Goal: Communication & Community: Answer question/provide support

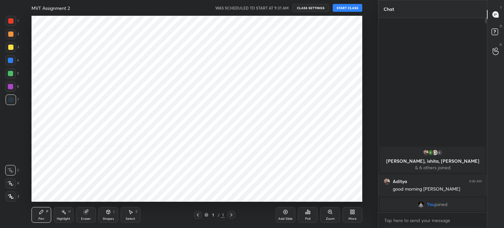
scroll to position [32644, 32478]
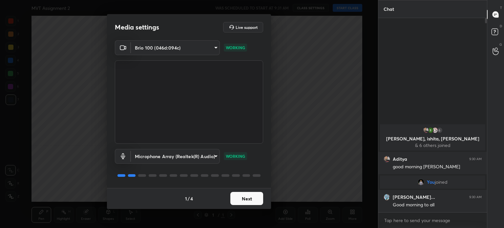
click at [242, 197] on button "Next" at bounding box center [246, 198] width 33 height 13
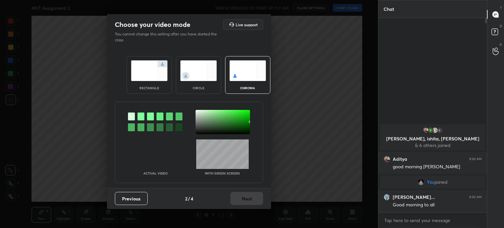
click at [199, 84] on div "circle" at bounding box center [198, 75] width 45 height 38
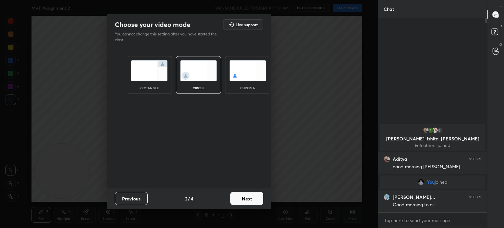
click at [164, 78] on img at bounding box center [149, 70] width 37 height 21
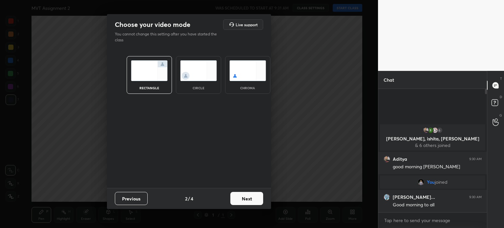
scroll to position [67, 107]
click at [250, 82] on div "chroma" at bounding box center [247, 75] width 45 height 38
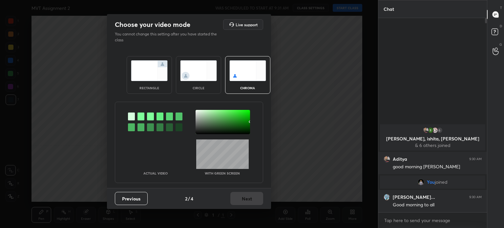
click at [202, 122] on div at bounding box center [223, 122] width 54 height 24
click at [208, 89] on div "circle" at bounding box center [198, 75] width 45 height 38
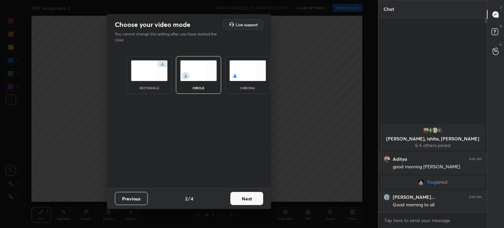
drag, startPoint x: 247, startPoint y: 191, endPoint x: 247, endPoint y: 195, distance: 4.0
click at [246, 192] on div "Previous 2 / 4 Next" at bounding box center [189, 198] width 164 height 21
click at [247, 196] on button "Next" at bounding box center [246, 198] width 33 height 13
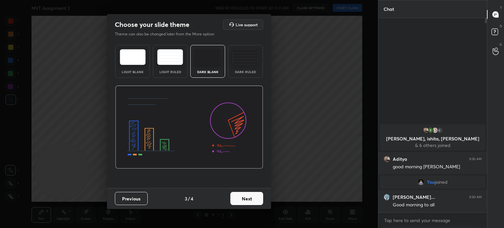
click at [248, 196] on button "Next" at bounding box center [246, 198] width 33 height 13
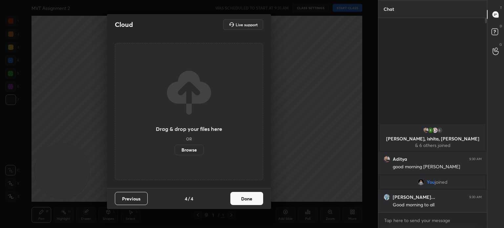
click at [249, 197] on button "Done" at bounding box center [246, 198] width 33 height 13
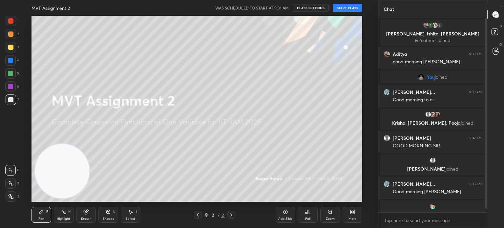
click at [351, 9] on button "START CLASS" at bounding box center [348, 8] width 30 height 8
click at [355, 215] on div "More" at bounding box center [353, 215] width 20 height 16
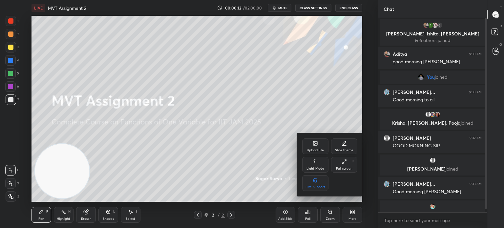
click at [322, 150] on div "Upload File" at bounding box center [315, 150] width 17 height 3
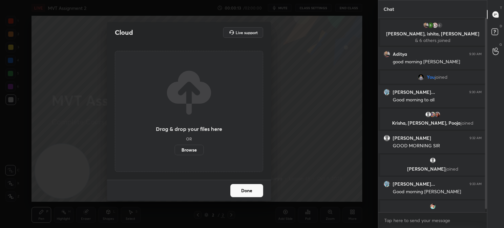
click at [195, 149] on label "Browse" at bounding box center [189, 150] width 29 height 11
click at [175, 149] on input "Browse" at bounding box center [175, 150] width 0 height 11
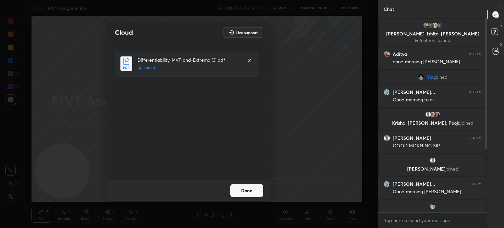
click at [257, 201] on div "Cloud Live support Differentiability-MVT-and-Extrema (3).pdf Uploaded Done" at bounding box center [189, 114] width 378 height 228
click at [253, 193] on button "Done" at bounding box center [246, 190] width 33 height 13
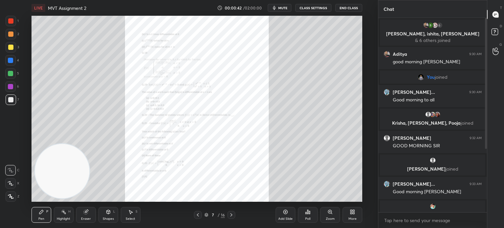
scroll to position [100, 0]
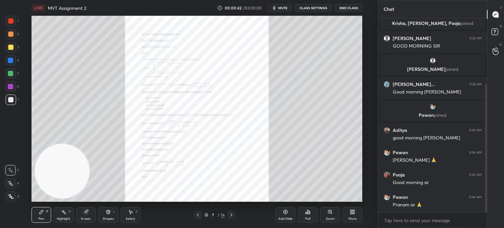
drag, startPoint x: 487, startPoint y: 78, endPoint x: 490, endPoint y: 170, distance: 91.7
click at [490, 170] on div "Chat Gaurav kum... 9:30 AM Good morning to all [PERSON_NAME], [PERSON_NAME], [P…" at bounding box center [441, 114] width 126 height 228
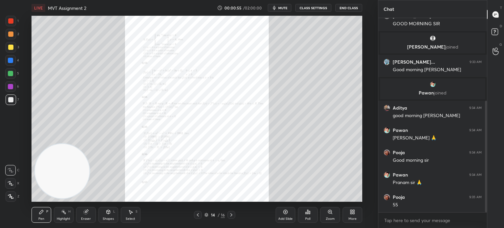
scroll to position [144, 0]
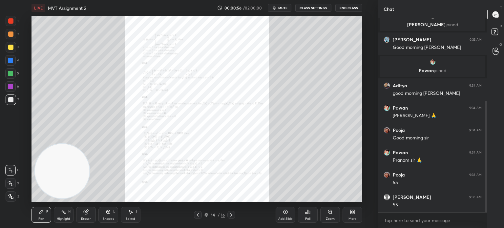
click at [326, 215] on div "Zoom" at bounding box center [330, 215] width 20 height 16
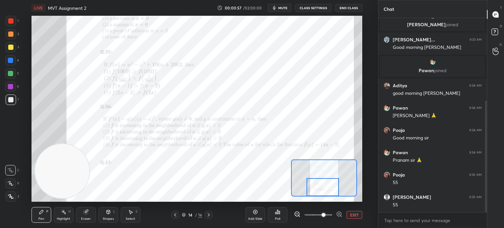
drag, startPoint x: 320, startPoint y: 182, endPoint x: 319, endPoint y: 196, distance: 13.5
click at [319, 196] on div at bounding box center [323, 187] width 33 height 18
drag, startPoint x: 319, startPoint y: 186, endPoint x: 319, endPoint y: 190, distance: 3.6
click at [319, 190] on div at bounding box center [323, 187] width 33 height 18
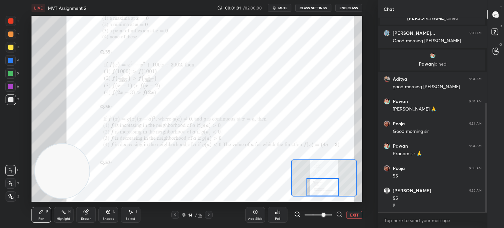
click at [12, 29] on div at bounding box center [11, 34] width 11 height 11
drag, startPoint x: 12, startPoint y: 20, endPoint x: 12, endPoint y: 24, distance: 4.3
click at [11, 20] on div at bounding box center [10, 20] width 5 height 5
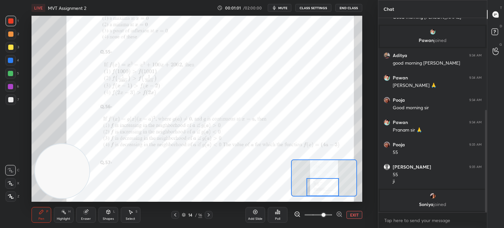
click at [12, 168] on icon at bounding box center [11, 170] width 6 height 5
click at [14, 40] on div "2" at bounding box center [12, 35] width 13 height 13
click at [254, 215] on div "Add Slide" at bounding box center [256, 215] width 20 height 16
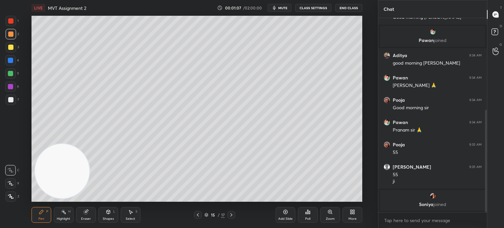
drag, startPoint x: 16, startPoint y: 99, endPoint x: 13, endPoint y: 100, distance: 3.3
click at [15, 100] on div "7" at bounding box center [12, 100] width 13 height 11
click at [14, 98] on div at bounding box center [11, 100] width 11 height 11
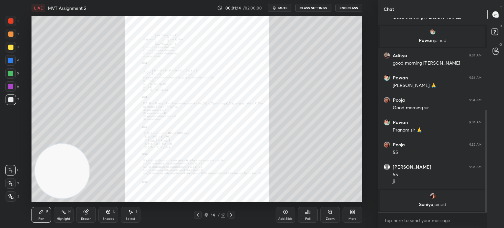
click at [320, 215] on div "Zoom" at bounding box center [330, 215] width 20 height 16
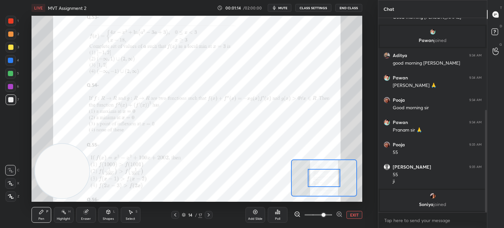
click at [323, 215] on span at bounding box center [319, 215] width 28 height 10
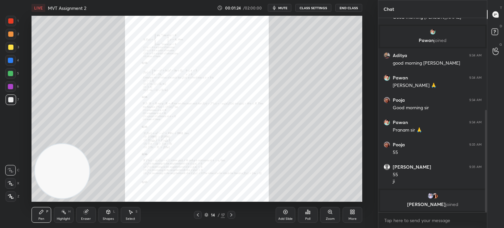
click at [325, 215] on div "Zoom" at bounding box center [330, 215] width 20 height 16
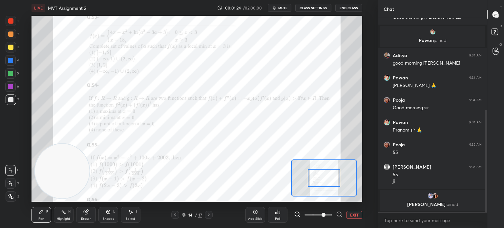
scroll to position [197, 0]
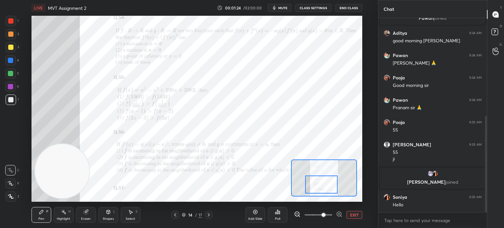
drag, startPoint x: 323, startPoint y: 184, endPoint x: 322, endPoint y: 190, distance: 6.4
click at [322, 190] on div at bounding box center [321, 185] width 33 height 18
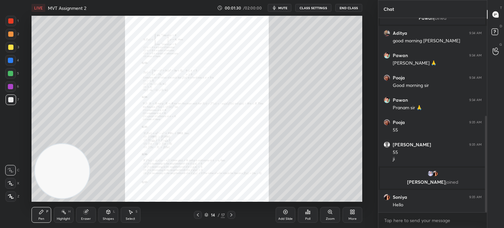
click at [331, 214] on icon at bounding box center [330, 211] width 5 height 5
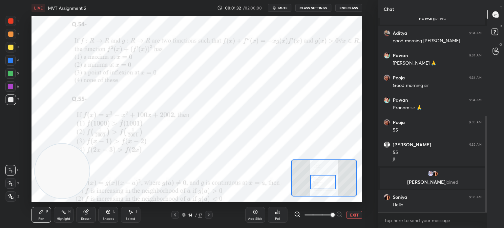
drag, startPoint x: 328, startPoint y: 180, endPoint x: 327, endPoint y: 184, distance: 4.6
click at [327, 184] on div at bounding box center [323, 182] width 26 height 14
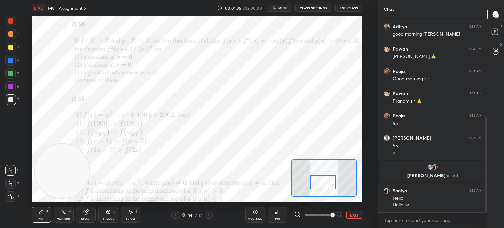
click at [209, 214] on icon at bounding box center [208, 214] width 5 height 5
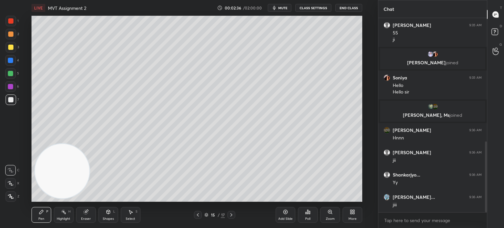
scroll to position [339, 0]
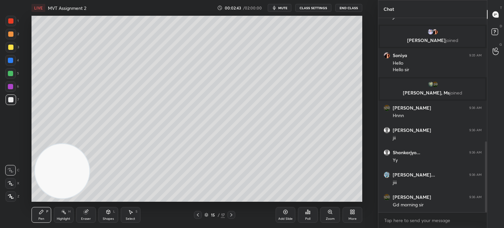
click at [89, 144] on video at bounding box center [62, 171] width 54 height 54
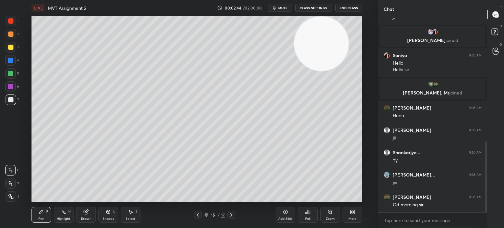
click at [199, 216] on icon at bounding box center [198, 214] width 2 height 3
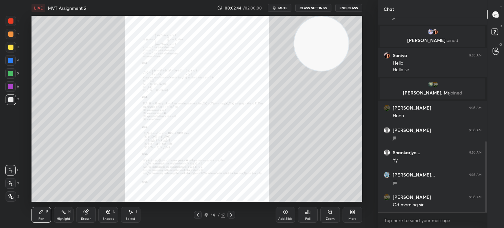
click at [328, 218] on div "Zoom" at bounding box center [330, 218] width 9 height 3
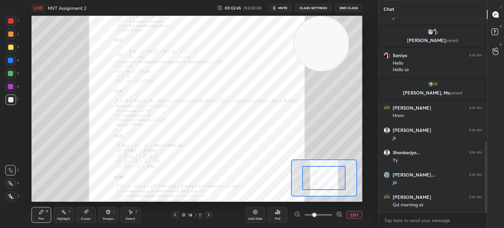
click at [328, 217] on span at bounding box center [319, 215] width 28 height 10
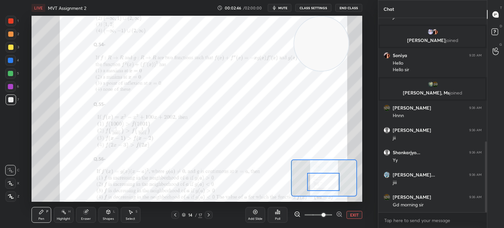
drag, startPoint x: 324, startPoint y: 177, endPoint x: 321, endPoint y: 184, distance: 7.3
click at [324, 183] on div at bounding box center [323, 182] width 33 height 18
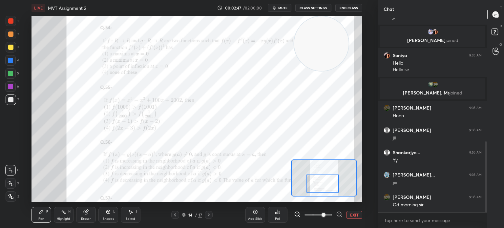
click at [13, 62] on div at bounding box center [10, 60] width 11 height 11
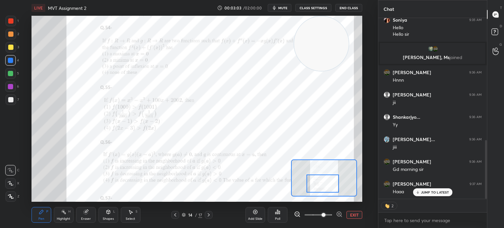
click at [13, 73] on div at bounding box center [10, 73] width 5 height 5
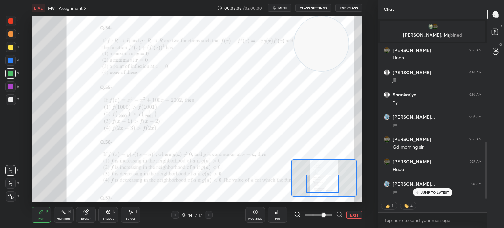
click at [209, 215] on icon at bounding box center [208, 214] width 5 height 5
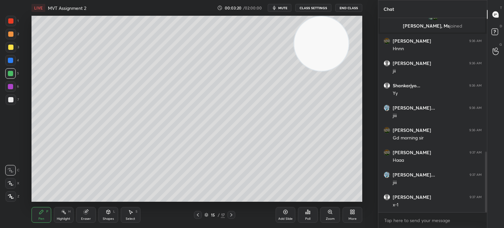
scroll to position [428, 0]
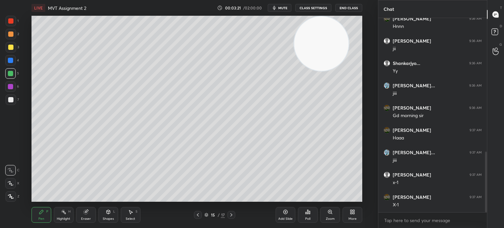
click at [199, 216] on icon at bounding box center [198, 214] width 2 height 3
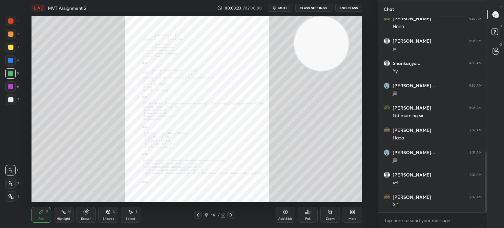
click at [321, 212] on div "Zoom" at bounding box center [330, 215] width 20 height 16
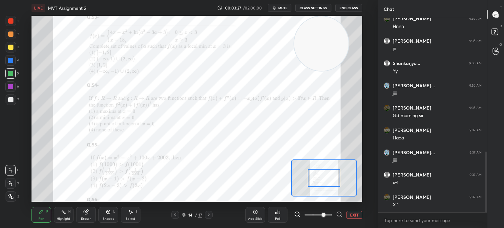
scroll to position [450, 0]
drag, startPoint x: 330, startPoint y: 183, endPoint x: 312, endPoint y: 177, distance: 18.8
click at [330, 184] on div at bounding box center [324, 178] width 33 height 18
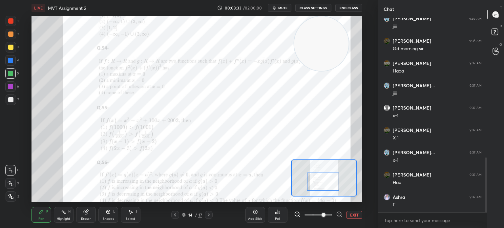
scroll to position [519, 0]
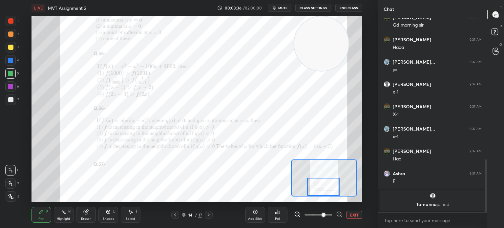
drag, startPoint x: 324, startPoint y: 182, endPoint x: 324, endPoint y: 188, distance: 5.9
click at [324, 188] on div at bounding box center [323, 187] width 33 height 18
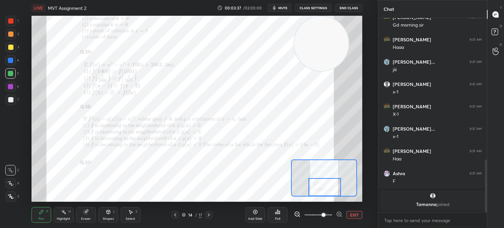
click at [328, 186] on div at bounding box center [325, 187] width 33 height 18
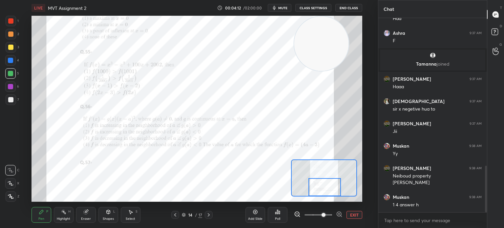
scroll to position [619, 0]
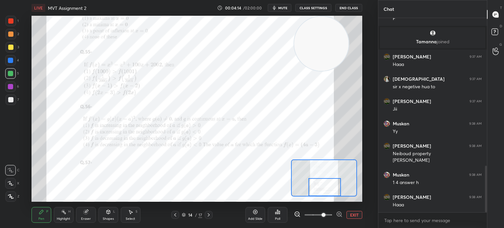
click at [258, 216] on div "Add Slide" at bounding box center [256, 215] width 20 height 16
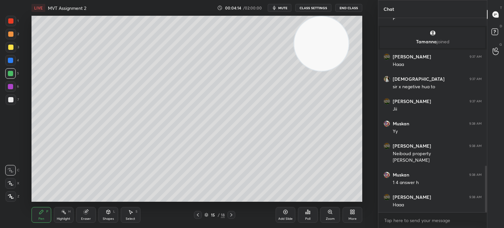
scroll to position [625, 0]
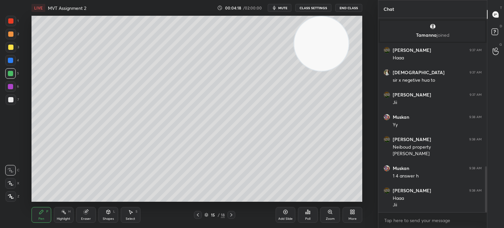
click at [200, 214] on div at bounding box center [198, 215] width 8 height 8
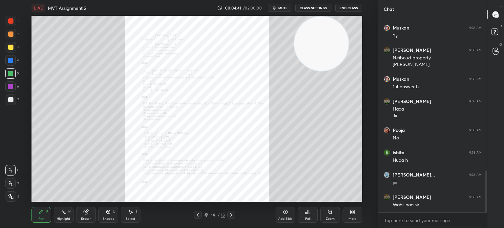
scroll to position [737, 0]
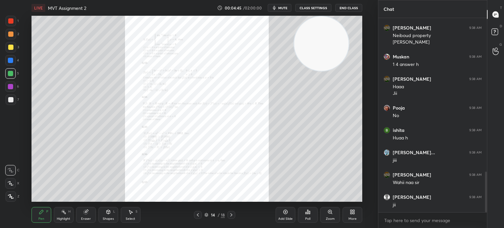
click at [289, 215] on div "Add Slide" at bounding box center [286, 215] width 20 height 16
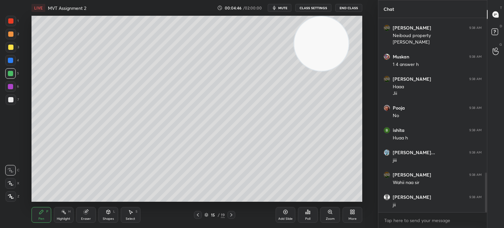
scroll to position [759, 0]
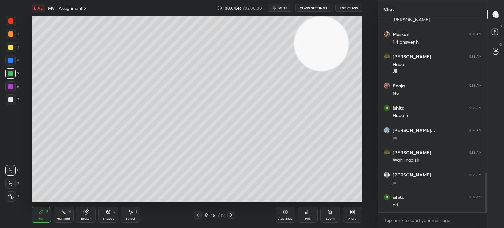
drag, startPoint x: 13, startPoint y: 94, endPoint x: 11, endPoint y: 99, distance: 5.7
click at [13, 94] on div "1 2 3 4 5 6 7" at bounding box center [12, 62] width 14 height 92
click at [12, 100] on div at bounding box center [10, 99] width 5 height 5
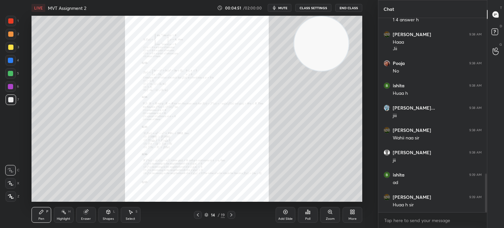
click at [323, 210] on div "Zoom" at bounding box center [330, 215] width 20 height 16
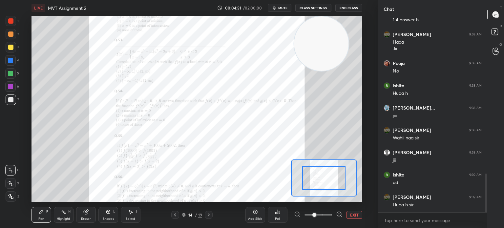
click at [324, 212] on span at bounding box center [319, 215] width 28 height 10
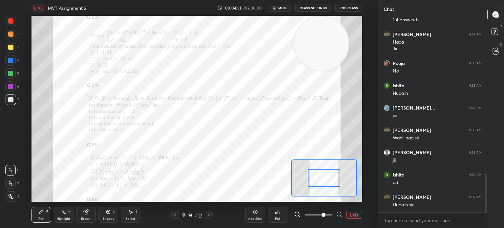
drag, startPoint x: 325, startPoint y: 212, endPoint x: 324, endPoint y: 197, distance: 15.4
click at [325, 213] on span at bounding box center [324, 215] width 4 height 4
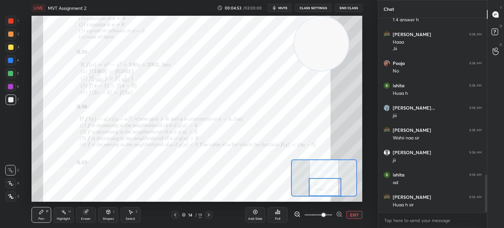
scroll to position [804, 0]
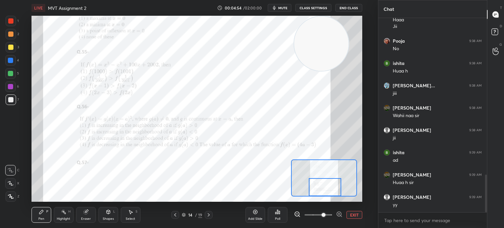
click at [322, 191] on div at bounding box center [325, 187] width 33 height 18
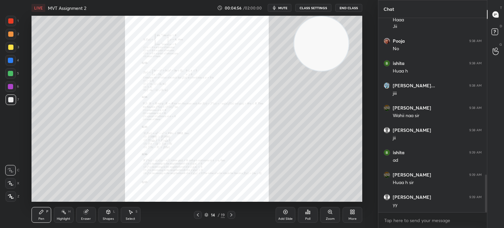
click at [324, 211] on div "Zoom" at bounding box center [330, 215] width 20 height 16
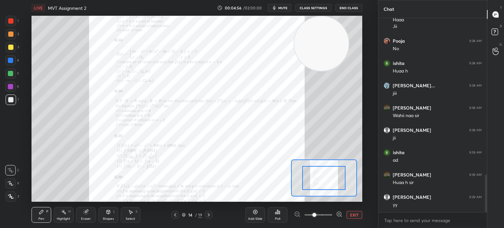
drag, startPoint x: 324, startPoint y: 211, endPoint x: 328, endPoint y: 212, distance: 3.4
click at [327, 212] on span at bounding box center [319, 215] width 28 height 10
drag, startPoint x: 328, startPoint y: 212, endPoint x: 328, endPoint y: 206, distance: 6.2
click at [316, 213] on span at bounding box center [315, 215] width 4 height 4
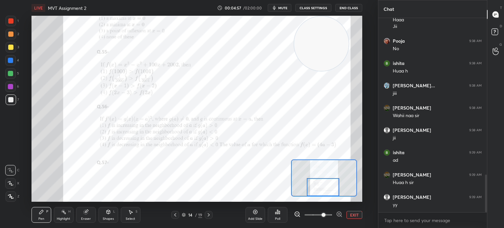
drag, startPoint x: 322, startPoint y: 178, endPoint x: 321, endPoint y: 191, distance: 13.5
click at [321, 191] on div at bounding box center [323, 187] width 33 height 18
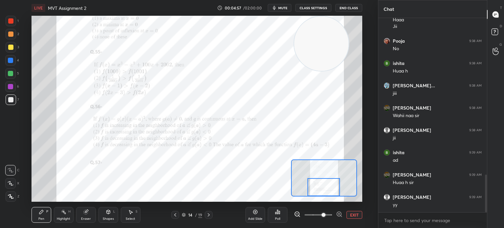
scroll to position [826, 0]
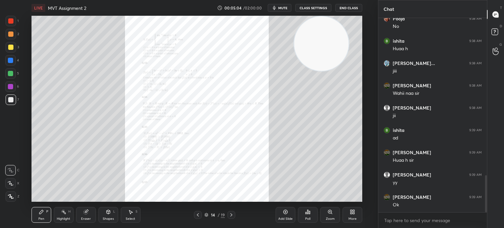
click at [324, 211] on div "Zoom" at bounding box center [330, 215] width 20 height 16
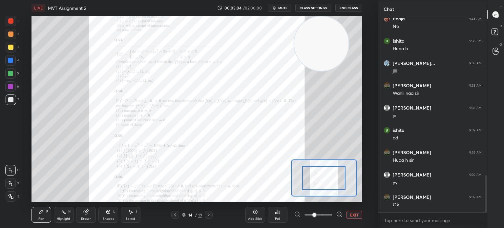
click at [325, 212] on span at bounding box center [319, 215] width 28 height 10
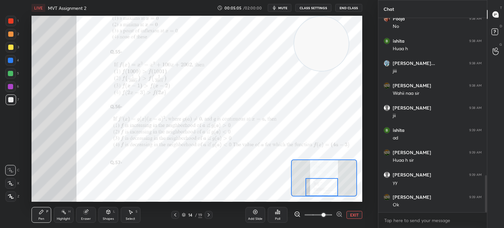
drag, startPoint x: 324, startPoint y: 185, endPoint x: 322, endPoint y: 199, distance: 13.7
click at [322, 199] on div "LIVE MVT Assignment 2 00:05:05 / 02:00:00 mute CLASS SETTINGS End Class Setting…" at bounding box center [197, 114] width 352 height 228
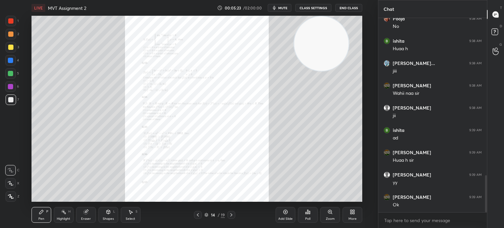
click at [331, 213] on icon at bounding box center [330, 212] width 4 height 4
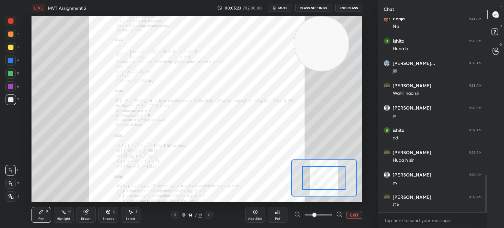
drag, startPoint x: 330, startPoint y: 213, endPoint x: 331, endPoint y: 198, distance: 15.5
click at [330, 213] on span at bounding box center [319, 215] width 28 height 10
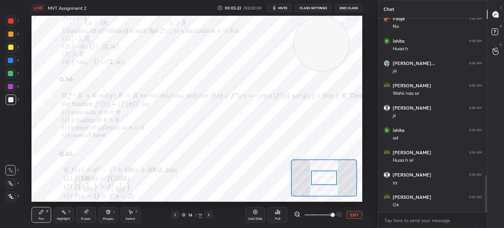
click at [321, 184] on div at bounding box center [324, 178] width 66 height 37
drag, startPoint x: 323, startPoint y: 179, endPoint x: 322, endPoint y: 189, distance: 10.2
click at [323, 189] on div at bounding box center [325, 188] width 26 height 14
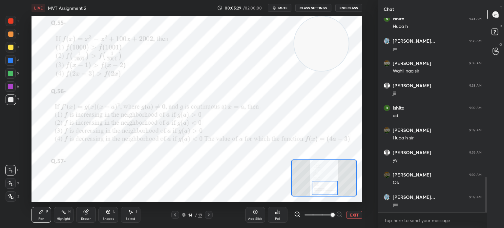
scroll to position [871, 0]
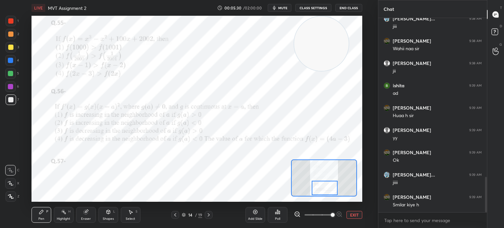
click at [210, 215] on icon at bounding box center [208, 214] width 5 height 5
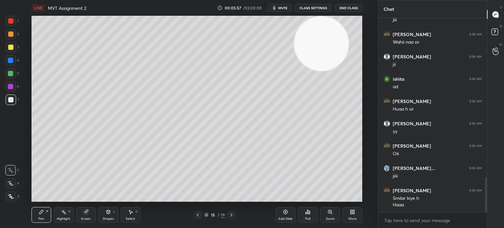
scroll to position [900, 0]
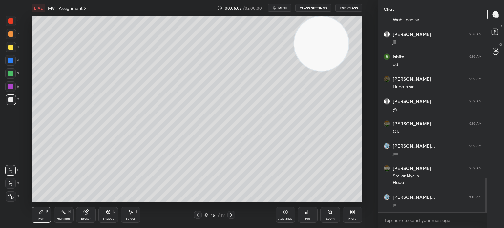
click at [199, 214] on icon at bounding box center [197, 214] width 5 height 5
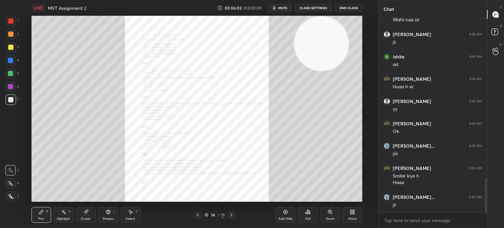
click at [332, 214] on icon at bounding box center [330, 211] width 5 height 5
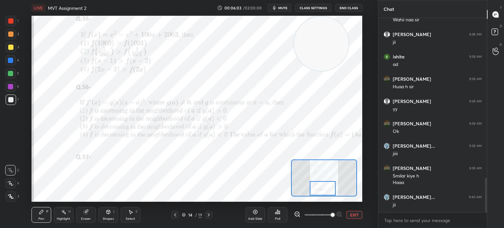
drag, startPoint x: 324, startPoint y: 190, endPoint x: 324, endPoint y: 195, distance: 5.3
click at [324, 195] on div at bounding box center [323, 188] width 26 height 14
click at [13, 47] on div at bounding box center [10, 47] width 5 height 5
click at [17, 64] on div "4" at bounding box center [12, 60] width 14 height 11
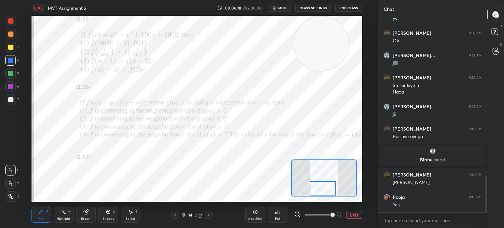
scroll to position [871, 0]
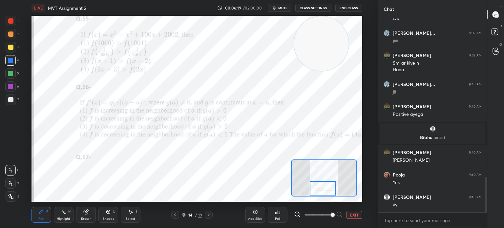
click at [210, 213] on icon at bounding box center [208, 214] width 5 height 5
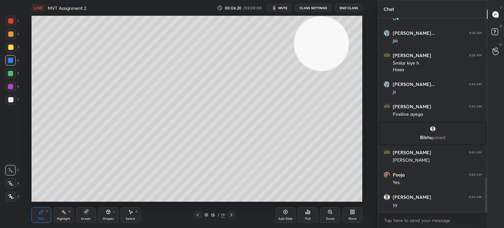
click at [15, 97] on div at bounding box center [11, 100] width 11 height 11
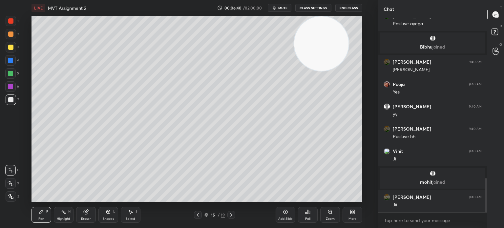
scroll to position [930, 0]
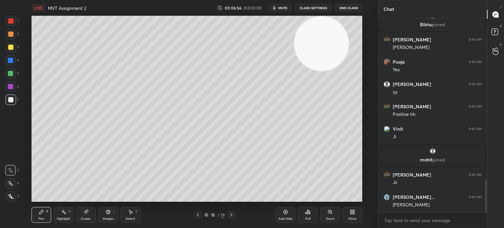
click at [19, 18] on div "1 2 3 4 5 6 7 C X Z C X Z E E Erase all H H" at bounding box center [10, 109] width 21 height 186
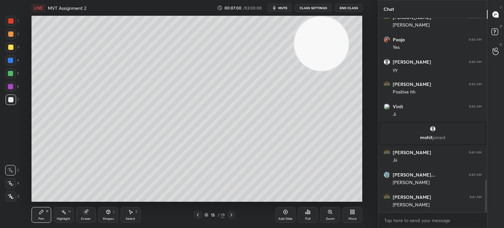
click at [12, 85] on div at bounding box center [10, 86] width 5 height 5
click at [200, 217] on icon at bounding box center [197, 214] width 5 height 5
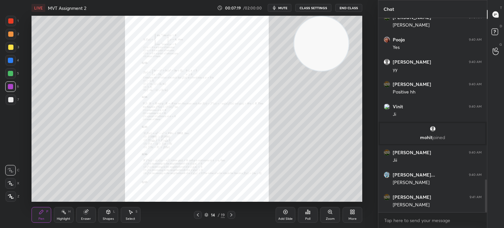
click at [332, 213] on icon at bounding box center [330, 211] width 5 height 5
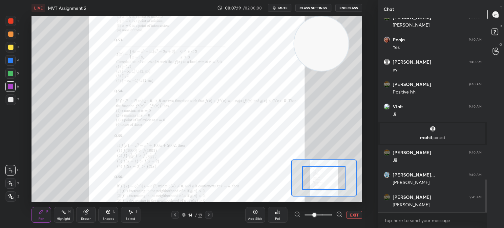
click at [333, 214] on div at bounding box center [318, 215] width 49 height 8
drag, startPoint x: 327, startPoint y: 183, endPoint x: 326, endPoint y: 186, distance: 3.3
click at [324, 194] on div at bounding box center [323, 185] width 43 height 24
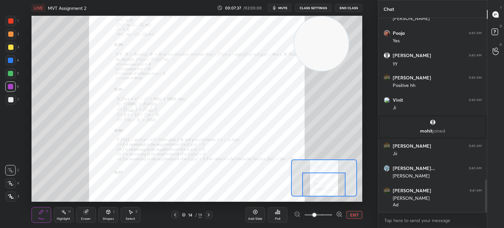
scroll to position [965, 0]
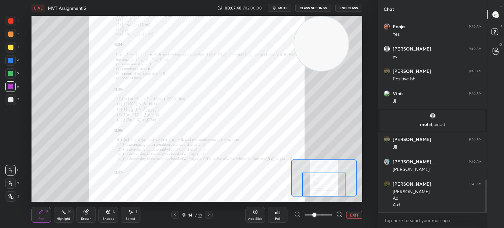
click at [207, 214] on icon at bounding box center [208, 214] width 5 height 5
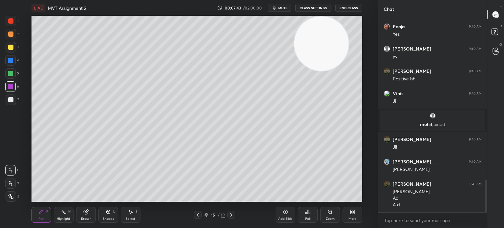
click at [14, 77] on div at bounding box center [10, 73] width 11 height 11
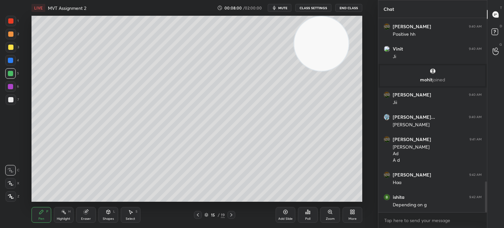
scroll to position [1032, 0]
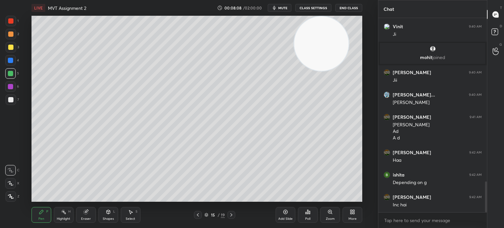
click at [12, 102] on div at bounding box center [11, 100] width 11 height 11
click at [204, 215] on div "15 / 19" at bounding box center [214, 215] width 41 height 8
click at [197, 215] on icon at bounding box center [197, 214] width 5 height 5
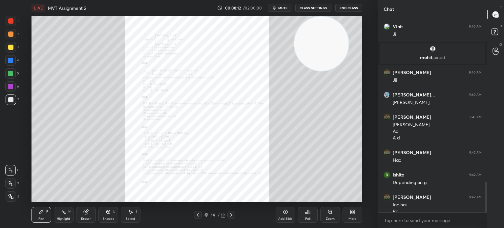
scroll to position [1039, 0]
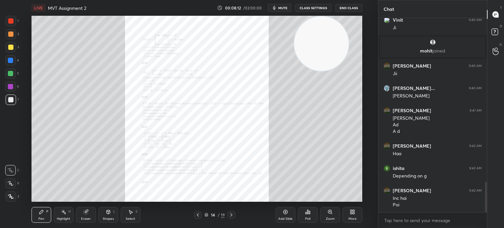
click at [326, 215] on div "Zoom" at bounding box center [330, 215] width 20 height 16
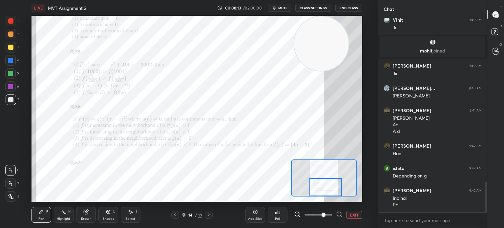
click at [326, 192] on div at bounding box center [326, 187] width 33 height 18
click at [359, 215] on button "EXIT" at bounding box center [355, 215] width 16 height 8
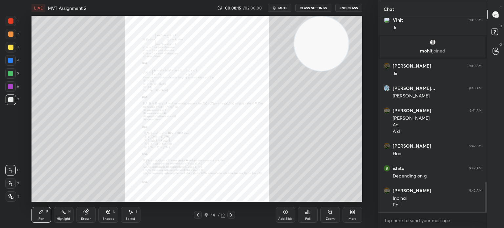
click at [233, 216] on icon at bounding box center [231, 214] width 5 height 5
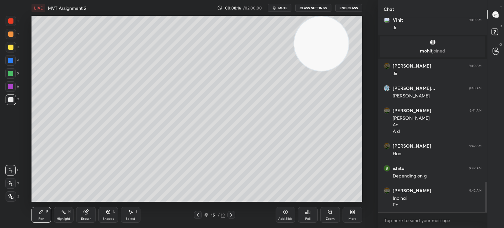
scroll to position [1085, 0]
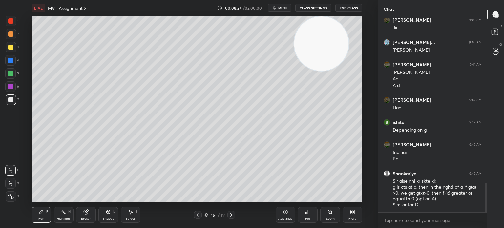
click at [11, 86] on div at bounding box center [10, 86] width 5 height 5
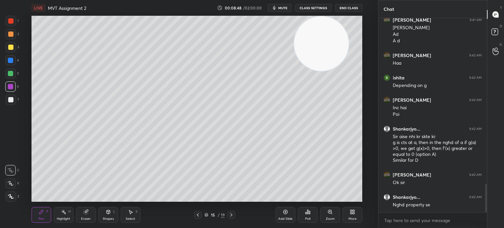
scroll to position [1152, 0]
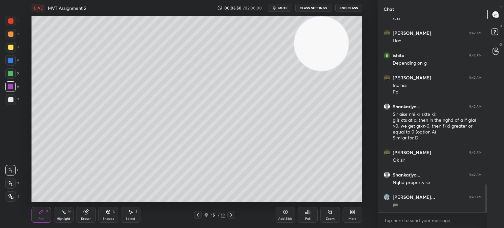
click at [12, 67] on div "4" at bounding box center [12, 61] width 14 height 13
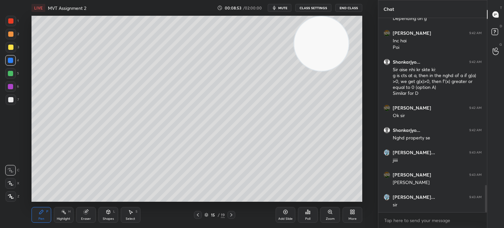
scroll to position [1219, 0]
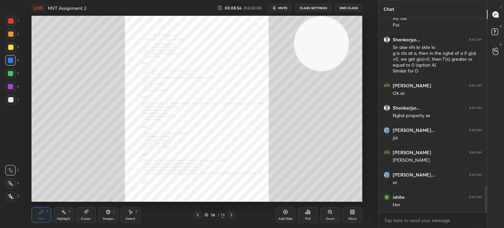
click at [327, 215] on div "Zoom" at bounding box center [330, 215] width 20 height 16
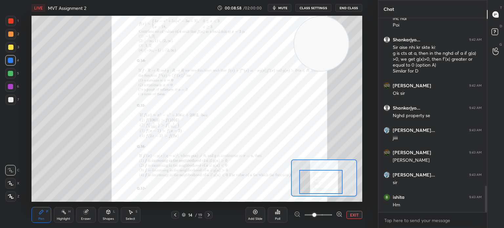
drag, startPoint x: 325, startPoint y: 187, endPoint x: 323, endPoint y: 198, distance: 10.9
click at [322, 198] on div "LIVE MVT Assignment 2 00:08:58 / 02:00:00 mute CLASS SETTINGS End Class Setting…" at bounding box center [197, 114] width 352 height 228
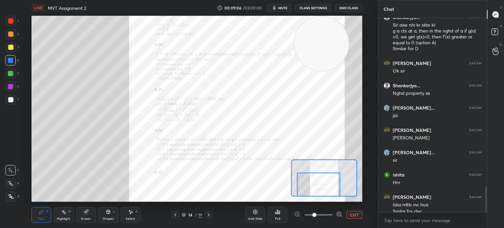
scroll to position [1248, 0]
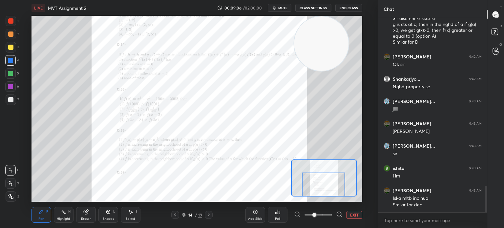
drag, startPoint x: 311, startPoint y: 187, endPoint x: 316, endPoint y: 189, distance: 5.1
click at [316, 189] on div at bounding box center [323, 185] width 43 height 24
click at [353, 214] on button "EXIT" at bounding box center [355, 215] width 16 height 8
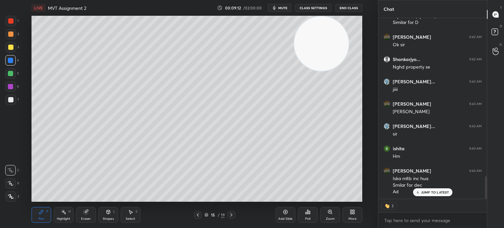
scroll to position [1290, 0]
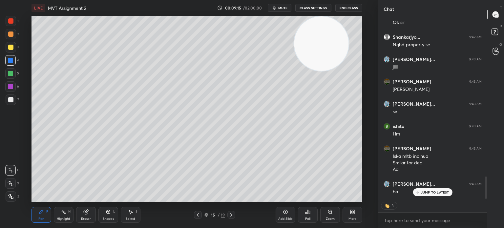
click at [15, 99] on div at bounding box center [11, 100] width 11 height 11
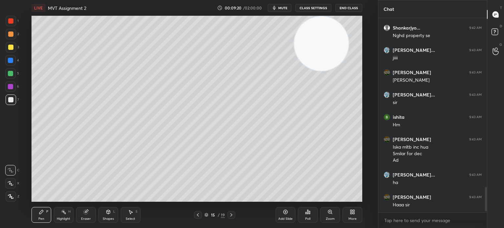
scroll to position [192, 107]
click at [114, 211] on div "Shapes L" at bounding box center [108, 215] width 20 height 16
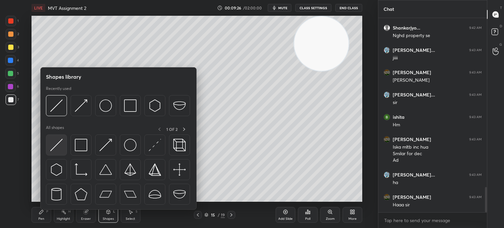
click at [64, 150] on div at bounding box center [56, 145] width 21 height 21
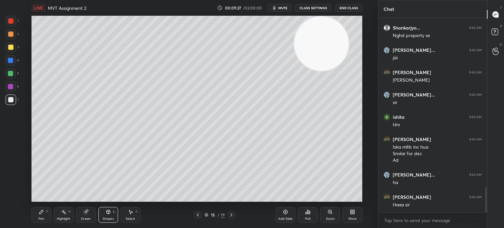
click at [13, 50] on div at bounding box center [11, 47] width 11 height 11
click at [12, 38] on div "2" at bounding box center [12, 35] width 13 height 13
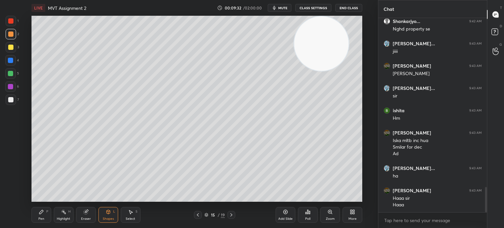
click at [45, 210] on div "Pen P" at bounding box center [42, 215] width 20 height 16
click at [13, 166] on div at bounding box center [10, 170] width 11 height 11
click at [14, 101] on div at bounding box center [11, 100] width 11 height 11
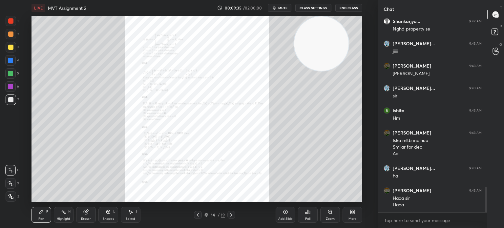
click at [322, 216] on div "Zoom" at bounding box center [330, 215] width 20 height 16
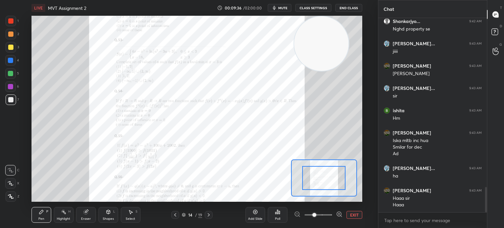
click at [323, 216] on span at bounding box center [319, 215] width 28 height 10
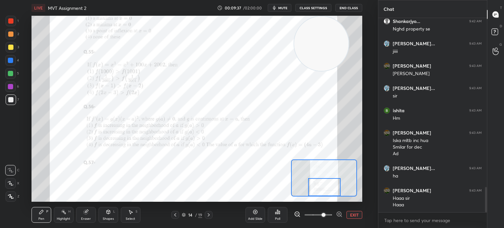
click at [319, 192] on div at bounding box center [324, 187] width 33 height 18
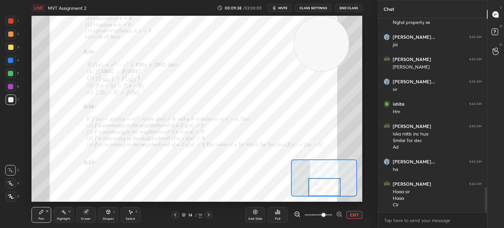
click at [14, 91] on div at bounding box center [10, 86] width 11 height 11
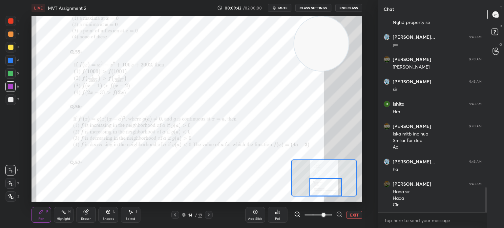
click at [320, 181] on div at bounding box center [326, 187] width 33 height 18
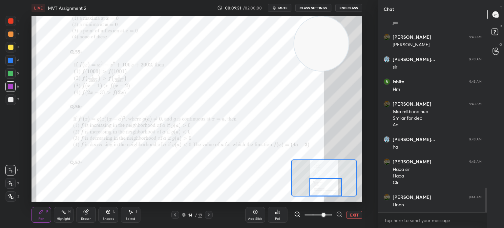
click at [353, 214] on button "EXIT" at bounding box center [355, 215] width 16 height 8
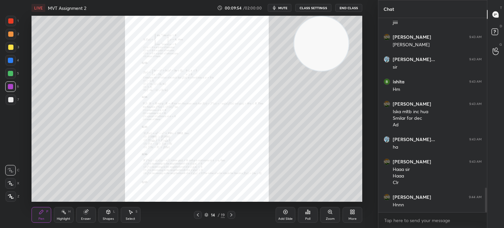
click at [230, 212] on icon at bounding box center [231, 214] width 5 height 5
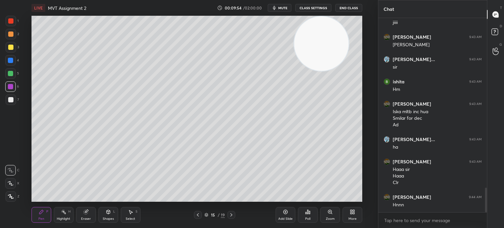
click at [232, 212] on icon at bounding box center [231, 214] width 5 height 5
click at [233, 213] on icon at bounding box center [231, 214] width 5 height 5
click at [232, 213] on icon at bounding box center [231, 214] width 5 height 5
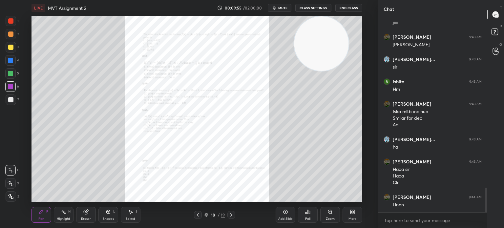
click at [233, 214] on icon at bounding box center [231, 214] width 5 height 5
click at [197, 213] on icon at bounding box center [197, 214] width 5 height 5
click at [320, 216] on div "Zoom" at bounding box center [330, 215] width 20 height 16
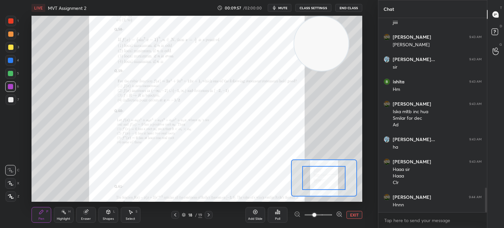
drag, startPoint x: 320, startPoint y: 216, endPoint x: 326, endPoint y: 217, distance: 5.4
click at [325, 217] on span at bounding box center [319, 215] width 28 height 10
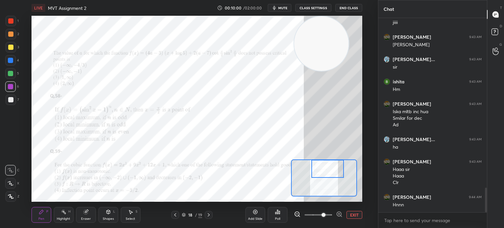
scroll to position [1341, 0]
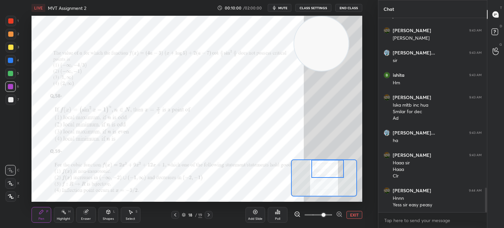
drag, startPoint x: 328, startPoint y: 184, endPoint x: 333, endPoint y: 176, distance: 8.7
click at [332, 176] on div at bounding box center [328, 169] width 33 height 18
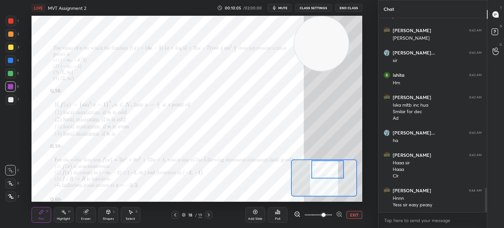
click at [272, 218] on div "Poll" at bounding box center [278, 215] width 20 height 16
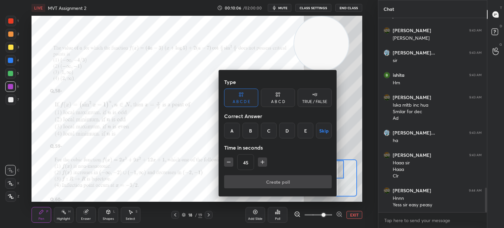
click at [321, 137] on button "Skip" at bounding box center [324, 131] width 16 height 16
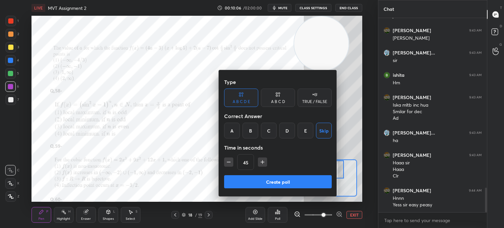
click at [306, 135] on div "E" at bounding box center [306, 131] width 16 height 16
click at [293, 170] on div "Type A B C D E A B C D TRUE / FALSE Correct Answer A B C D E Skip Time in secon…" at bounding box center [278, 126] width 108 height 100
drag, startPoint x: 291, startPoint y: 174, endPoint x: 289, endPoint y: 180, distance: 6.4
click at [289, 174] on div "Type A B C D E A B C D TRUE / FALSE Correct Answer A B C D E Skip Time in secon…" at bounding box center [278, 126] width 108 height 100
click at [291, 186] on button "Create poll" at bounding box center [278, 181] width 108 height 13
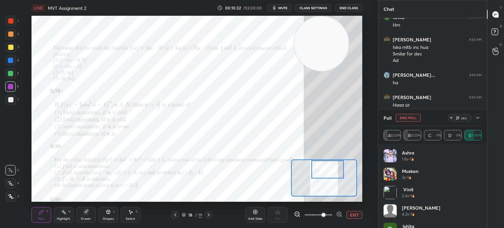
scroll to position [1307, 0]
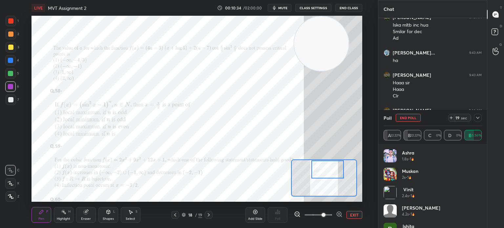
click at [419, 119] on button "End Poll" at bounding box center [408, 118] width 25 height 8
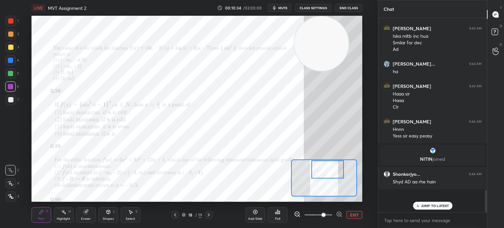
scroll to position [0, 0]
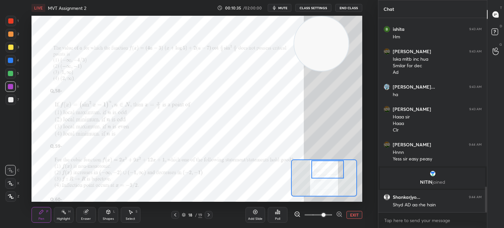
click at [258, 215] on div "Add Slide" at bounding box center [256, 215] width 20 height 16
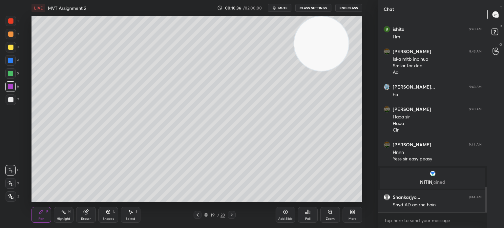
click at [12, 103] on div at bounding box center [11, 100] width 11 height 11
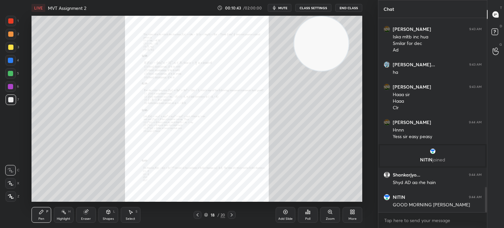
click at [326, 215] on div "Zoom" at bounding box center [330, 215] width 20 height 16
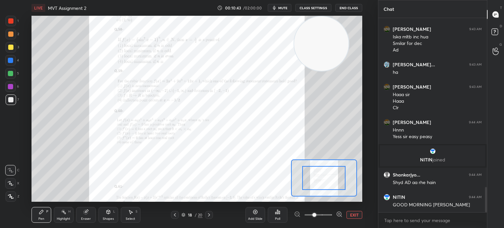
click at [327, 215] on span at bounding box center [319, 215] width 28 height 10
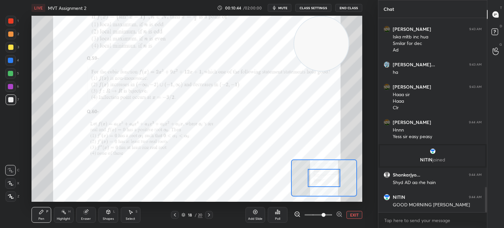
drag, startPoint x: 329, startPoint y: 215, endPoint x: 327, endPoint y: 200, distance: 15.5
click at [326, 214] on span at bounding box center [324, 215] width 4 height 4
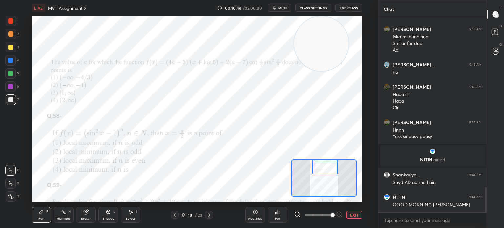
click at [323, 169] on div at bounding box center [325, 167] width 26 height 14
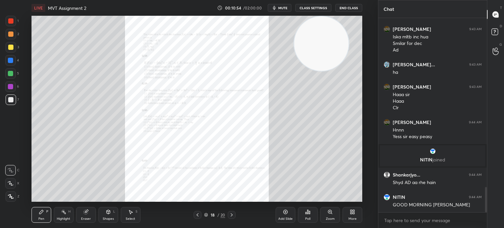
click at [325, 217] on div "Zoom" at bounding box center [330, 215] width 20 height 16
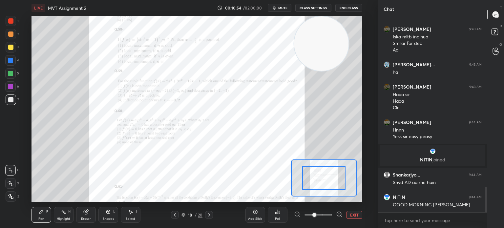
click at [327, 216] on span at bounding box center [319, 215] width 28 height 10
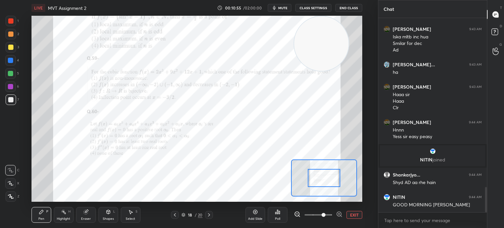
click at [330, 172] on div at bounding box center [324, 178] width 33 height 18
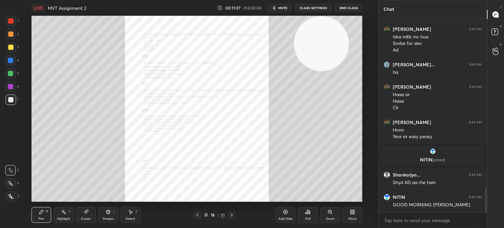
click at [326, 214] on div "Zoom" at bounding box center [330, 215] width 20 height 16
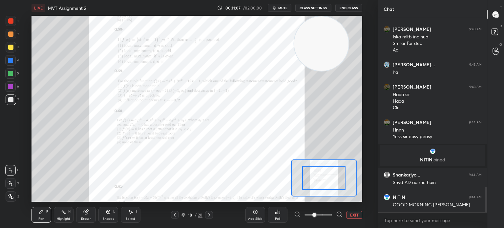
click at [329, 216] on span at bounding box center [319, 215] width 28 height 10
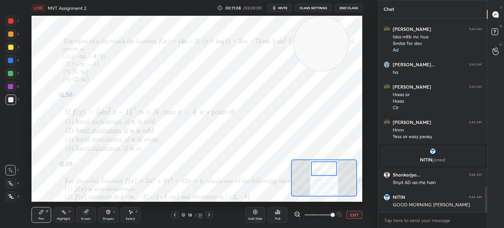
click at [327, 172] on div at bounding box center [324, 169] width 26 height 14
drag, startPoint x: 325, startPoint y: 172, endPoint x: 328, endPoint y: 171, distance: 3.3
click at [328, 171] on div at bounding box center [324, 169] width 26 height 14
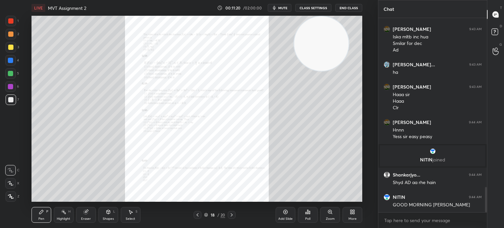
click at [330, 214] on div "Zoom" at bounding box center [330, 215] width 20 height 16
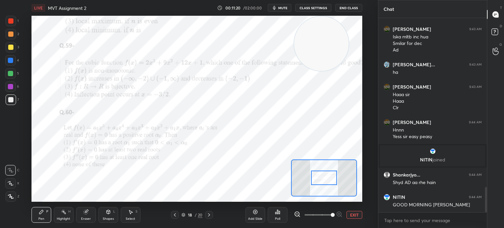
click at [329, 215] on span at bounding box center [319, 215] width 28 height 10
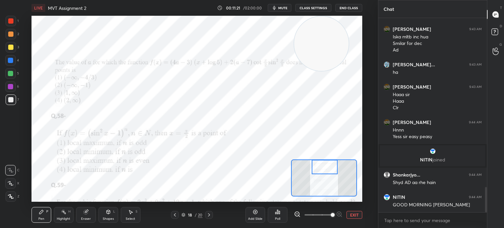
drag, startPoint x: 331, startPoint y: 177, endPoint x: 331, endPoint y: 173, distance: 3.6
click at [332, 171] on div at bounding box center [325, 167] width 26 height 14
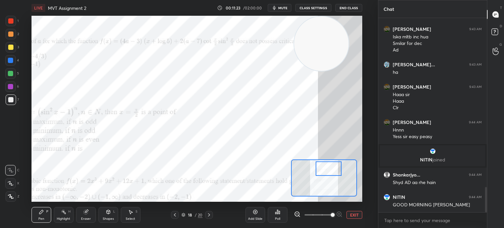
drag, startPoint x: 333, startPoint y: 177, endPoint x: 326, endPoint y: 172, distance: 8.5
click at [326, 172] on div at bounding box center [329, 169] width 26 height 14
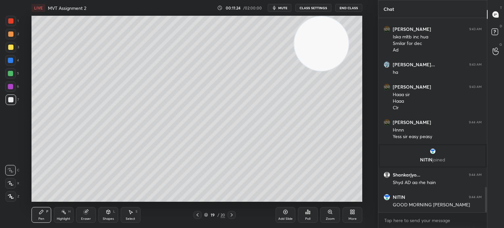
drag, startPoint x: 320, startPoint y: 42, endPoint x: 310, endPoint y: 96, distance: 54.7
click at [318, 71] on video at bounding box center [321, 43] width 54 height 54
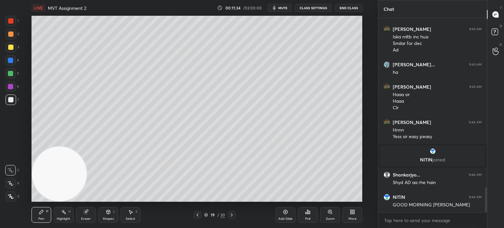
drag, startPoint x: 147, startPoint y: 157, endPoint x: 0, endPoint y: 194, distance: 151.4
click at [4, 193] on div "1 2 3 4 5 6 7 C X Z C X Z E E Erase all H H LIVE MVT Assignment 2 00:11:34 / 02…" at bounding box center [186, 114] width 373 height 228
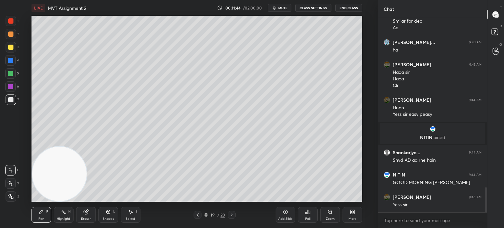
click at [10, 49] on div at bounding box center [10, 47] width 5 height 5
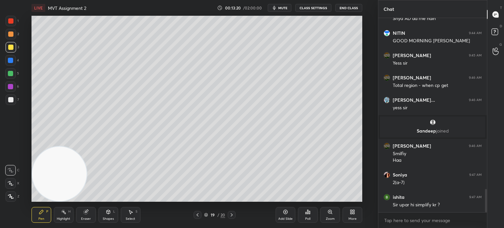
scroll to position [1443, 0]
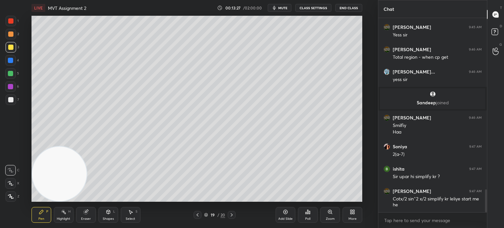
drag, startPoint x: 85, startPoint y: 215, endPoint x: 95, endPoint y: 215, distance: 9.8
click at [96, 214] on div "Pen P Highlight H Eraser Shapes L Select S" at bounding box center [93, 215] width 122 height 16
click at [84, 217] on div "Eraser" at bounding box center [86, 215] width 20 height 16
click at [48, 215] on div "Pen P" at bounding box center [42, 215] width 20 height 16
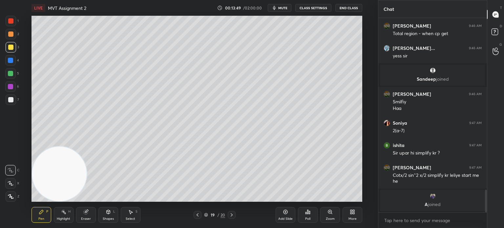
scroll to position [1435, 0]
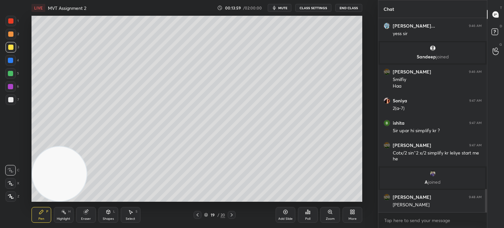
drag, startPoint x: 9, startPoint y: 69, endPoint x: 6, endPoint y: 72, distance: 4.2
click at [9, 70] on div at bounding box center [10, 73] width 11 height 11
click at [7, 73] on div at bounding box center [10, 73] width 11 height 11
click at [12, 102] on div at bounding box center [10, 99] width 5 height 5
click at [92, 215] on div "Eraser" at bounding box center [86, 215] width 20 height 16
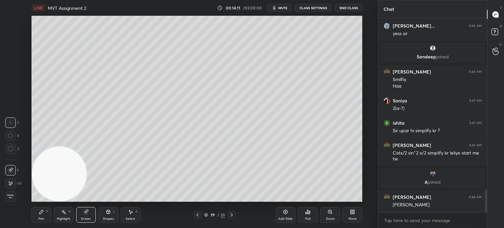
click at [46, 222] on div "Pen P" at bounding box center [42, 215] width 20 height 16
click at [10, 49] on div at bounding box center [10, 47] width 5 height 5
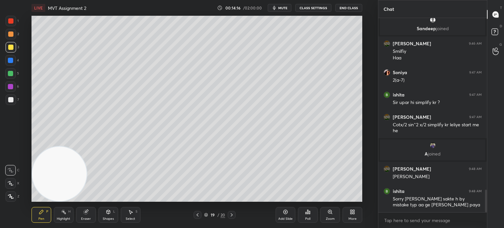
click at [85, 215] on div "Eraser" at bounding box center [86, 215] width 20 height 16
click at [13, 183] on icon at bounding box center [10, 184] width 5 height 6
click at [40, 216] on div "Pen P" at bounding box center [42, 215] width 20 height 16
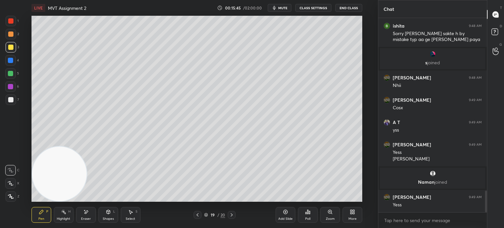
scroll to position [1559, 0]
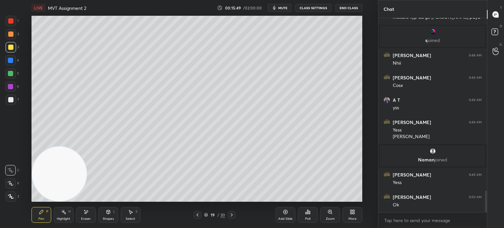
click at [95, 204] on div "Pen P Highlight H Eraser Shapes L Select S 19 / 20 Add Slide Poll Zoom More" at bounding box center [197, 215] width 331 height 26
click at [88, 213] on icon at bounding box center [85, 212] width 5 height 6
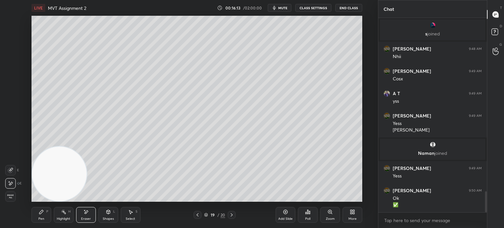
scroll to position [1588, 0]
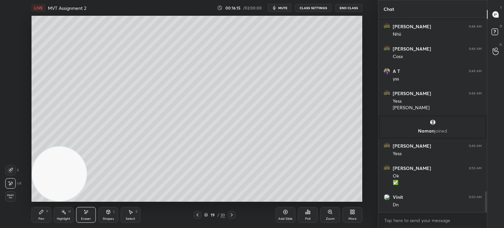
click at [43, 217] on div "Pen" at bounding box center [41, 218] width 6 height 3
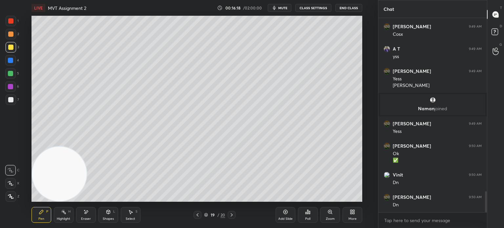
click at [14, 172] on div at bounding box center [10, 170] width 11 height 11
click at [291, 218] on div "Add Slide" at bounding box center [285, 218] width 14 height 3
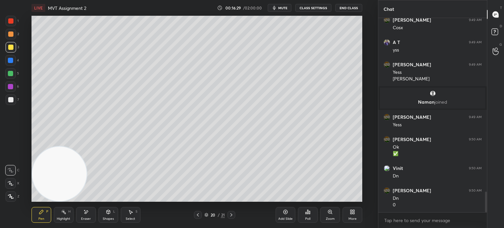
scroll to position [1640, 0]
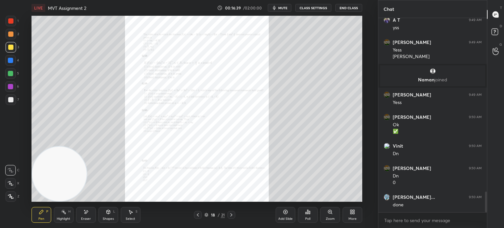
click at [323, 216] on div "Zoom" at bounding box center [330, 215] width 20 height 16
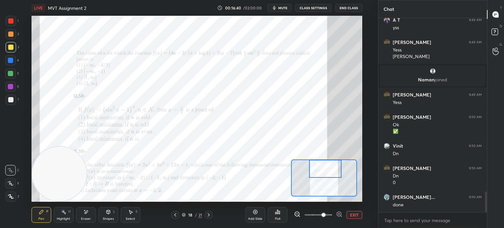
drag, startPoint x: 322, startPoint y: 185, endPoint x: 323, endPoint y: 174, distance: 10.6
click at [324, 176] on div at bounding box center [325, 169] width 33 height 18
drag, startPoint x: 11, startPoint y: 22, endPoint x: 14, endPoint y: 19, distance: 4.0
click at [12, 23] on div at bounding box center [10, 20] width 5 height 5
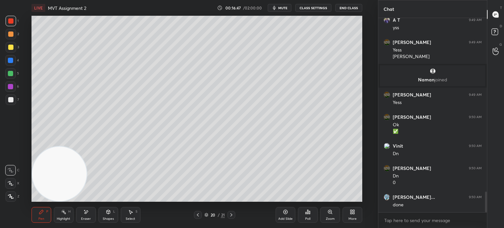
click at [11, 101] on div at bounding box center [10, 99] width 5 height 5
click at [85, 221] on div "Eraser" at bounding box center [86, 215] width 20 height 16
click at [12, 184] on icon at bounding box center [10, 184] width 5 height 6
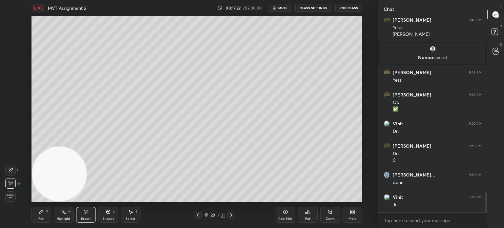
scroll to position [1690, 0]
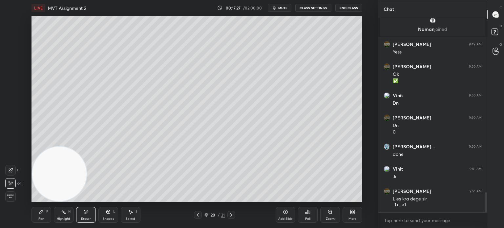
click at [42, 213] on icon at bounding box center [41, 211] width 5 height 5
click at [12, 99] on div at bounding box center [10, 99] width 5 height 5
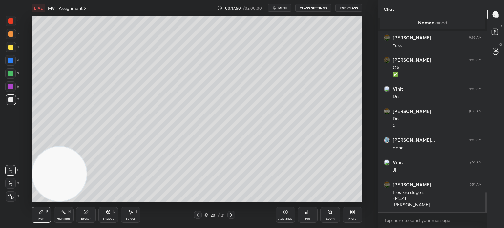
scroll to position [1719, 0]
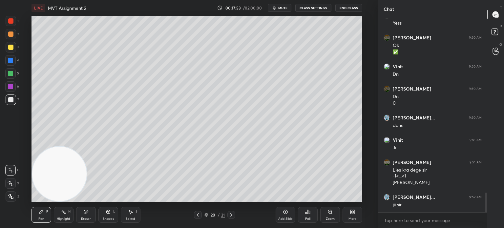
click at [12, 75] on div at bounding box center [10, 73] width 5 height 5
click at [11, 100] on div at bounding box center [10, 99] width 5 height 5
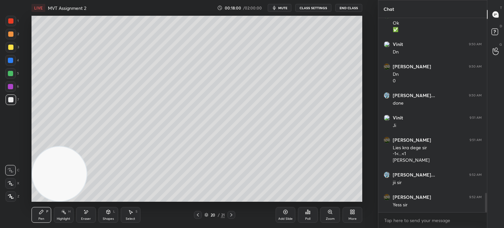
scroll to position [1764, 0]
click at [12, 102] on div at bounding box center [10, 99] width 5 height 5
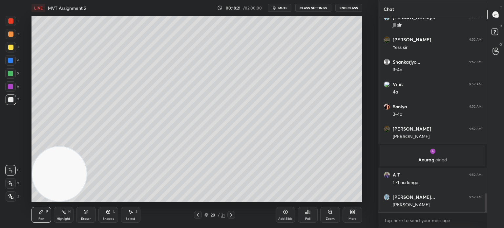
scroll to position [1828, 0]
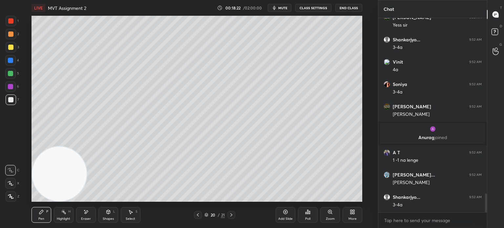
click at [98, 218] on div "Shapes L" at bounding box center [108, 215] width 20 height 16
drag, startPoint x: 90, startPoint y: 214, endPoint x: 91, endPoint y: 205, distance: 9.7
click at [90, 215] on div "Eraser" at bounding box center [86, 215] width 20 height 16
click at [41, 218] on div "Pen" at bounding box center [41, 218] width 6 height 3
drag, startPoint x: 88, startPoint y: 216, endPoint x: 85, endPoint y: 218, distance: 3.7
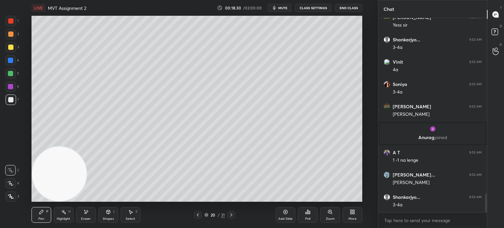
click at [87, 217] on div "Eraser" at bounding box center [86, 215] width 20 height 16
click at [49, 212] on div "Pen P Highlight H Eraser Shapes L Select S" at bounding box center [93, 215] width 122 height 16
click at [45, 216] on div "Pen P" at bounding box center [42, 215] width 20 height 16
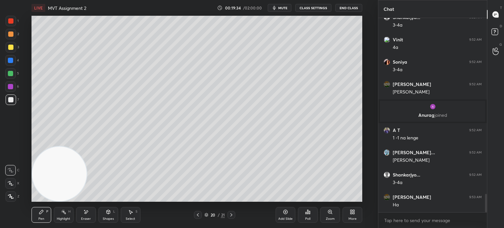
scroll to position [1857, 0]
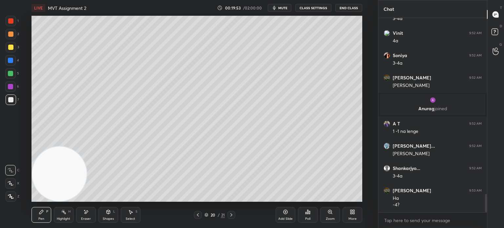
click at [112, 218] on div "Shapes" at bounding box center [108, 218] width 11 height 3
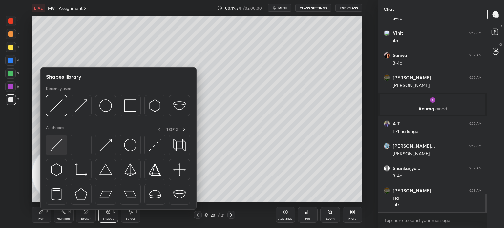
click at [57, 147] on img at bounding box center [56, 145] width 12 height 12
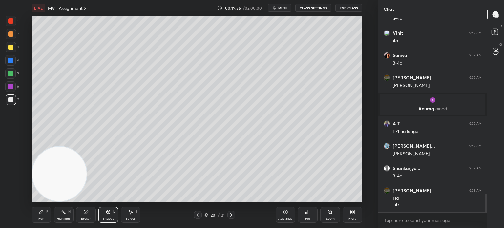
click at [6, 22] on div at bounding box center [11, 21] width 11 height 11
click at [44, 216] on div "Pen P" at bounding box center [42, 215] width 20 height 16
drag, startPoint x: 12, startPoint y: 98, endPoint x: 22, endPoint y: 97, distance: 10.0
click at [17, 97] on div "7" at bounding box center [12, 100] width 13 height 11
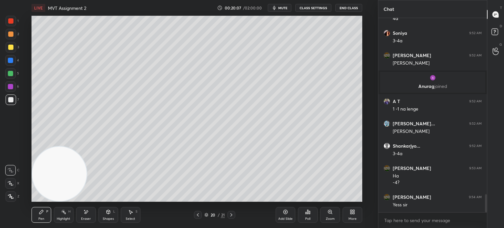
click at [14, 72] on div at bounding box center [10, 73] width 11 height 11
click at [12, 199] on div at bounding box center [11, 196] width 11 height 11
click at [116, 218] on div "Shapes L" at bounding box center [108, 215] width 20 height 16
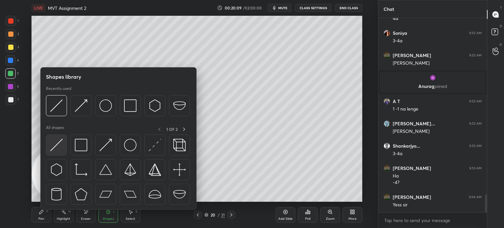
click at [60, 141] on img at bounding box center [56, 145] width 12 height 12
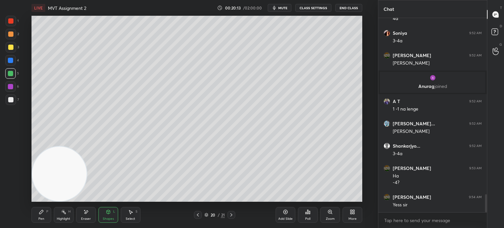
click at [38, 213] on div "Pen P" at bounding box center [42, 215] width 20 height 16
click at [15, 100] on div at bounding box center [11, 100] width 11 height 11
click at [11, 48] on div at bounding box center [10, 47] width 5 height 5
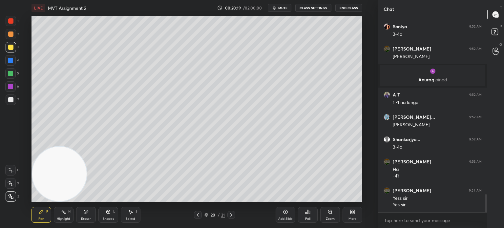
click at [42, 211] on div "Pen P" at bounding box center [42, 215] width 20 height 16
click at [14, 172] on div at bounding box center [10, 170] width 11 height 11
click at [13, 98] on div at bounding box center [10, 99] width 5 height 5
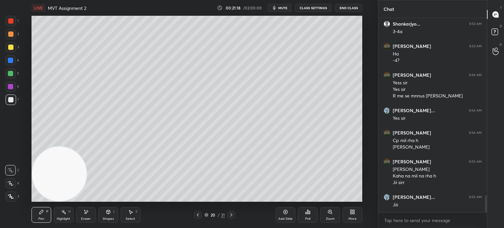
scroll to position [2024, 0]
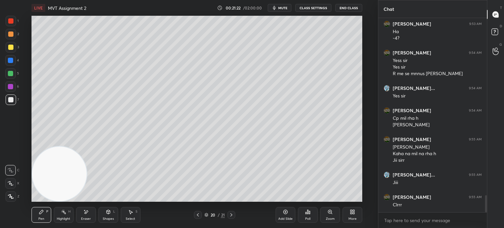
click at [199, 216] on icon at bounding box center [197, 214] width 5 height 5
click at [195, 219] on div "Pen P Highlight H Eraser Shapes L Select S 19 / 21 Add Slide Poll Zoom More" at bounding box center [197, 215] width 331 height 26
click at [196, 217] on icon at bounding box center [197, 214] width 5 height 5
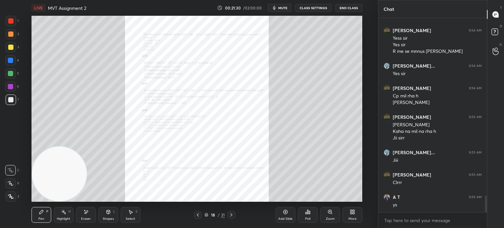
scroll to position [2068, 0]
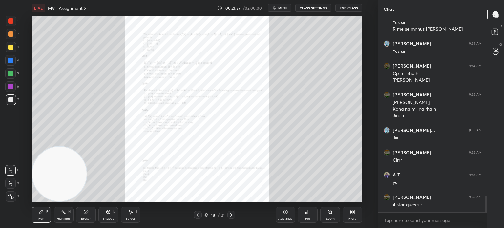
click at [12, 47] on div at bounding box center [10, 47] width 5 height 5
click at [327, 216] on div "Zoom" at bounding box center [330, 215] width 20 height 16
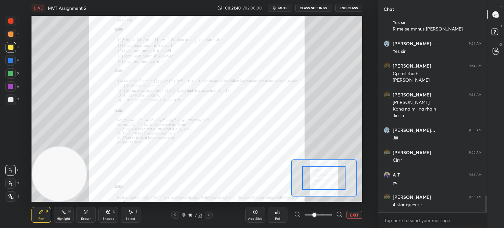
click at [325, 214] on span at bounding box center [319, 215] width 28 height 10
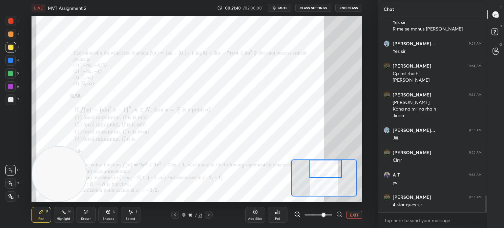
drag, startPoint x: 323, startPoint y: 182, endPoint x: 327, endPoint y: 167, distance: 15.5
click at [328, 169] on div at bounding box center [326, 169] width 33 height 18
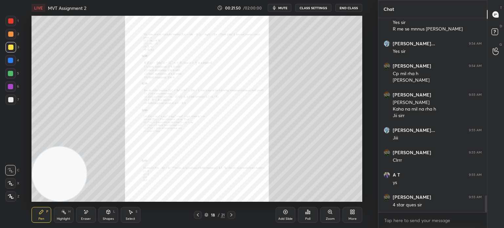
scroll to position [2091, 0]
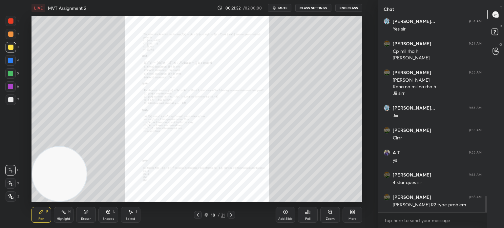
click at [325, 214] on div "Zoom" at bounding box center [330, 215] width 20 height 16
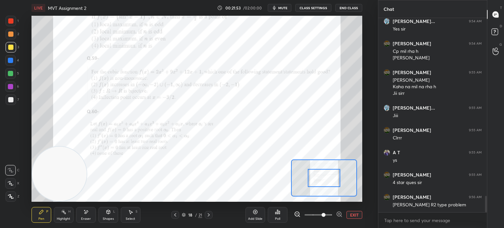
click at [326, 214] on span at bounding box center [319, 215] width 28 height 10
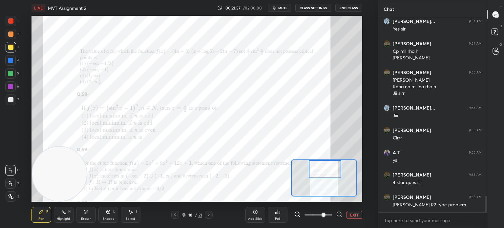
drag, startPoint x: 320, startPoint y: 184, endPoint x: 322, endPoint y: 177, distance: 6.4
click at [321, 178] on div at bounding box center [325, 169] width 33 height 18
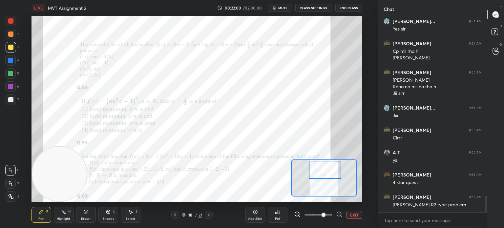
scroll to position [2113, 0]
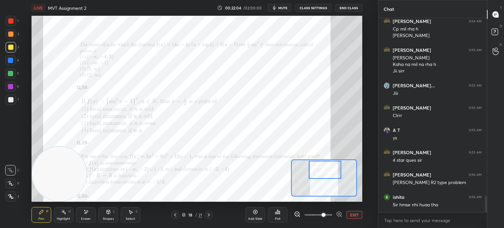
drag, startPoint x: 322, startPoint y: 178, endPoint x: 316, endPoint y: 179, distance: 5.6
click at [321, 179] on div at bounding box center [325, 170] width 33 height 18
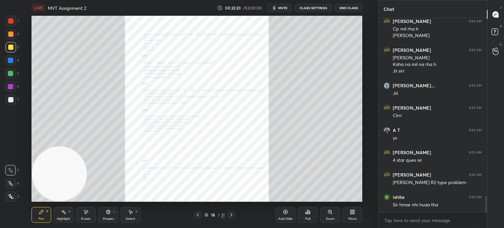
scroll to position [2135, 0]
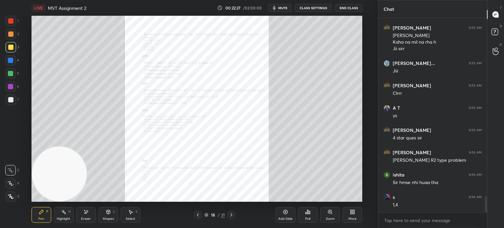
click at [325, 212] on div "Zoom" at bounding box center [330, 215] width 20 height 16
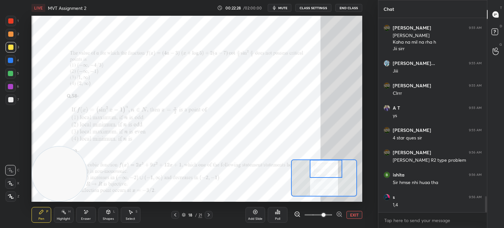
drag, startPoint x: 324, startPoint y: 182, endPoint x: 325, endPoint y: 172, distance: 9.9
click at [326, 172] on div at bounding box center [326, 169] width 33 height 18
click at [358, 216] on button "EXIT" at bounding box center [355, 215] width 16 height 8
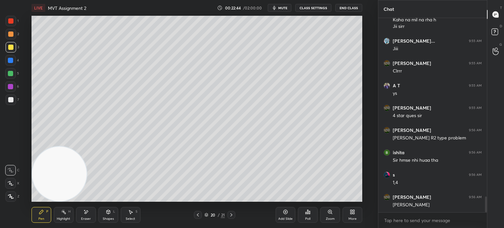
scroll to position [2181, 0]
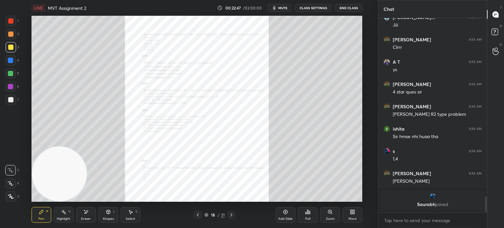
click at [327, 217] on div "Zoom" at bounding box center [330, 218] width 9 height 3
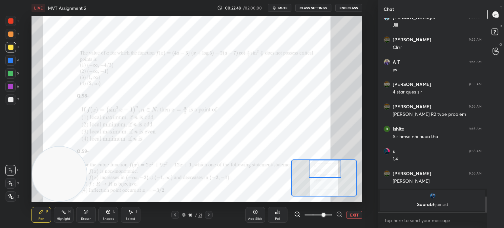
drag, startPoint x: 323, startPoint y: 180, endPoint x: 325, endPoint y: 172, distance: 8.0
click at [325, 172] on div at bounding box center [325, 169] width 33 height 18
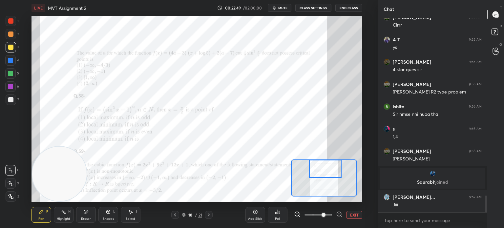
scroll to position [2062, 0]
click at [13, 21] on div at bounding box center [10, 20] width 5 height 5
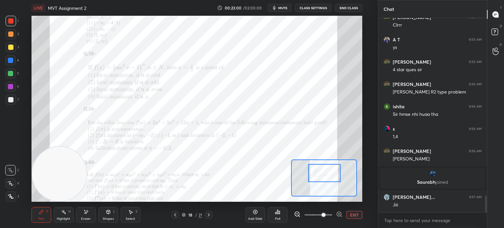
drag, startPoint x: 329, startPoint y: 175, endPoint x: 328, endPoint y: 179, distance: 3.7
click at [328, 179] on div at bounding box center [324, 173] width 33 height 18
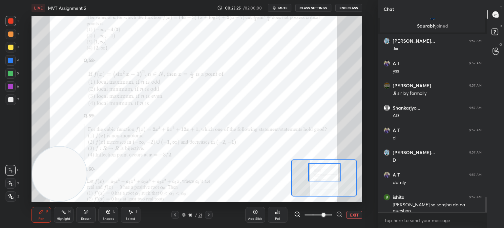
scroll to position [2241, 0]
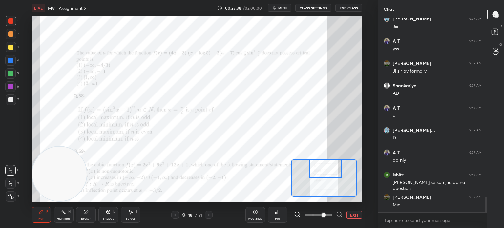
drag, startPoint x: 322, startPoint y: 179, endPoint x: 321, endPoint y: 174, distance: 5.4
click at [323, 174] on div at bounding box center [325, 169] width 33 height 18
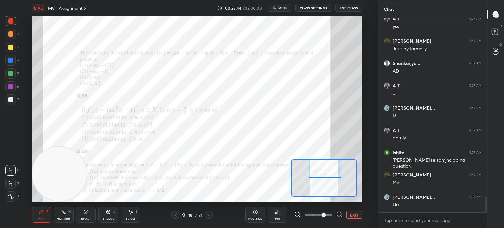
scroll to position [2286, 0]
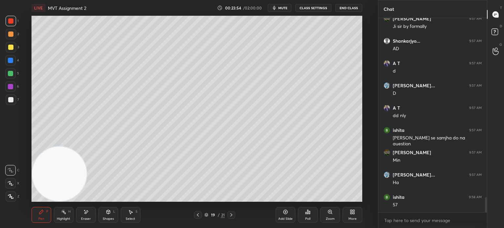
drag, startPoint x: 10, startPoint y: 59, endPoint x: 25, endPoint y: 60, distance: 14.8
click at [10, 60] on div at bounding box center [10, 60] width 5 height 5
drag, startPoint x: 236, startPoint y: 217, endPoint x: 233, endPoint y: 218, distance: 4.0
click at [236, 217] on div "19 / 21" at bounding box center [215, 215] width 122 height 8
click at [231, 216] on icon at bounding box center [231, 214] width 5 height 5
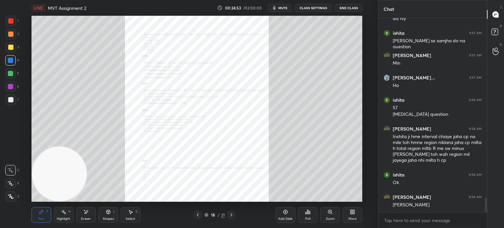
scroll to position [2405, 0]
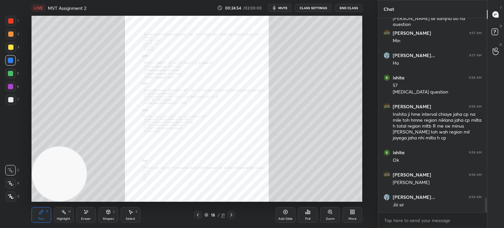
click at [328, 214] on icon at bounding box center [330, 211] width 5 height 5
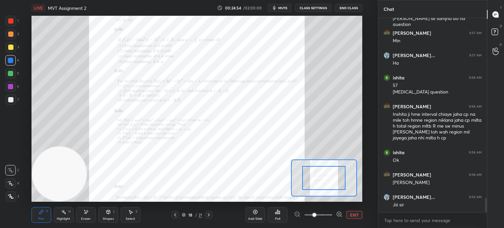
drag, startPoint x: 327, startPoint y: 216, endPoint x: 324, endPoint y: 197, distance: 19.9
click at [327, 216] on span at bounding box center [319, 215] width 28 height 10
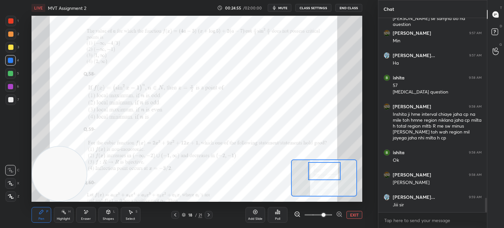
drag, startPoint x: 323, startPoint y: 184, endPoint x: 323, endPoint y: 180, distance: 4.0
click at [323, 180] on div at bounding box center [324, 171] width 33 height 18
click at [85, 214] on icon at bounding box center [85, 212] width 5 height 6
click at [41, 219] on div "Pen" at bounding box center [41, 218] width 6 height 3
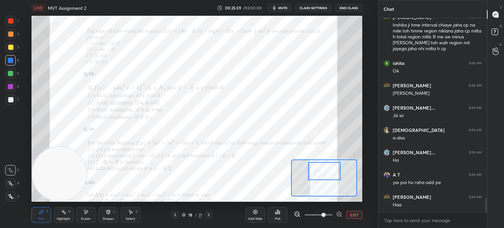
scroll to position [2517, 0]
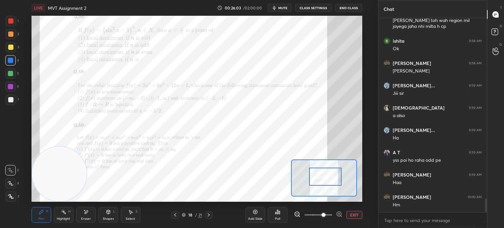
drag, startPoint x: 324, startPoint y: 178, endPoint x: 325, endPoint y: 184, distance: 5.7
click at [325, 184] on div at bounding box center [325, 177] width 33 height 18
click at [353, 134] on div "Setting up your live class Poll for secs No correct answer Start poll" at bounding box center [197, 109] width 331 height 186
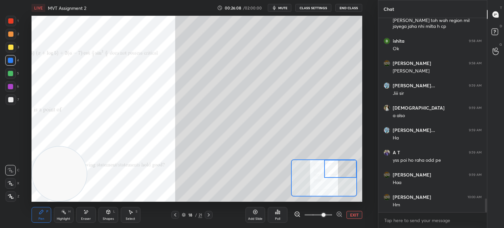
click at [355, 215] on button "EXIT" at bounding box center [355, 215] width 16 height 8
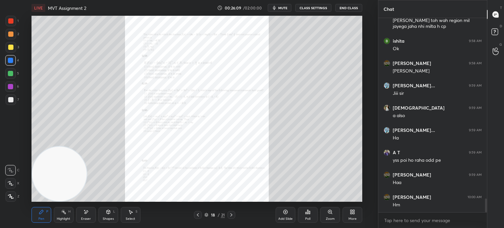
click at [330, 213] on icon at bounding box center [330, 212] width 4 height 4
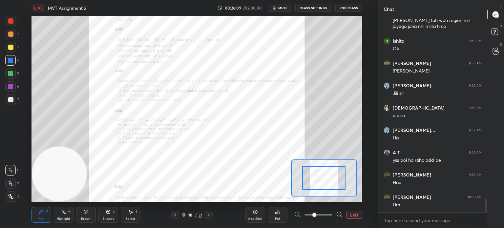
click at [323, 215] on span at bounding box center [319, 215] width 28 height 10
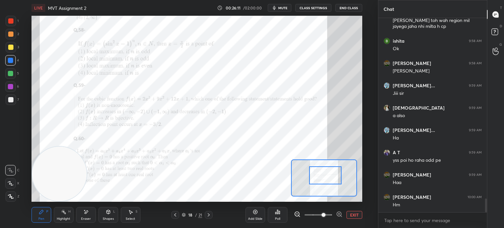
click at [327, 180] on div at bounding box center [325, 175] width 33 height 18
click at [254, 217] on div "Add Slide" at bounding box center [255, 218] width 14 height 3
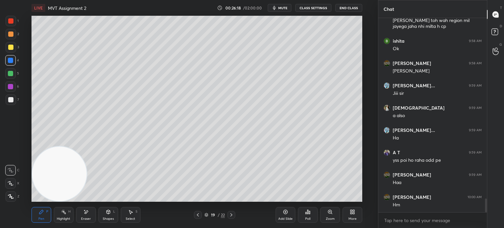
click at [12, 102] on div at bounding box center [11, 100] width 11 height 11
click at [198, 213] on icon at bounding box center [197, 214] width 5 height 5
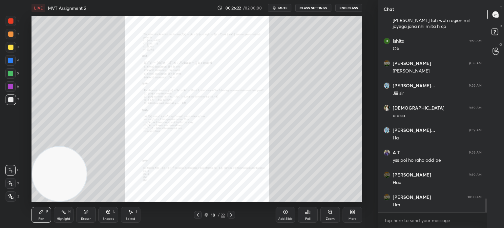
click at [325, 216] on div "Zoom" at bounding box center [330, 215] width 20 height 16
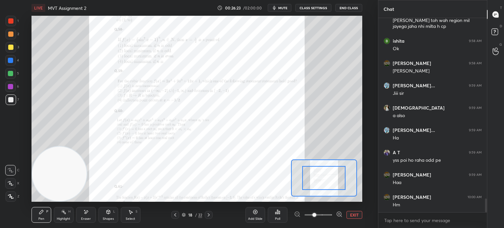
drag, startPoint x: 325, startPoint y: 216, endPoint x: 327, endPoint y: 213, distance: 3.4
click at [324, 216] on span at bounding box center [319, 215] width 28 height 10
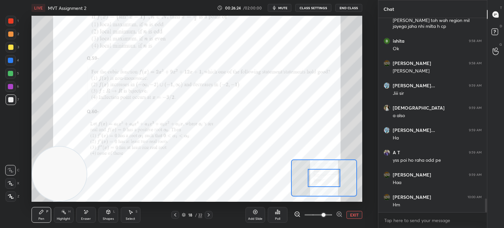
click at [323, 178] on div at bounding box center [324, 178] width 33 height 18
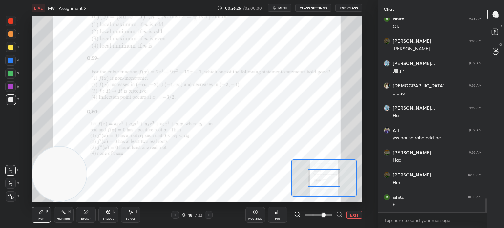
click at [210, 214] on icon at bounding box center [208, 214] width 5 height 5
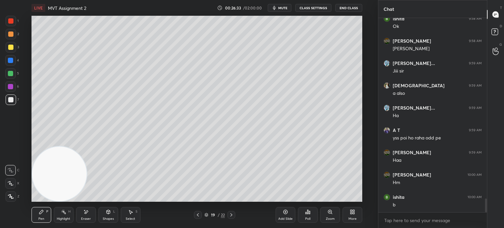
click at [198, 215] on icon at bounding box center [197, 214] width 5 height 5
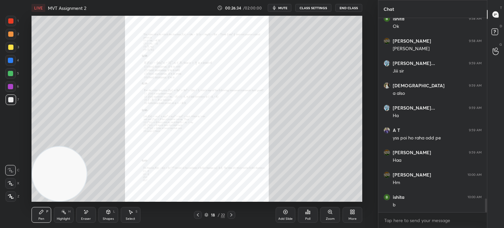
click at [327, 217] on div "Zoom" at bounding box center [330, 218] width 9 height 3
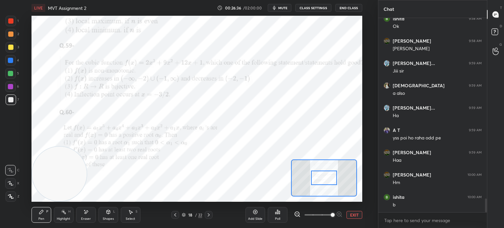
drag, startPoint x: 210, startPoint y: 214, endPoint x: 208, endPoint y: 216, distance: 3.5
click at [210, 215] on icon at bounding box center [208, 214] width 5 height 5
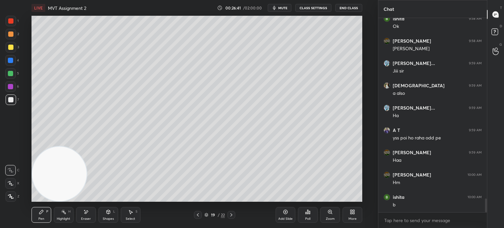
drag, startPoint x: 199, startPoint y: 207, endPoint x: 198, endPoint y: 211, distance: 4.6
click at [199, 208] on div "Pen P Highlight H Eraser Shapes L Select S 19 / 22 Add Slide Poll Zoom More" at bounding box center [197, 215] width 331 height 26
click at [93, 213] on div "Eraser" at bounding box center [86, 215] width 20 height 16
click at [46, 216] on div "Pen P" at bounding box center [42, 215] width 20 height 16
click at [197, 215] on icon at bounding box center [197, 214] width 5 height 5
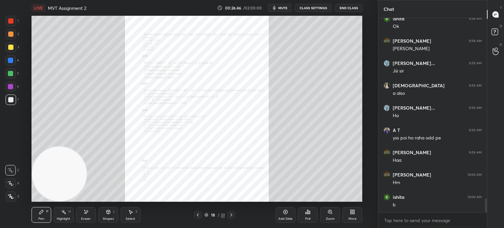
click at [324, 216] on div "Zoom" at bounding box center [330, 215] width 20 height 16
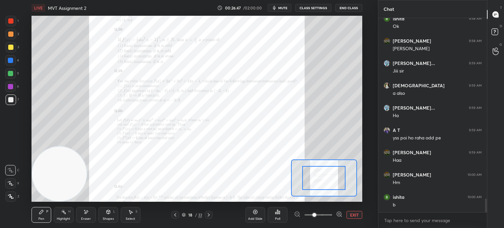
click at [324, 217] on span at bounding box center [319, 215] width 28 height 10
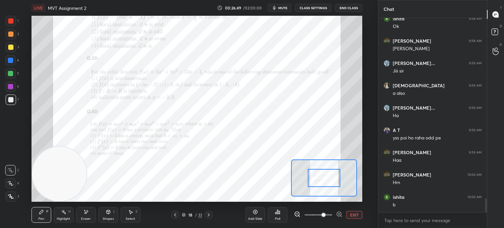
click at [210, 217] on icon at bounding box center [208, 214] width 5 height 5
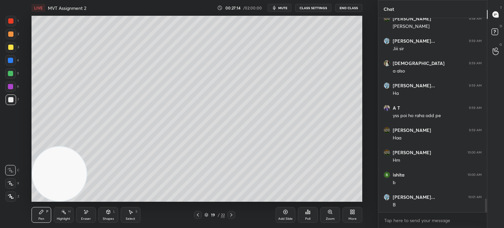
scroll to position [2584, 0]
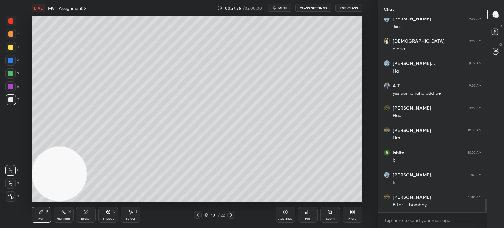
drag, startPoint x: 8, startPoint y: 21, endPoint x: 11, endPoint y: 18, distance: 4.2
click at [9, 21] on div at bounding box center [10, 20] width 5 height 5
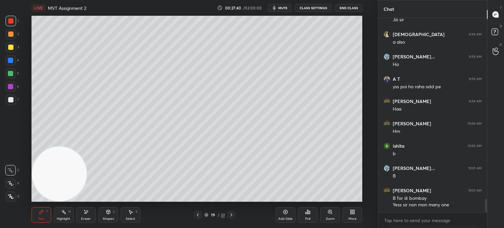
click at [196, 216] on icon at bounding box center [197, 214] width 5 height 5
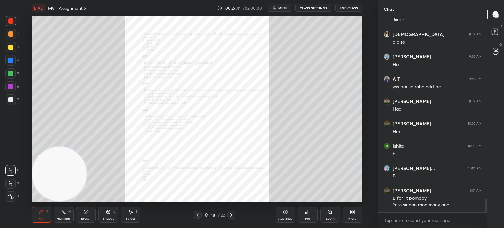
click at [318, 214] on div "Poll" at bounding box center [308, 215] width 20 height 16
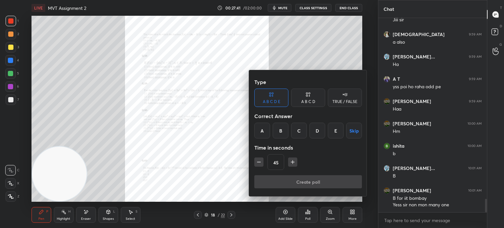
click at [321, 214] on div at bounding box center [252, 114] width 504 height 228
click at [322, 216] on div "Type A B C D E A B C D TRUE / FALSE Correct Answer A B C D E Skip Time in secon…" at bounding box center [252, 114] width 504 height 228
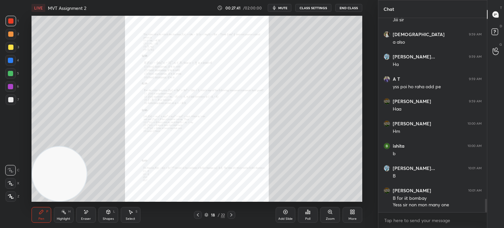
click at [323, 216] on div "Zoom" at bounding box center [330, 215] width 20 height 16
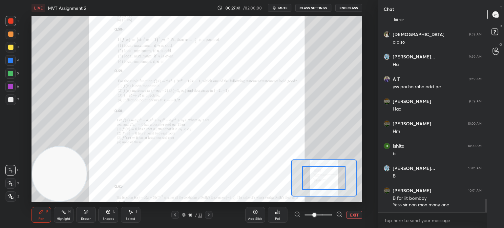
click at [323, 216] on span at bounding box center [319, 215] width 28 height 10
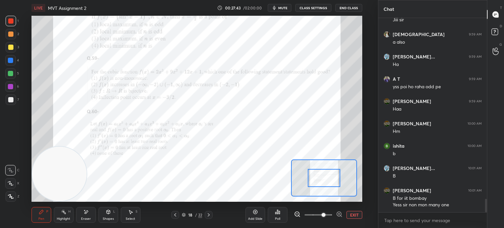
scroll to position [2613, 0]
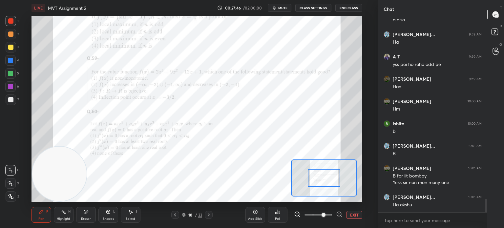
click at [211, 214] on icon at bounding box center [208, 214] width 5 height 5
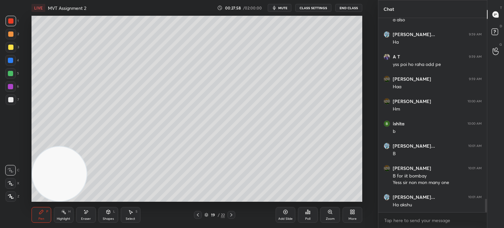
click at [198, 215] on icon at bounding box center [197, 214] width 5 height 5
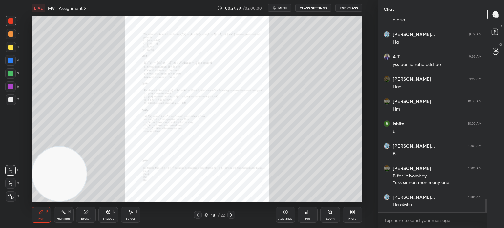
click at [323, 214] on div "Zoom" at bounding box center [330, 215] width 20 height 16
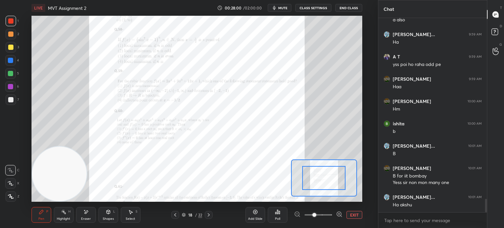
click at [322, 214] on span at bounding box center [319, 215] width 28 height 10
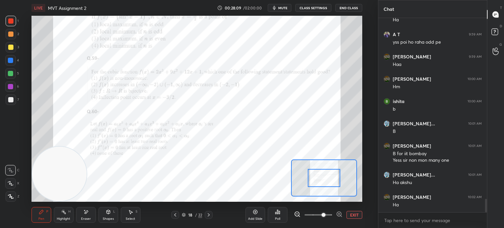
scroll to position [2642, 0]
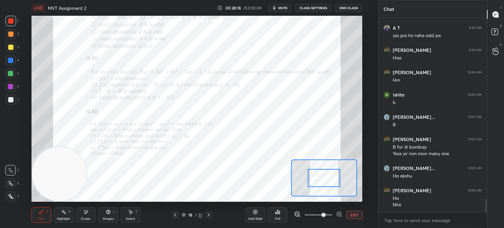
click at [12, 106] on div "7" at bounding box center [12, 101] width 13 height 13
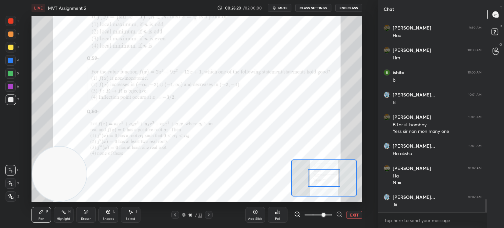
click at [209, 216] on icon at bounding box center [208, 214] width 5 height 5
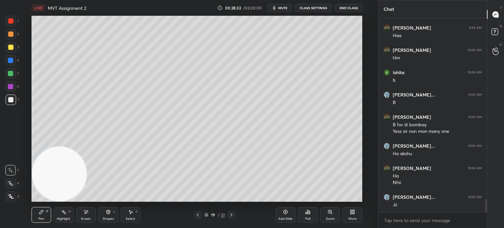
scroll to position [2686, 0]
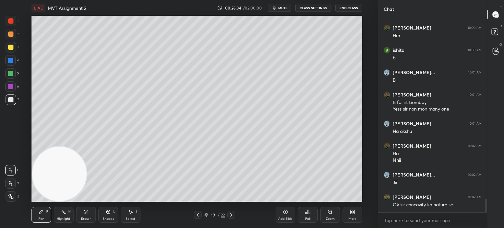
click at [201, 213] on div at bounding box center [198, 215] width 8 height 8
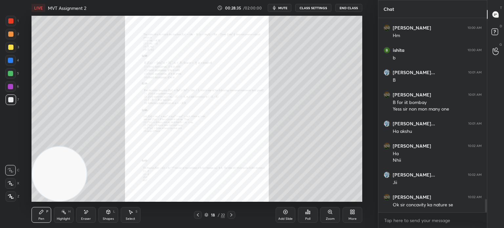
click at [324, 214] on div "Zoom" at bounding box center [330, 215] width 20 height 16
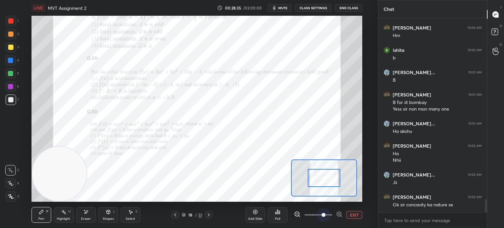
click at [325, 214] on span at bounding box center [319, 215] width 28 height 10
click at [19, 55] on div "1 2 3 4 5 6 7 C X Z E E Erase all H H" at bounding box center [10, 109] width 21 height 186
click at [9, 20] on div at bounding box center [10, 20] width 5 height 5
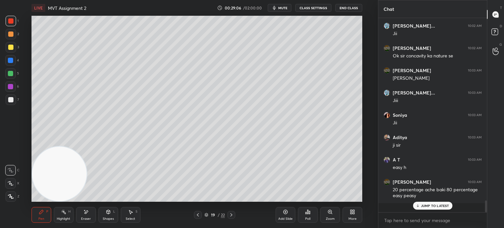
scroll to position [192, 107]
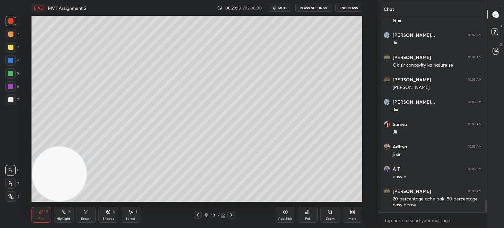
click at [201, 214] on div at bounding box center [198, 215] width 8 height 8
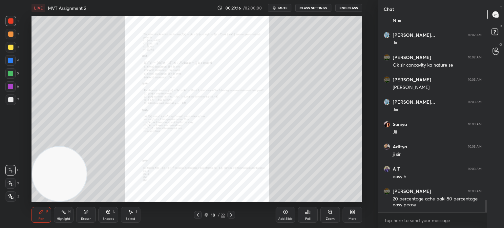
click at [13, 34] on div at bounding box center [11, 34] width 11 height 11
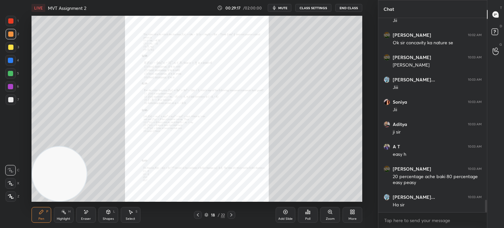
click at [11, 64] on div at bounding box center [10, 60] width 11 height 11
click at [326, 215] on div "Zoom" at bounding box center [330, 215] width 20 height 16
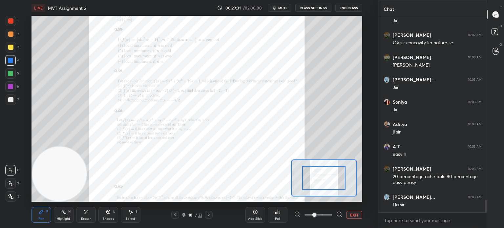
scroll to position [2871, 0]
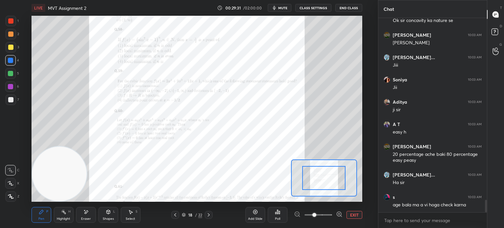
click at [326, 215] on span at bounding box center [319, 215] width 28 height 10
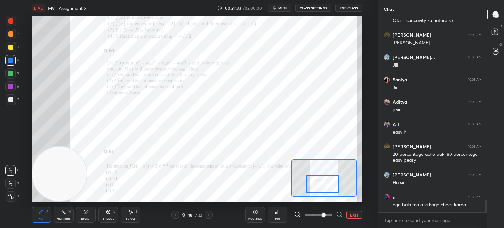
click at [323, 183] on div at bounding box center [322, 184] width 33 height 18
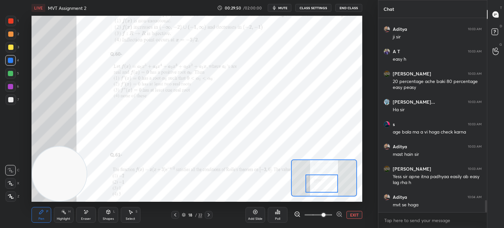
scroll to position [2967, 0]
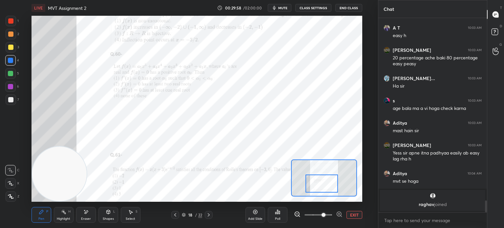
click at [11, 22] on div at bounding box center [10, 20] width 5 height 5
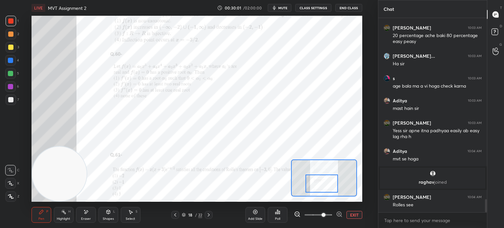
click at [255, 215] on div "Add Slide" at bounding box center [256, 215] width 20 height 16
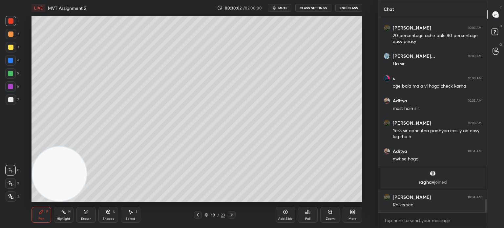
click at [13, 97] on div at bounding box center [11, 100] width 11 height 11
click at [14, 173] on div at bounding box center [10, 170] width 11 height 11
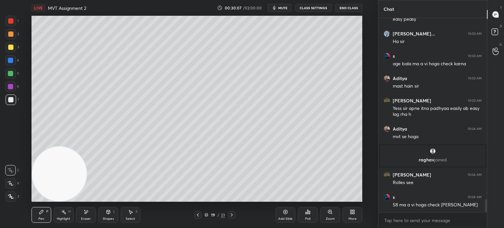
scroll to position [2731, 0]
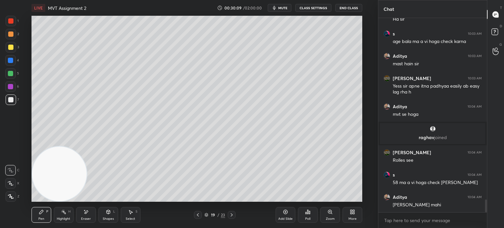
click at [198, 216] on icon at bounding box center [197, 214] width 5 height 5
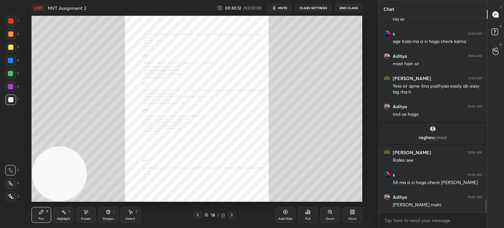
click at [12, 23] on div at bounding box center [10, 20] width 5 height 5
click at [9, 101] on div at bounding box center [10, 99] width 5 height 5
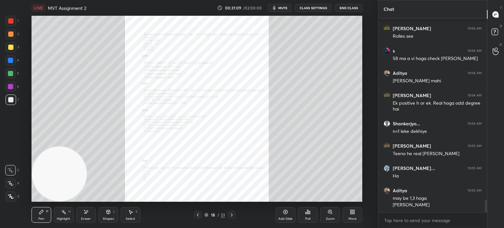
scroll to position [2878, 0]
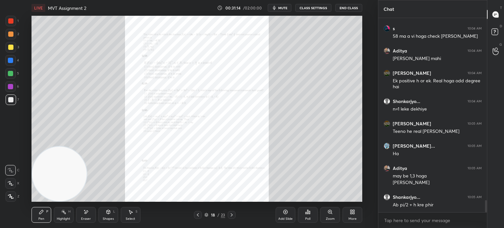
click at [87, 147] on video at bounding box center [59, 174] width 54 height 54
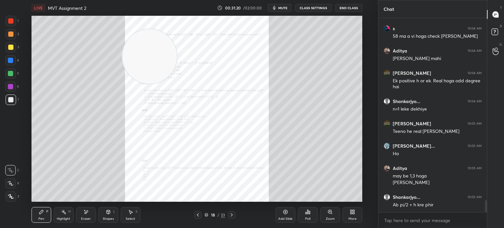
drag, startPoint x: 86, startPoint y: 171, endPoint x: 83, endPoint y: 167, distance: 5.1
click at [122, 84] on video at bounding box center [149, 56] width 54 height 54
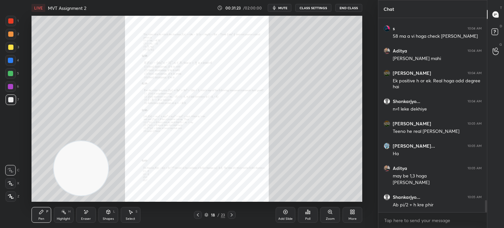
scroll to position [2900, 0]
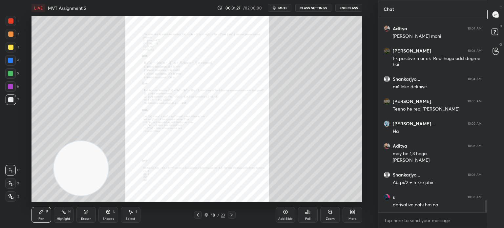
drag, startPoint x: 75, startPoint y: 172, endPoint x: 92, endPoint y: 153, distance: 25.1
click at [76, 172] on video at bounding box center [81, 168] width 54 height 54
click at [325, 211] on div "Zoom" at bounding box center [330, 215] width 20 height 16
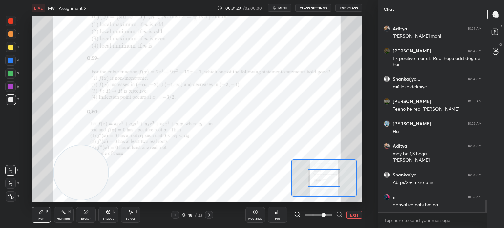
click at [326, 212] on span at bounding box center [319, 215] width 28 height 10
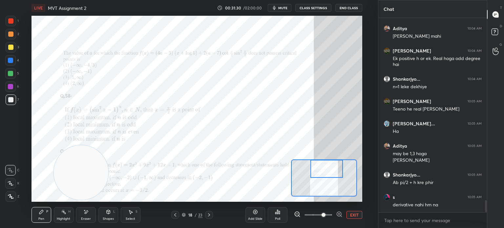
drag, startPoint x: 320, startPoint y: 180, endPoint x: 323, endPoint y: 172, distance: 8.4
click at [324, 172] on div at bounding box center [327, 169] width 33 height 18
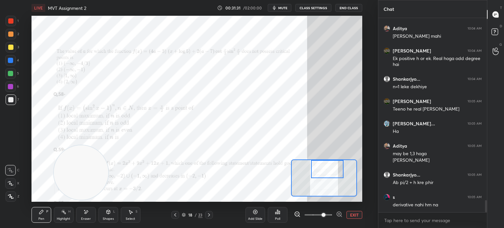
click at [90, 218] on div "Eraser" at bounding box center [86, 218] width 10 height 3
click at [9, 181] on icon at bounding box center [10, 184] width 5 height 6
click at [42, 214] on icon at bounding box center [41, 211] width 5 height 5
click at [8, 59] on div at bounding box center [10, 60] width 5 height 5
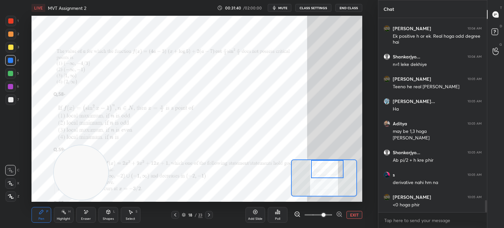
click at [85, 214] on div "Eraser" at bounding box center [86, 215] width 20 height 16
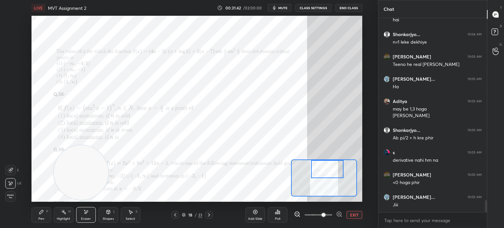
click at [45, 218] on div "Pen P" at bounding box center [42, 215] width 20 height 16
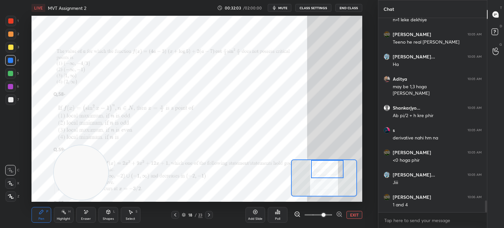
click at [349, 214] on button "EXIT" at bounding box center [355, 215] width 16 height 8
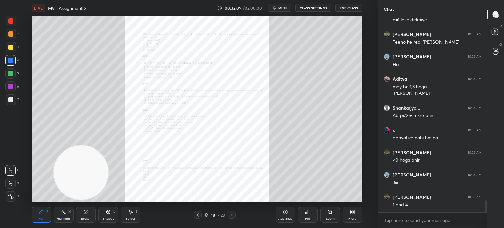
click at [326, 214] on div "Zoom" at bounding box center [330, 215] width 20 height 16
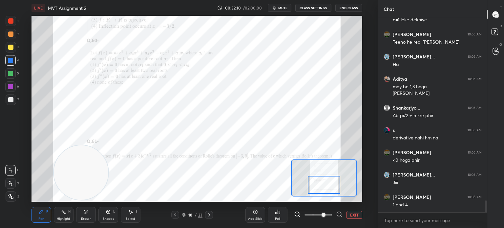
drag, startPoint x: 326, startPoint y: 179, endPoint x: 327, endPoint y: 185, distance: 6.7
click at [327, 186] on div at bounding box center [324, 185] width 33 height 18
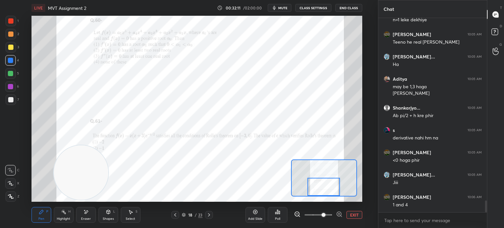
click at [6, 101] on div at bounding box center [11, 100] width 11 height 11
click at [207, 216] on icon at bounding box center [209, 214] width 5 height 5
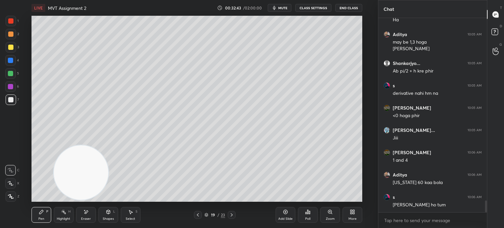
scroll to position [3034, 0]
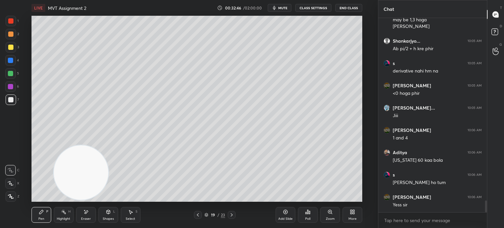
drag, startPoint x: 89, startPoint y: 220, endPoint x: 92, endPoint y: 197, distance: 23.9
click at [89, 220] on div "Eraser" at bounding box center [86, 218] width 10 height 3
click at [38, 218] on div "Pen" at bounding box center [41, 218] width 6 height 3
click at [198, 211] on div at bounding box center [198, 215] width 8 height 8
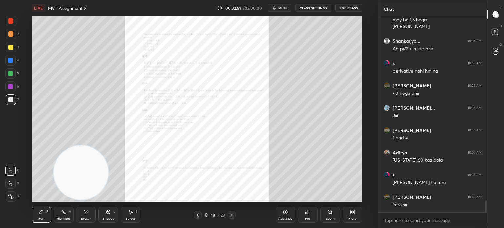
click at [324, 218] on div "Zoom" at bounding box center [330, 215] width 20 height 16
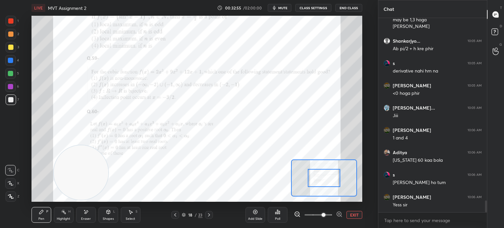
click at [209, 214] on icon at bounding box center [209, 214] width 5 height 5
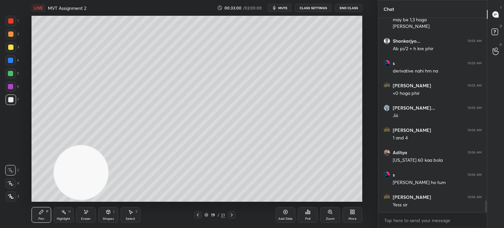
click at [15, 22] on div at bounding box center [11, 21] width 11 height 11
click at [112, 221] on div "Shapes L" at bounding box center [108, 215] width 20 height 16
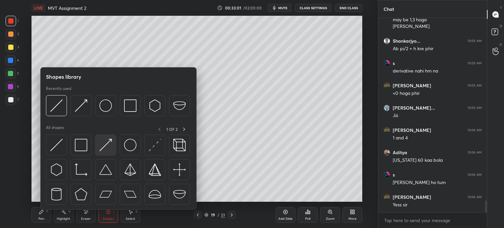
click at [112, 140] on img at bounding box center [105, 145] width 12 height 12
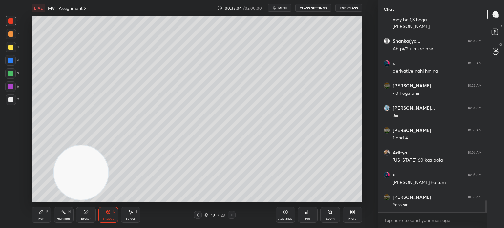
click at [46, 211] on div "Pen P" at bounding box center [42, 215] width 20 height 16
click at [14, 99] on div at bounding box center [11, 100] width 11 height 11
click at [11, 45] on div at bounding box center [11, 47] width 11 height 11
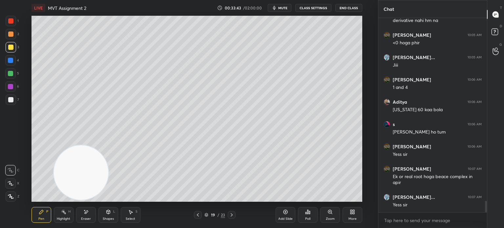
scroll to position [3113, 0]
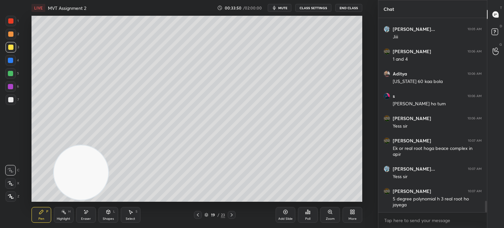
click at [201, 214] on div at bounding box center [198, 215] width 8 height 8
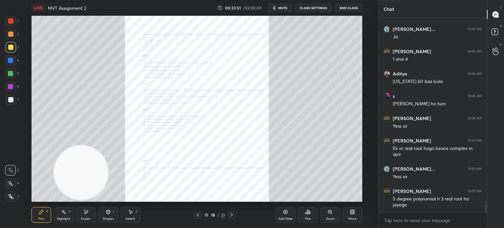
click at [330, 212] on icon at bounding box center [330, 212] width 4 height 4
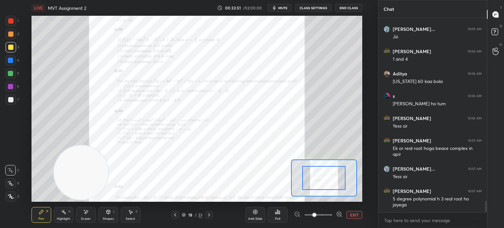
click at [328, 214] on span at bounding box center [319, 215] width 28 height 10
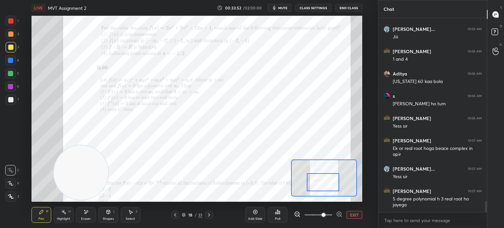
drag, startPoint x: 322, startPoint y: 182, endPoint x: 322, endPoint y: 189, distance: 7.2
click at [322, 187] on div at bounding box center [323, 182] width 33 height 18
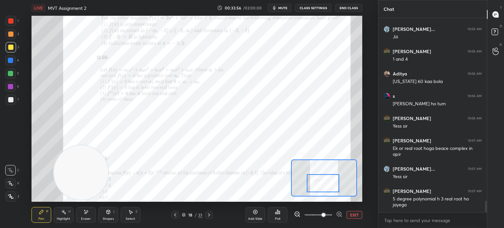
click at [9, 88] on div at bounding box center [10, 86] width 5 height 5
click at [14, 55] on div "4" at bounding box center [12, 60] width 14 height 11
click at [13, 24] on div at bounding box center [11, 21] width 11 height 11
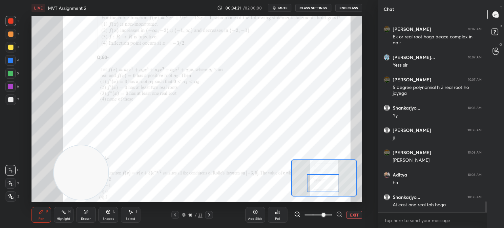
scroll to position [3247, 0]
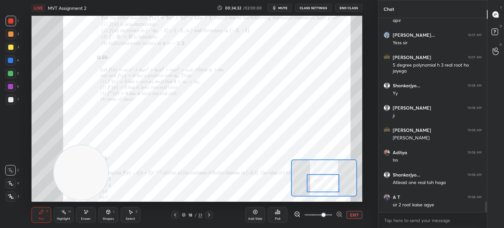
click at [88, 217] on div "Eraser" at bounding box center [86, 218] width 10 height 3
click at [43, 217] on div "Pen" at bounding box center [41, 218] width 6 height 3
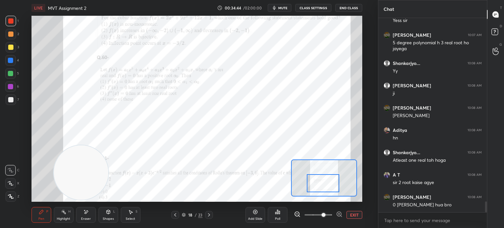
click at [5, 63] on div "1 2 3 4 5 6 7 C X Z E E Erase all H H" at bounding box center [10, 109] width 21 height 186
click at [9, 62] on div at bounding box center [10, 60] width 5 height 5
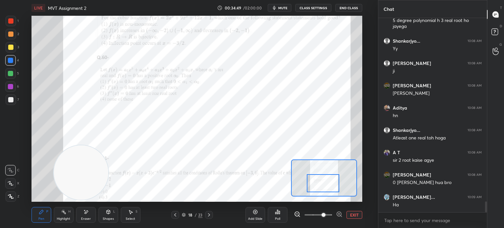
click at [8, 23] on div at bounding box center [11, 21] width 11 height 11
click at [12, 168] on icon at bounding box center [11, 170] width 6 height 5
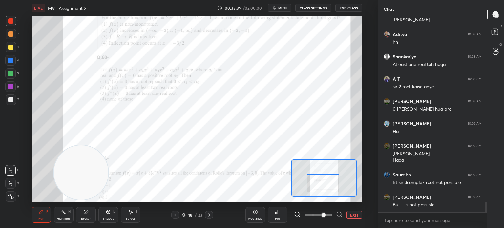
scroll to position [3372, 0]
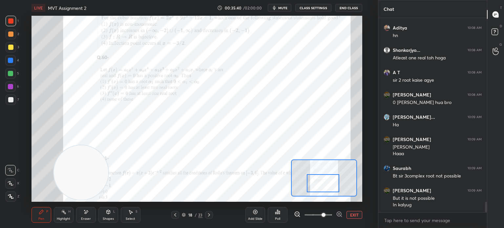
click at [10, 75] on div at bounding box center [10, 73] width 5 height 5
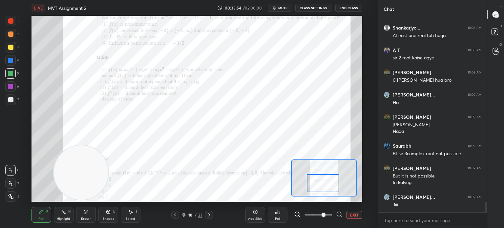
click at [89, 215] on div "Eraser" at bounding box center [86, 215] width 20 height 16
click at [373, 146] on div "1 2 3 4 5 6 7 C X Z E E Erase all H H LIVE MVT Assignment 2 00:35:55 / 02:00:00…" at bounding box center [189, 114] width 378 height 228
click at [53, 213] on div "Pen P Highlight H Eraser Shapes L Select S" at bounding box center [85, 215] width 107 height 16
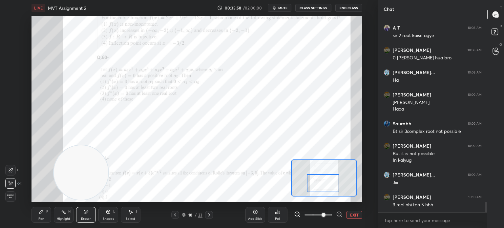
click at [45, 213] on div "Pen P" at bounding box center [42, 215] width 20 height 16
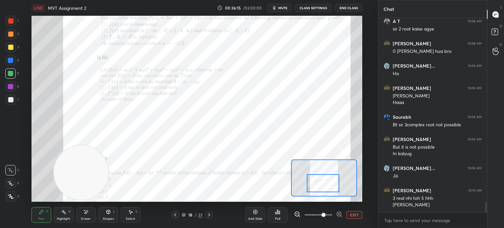
scroll to position [3451, 0]
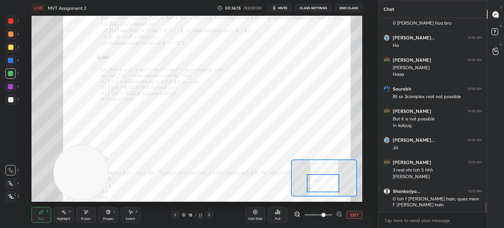
click at [44, 217] on div "Pen P" at bounding box center [42, 215] width 20 height 16
click at [7, 14] on div "1 2 3 4 5 6 7 C X Z E E Erase all H H LIVE MVT Assignment 2 00:36:16 / 02:00:00…" at bounding box center [186, 114] width 373 height 228
click at [108, 212] on icon at bounding box center [108, 211] width 5 height 5
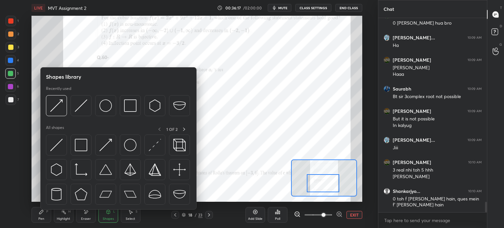
click at [108, 150] on img at bounding box center [105, 145] width 12 height 12
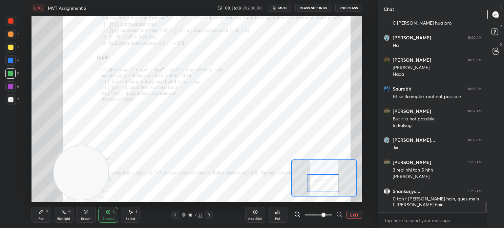
click at [12, 23] on div at bounding box center [11, 21] width 11 height 11
drag, startPoint x: 106, startPoint y: 145, endPoint x: 53, endPoint y: 159, distance: 55.6
click at [54, 158] on video at bounding box center [81, 139] width 54 height 54
drag, startPoint x: 74, startPoint y: -2, endPoint x: 70, endPoint y: 17, distance: 19.2
click at [70, 6] on div "LIVE MVT Assignment 2 00:36:23 / 02:00:00 mute CLASS SETTINGS End Class Setting…" at bounding box center [197, 114] width 352 height 228
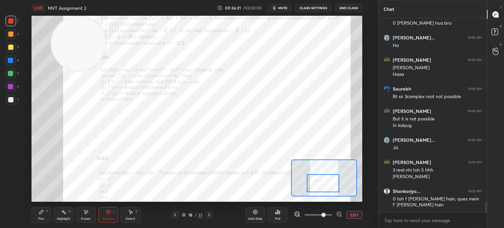
click at [44, 218] on div "Pen" at bounding box center [41, 218] width 6 height 3
click at [13, 91] on div at bounding box center [10, 86] width 11 height 11
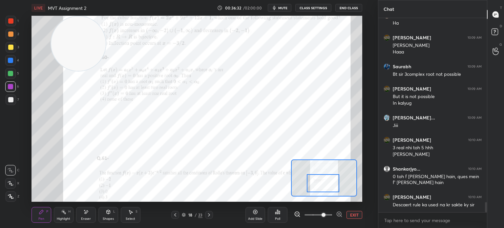
click at [12, 172] on icon at bounding box center [11, 170] width 6 height 5
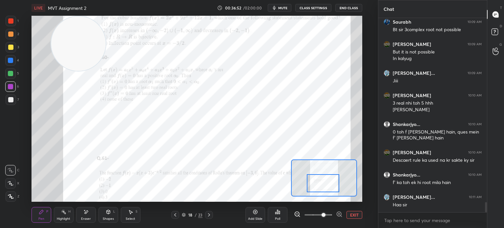
scroll to position [3540, 0]
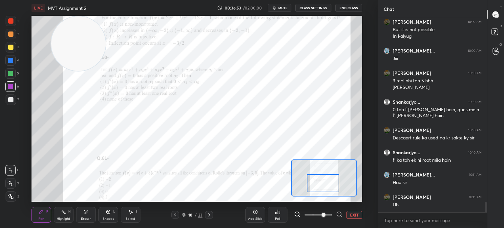
click at [8, 64] on div at bounding box center [10, 60] width 11 height 11
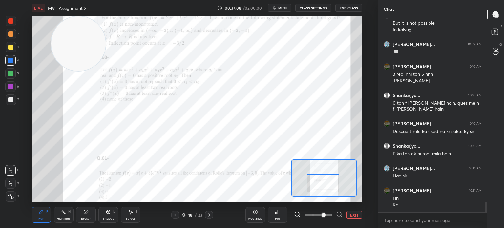
scroll to position [3569, 0]
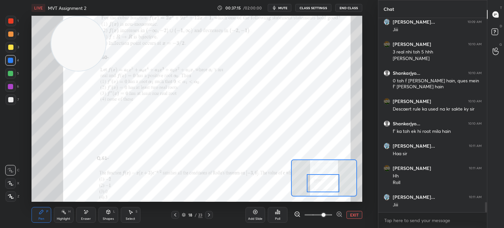
click at [12, 46] on div at bounding box center [10, 47] width 5 height 5
click at [10, 37] on div at bounding box center [11, 34] width 11 height 11
drag, startPoint x: 13, startPoint y: 58, endPoint x: 18, endPoint y: 60, distance: 5.1
click at [12, 60] on div at bounding box center [10, 60] width 11 height 11
click at [11, 77] on div at bounding box center [10, 73] width 11 height 11
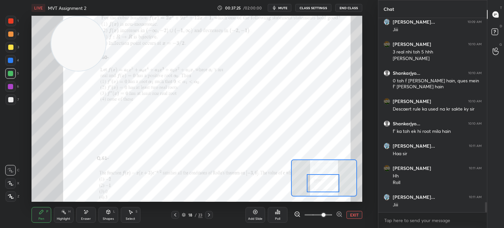
click at [87, 214] on icon at bounding box center [85, 212] width 5 height 6
click at [110, 215] on div "Shapes L" at bounding box center [108, 215] width 20 height 16
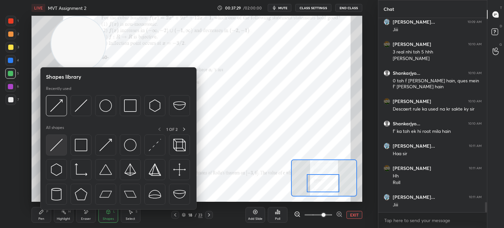
click at [57, 150] on img at bounding box center [56, 145] width 12 height 12
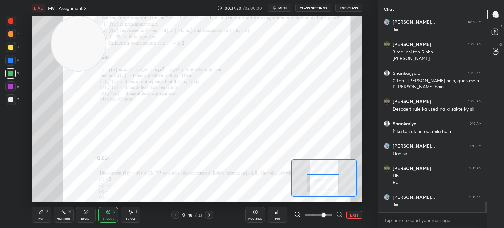
click at [12, 25] on div at bounding box center [11, 21] width 11 height 11
drag, startPoint x: 46, startPoint y: 212, endPoint x: 47, endPoint y: 203, distance: 9.0
click at [44, 213] on div "Pen P" at bounding box center [42, 215] width 20 height 16
click at [11, 86] on div at bounding box center [10, 86] width 5 height 5
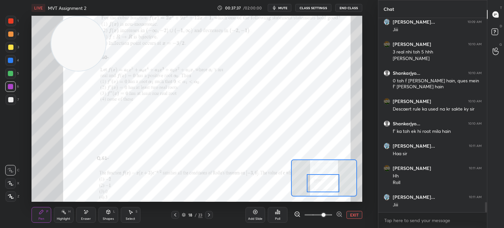
click at [11, 75] on div at bounding box center [10, 73] width 5 height 5
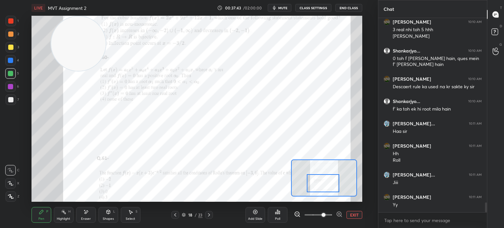
click at [12, 85] on div at bounding box center [10, 86] width 5 height 5
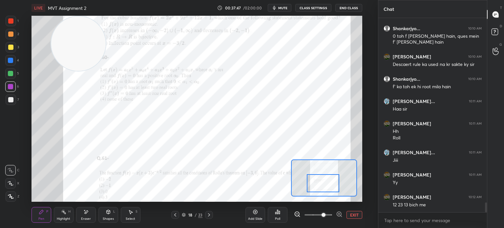
click at [12, 60] on div at bounding box center [10, 60] width 5 height 5
click at [10, 24] on div at bounding box center [11, 21] width 11 height 11
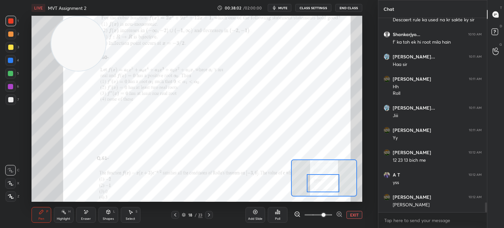
scroll to position [3681, 0]
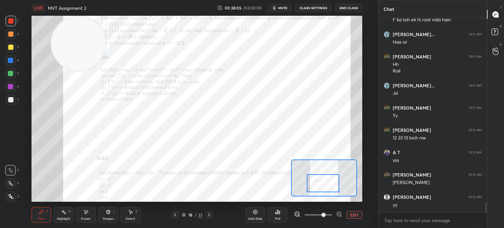
click at [11, 75] on div at bounding box center [10, 73] width 5 height 5
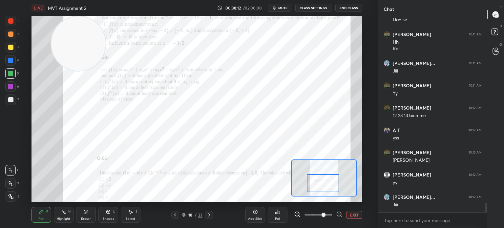
scroll to position [3726, 0]
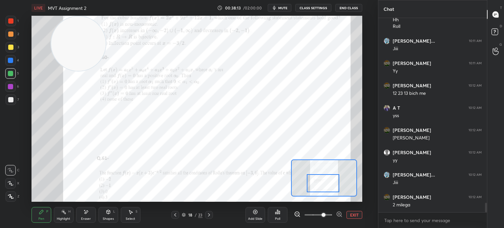
click at [11, 50] on div at bounding box center [11, 47] width 11 height 11
click at [105, 219] on div "Shapes" at bounding box center [108, 218] width 11 height 3
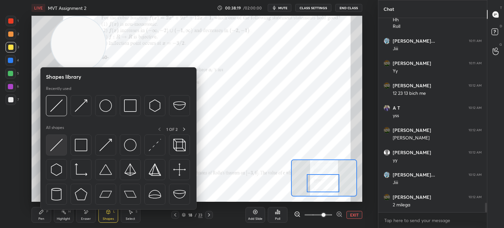
click at [60, 150] on img at bounding box center [56, 145] width 12 height 12
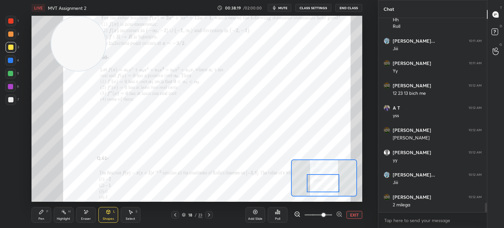
click at [13, 65] on div at bounding box center [10, 60] width 11 height 11
click at [48, 216] on div "Pen P" at bounding box center [42, 215] width 20 height 16
click at [13, 84] on div at bounding box center [10, 86] width 11 height 11
click at [11, 34] on div at bounding box center [11, 34] width 11 height 11
click at [10, 59] on div at bounding box center [10, 60] width 5 height 5
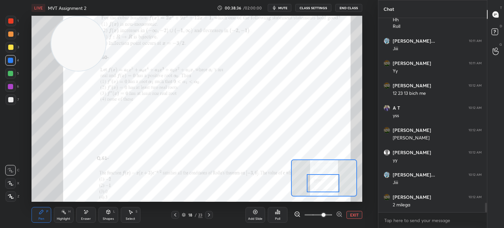
click at [8, 32] on div at bounding box center [10, 34] width 5 height 5
click at [13, 88] on div at bounding box center [10, 86] width 11 height 11
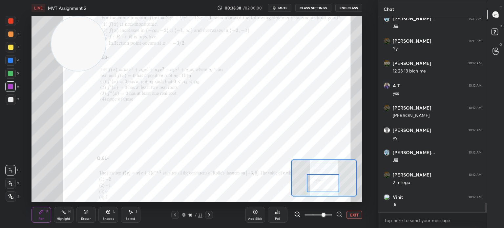
click at [13, 51] on div at bounding box center [11, 47] width 11 height 11
click at [12, 36] on div at bounding box center [11, 34] width 11 height 11
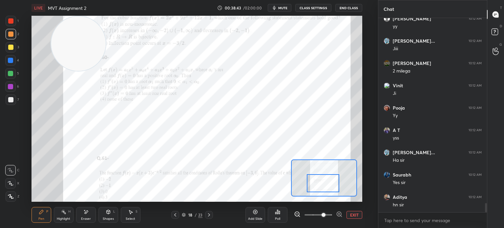
scroll to position [3882, 0]
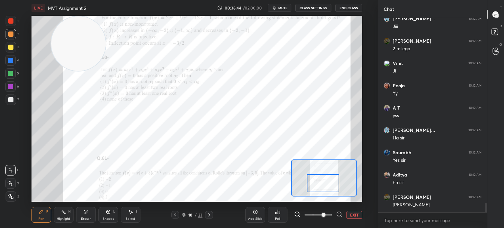
click at [8, 86] on div at bounding box center [10, 86] width 11 height 11
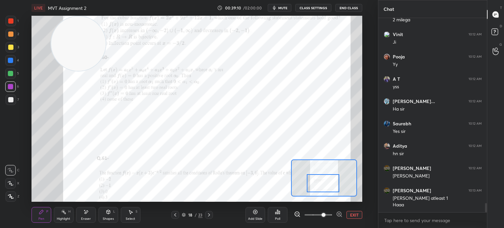
scroll to position [3917, 0]
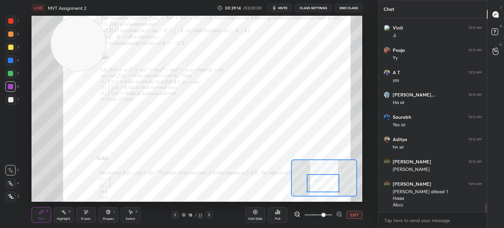
drag, startPoint x: 86, startPoint y: 58, endPoint x: 53, endPoint y: 175, distance: 121.3
click at [53, 71] on video at bounding box center [78, 43] width 54 height 54
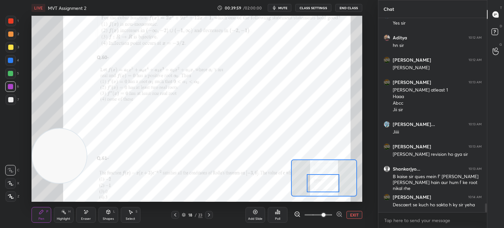
scroll to position [4041, 0]
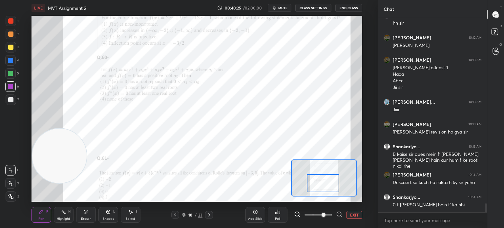
click at [7, 92] on div "6" at bounding box center [12, 87] width 14 height 13
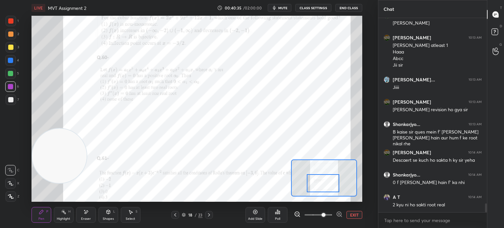
scroll to position [4086, 0]
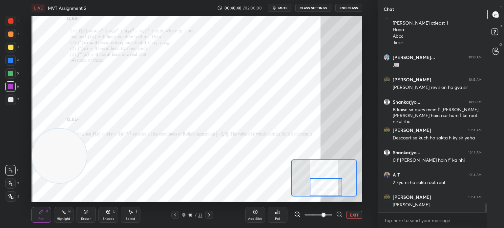
drag, startPoint x: 328, startPoint y: 187, endPoint x: 331, endPoint y: 206, distance: 18.9
click at [331, 206] on div "LIVE MVT Assignment 2 00:40:40 / 02:00:00 mute CLASS SETTINGS End Class Setting…" at bounding box center [197, 114] width 352 height 228
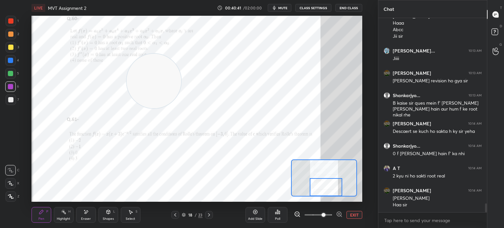
drag, startPoint x: 87, startPoint y: 146, endPoint x: 324, endPoint y: 47, distance: 257.4
click at [181, 54] on video at bounding box center [154, 81] width 54 height 54
click at [257, 216] on div "Add Slide" at bounding box center [256, 215] width 20 height 16
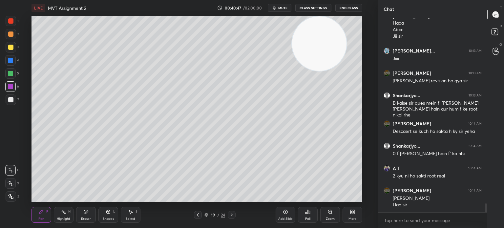
click at [11, 102] on div at bounding box center [11, 100] width 11 height 11
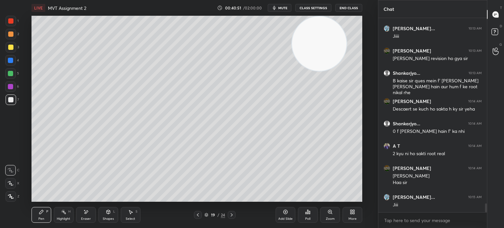
click at [78, 214] on div "Eraser" at bounding box center [86, 215] width 20 height 16
click at [15, 176] on div "E" at bounding box center [13, 182] width 16 height 13
click at [10, 173] on icon at bounding box center [10, 170] width 5 height 5
click at [107, 212] on icon at bounding box center [108, 211] width 5 height 5
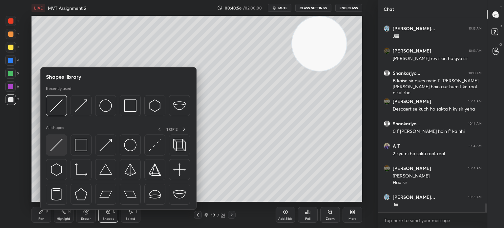
click at [58, 147] on img at bounding box center [56, 145] width 12 height 12
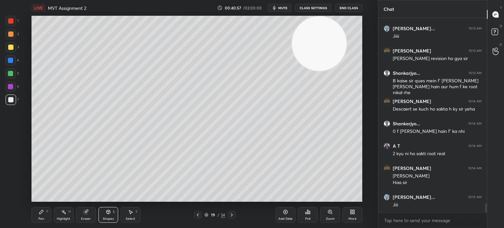
click at [9, 49] on div at bounding box center [10, 47] width 5 height 5
click at [12, 99] on div at bounding box center [10, 99] width 5 height 5
click at [197, 215] on icon at bounding box center [197, 214] width 5 height 5
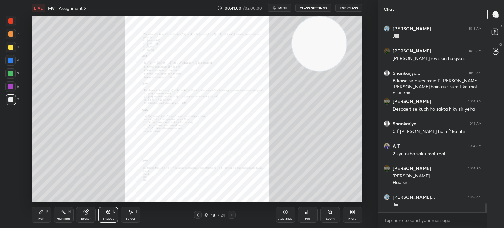
click at [323, 215] on div "Zoom" at bounding box center [330, 215] width 20 height 16
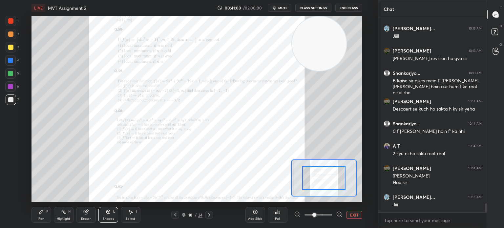
click at [324, 216] on span at bounding box center [319, 215] width 28 height 10
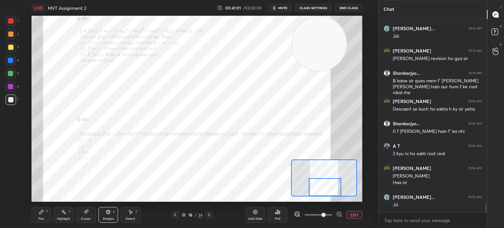
drag, startPoint x: 320, startPoint y: 185, endPoint x: 322, endPoint y: 199, distance: 13.9
click at [322, 199] on div "LIVE MVT Assignment 2 00:41:01 / 02:00:00 mute CLASS SETTINGS End Class Setting…" at bounding box center [197, 114] width 352 height 228
click at [47, 215] on div "Pen P" at bounding box center [42, 215] width 20 height 16
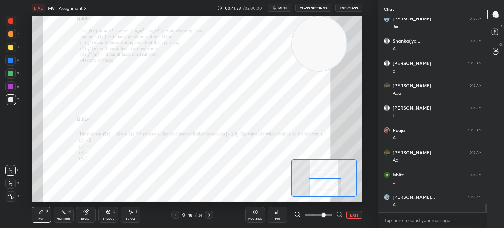
scroll to position [4316, 0]
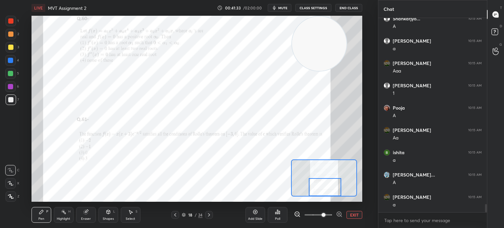
click at [211, 215] on icon at bounding box center [209, 214] width 5 height 5
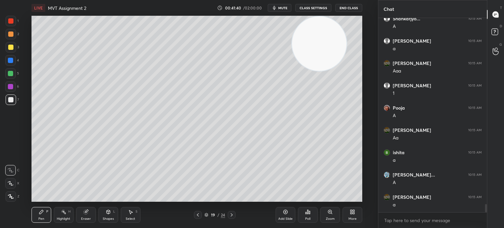
scroll to position [4338, 0]
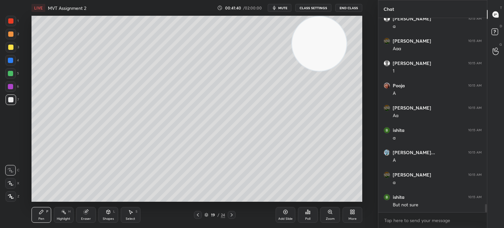
drag, startPoint x: 197, startPoint y: 214, endPoint x: 195, endPoint y: 211, distance: 3.7
click at [197, 215] on icon at bounding box center [197, 214] width 5 height 5
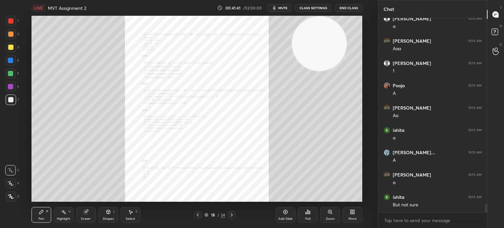
click at [331, 216] on div "Zoom" at bounding box center [330, 215] width 20 height 16
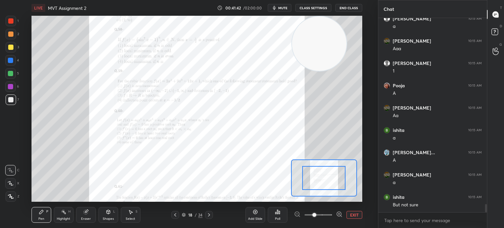
click at [330, 216] on span at bounding box center [319, 215] width 28 height 10
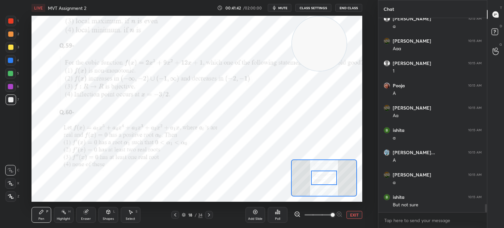
drag, startPoint x: 318, startPoint y: 180, endPoint x: 317, endPoint y: 195, distance: 15.8
click at [318, 185] on div at bounding box center [324, 178] width 26 height 14
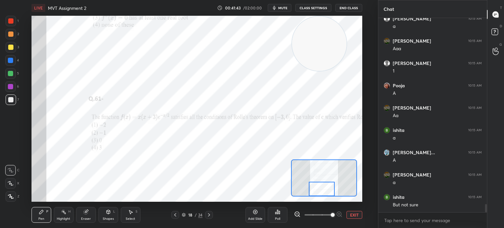
click at [209, 214] on icon at bounding box center [209, 214] width 5 height 5
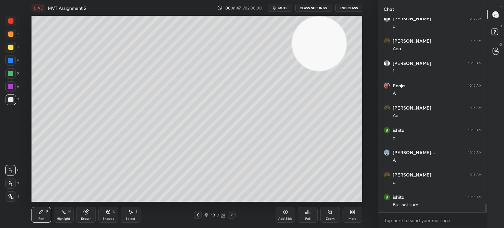
click at [201, 216] on div at bounding box center [198, 215] width 8 height 8
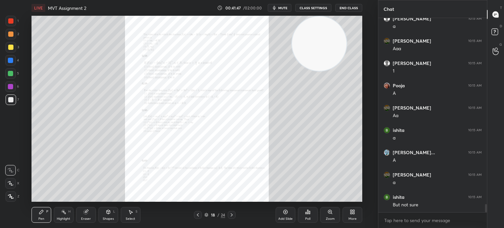
click at [333, 212] on div "Zoom" at bounding box center [330, 215] width 20 height 16
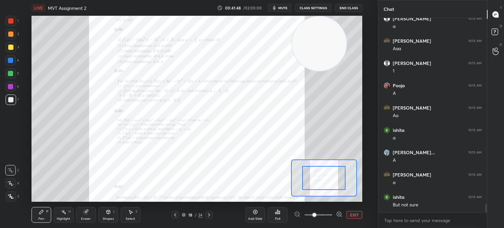
drag, startPoint x: 333, startPoint y: 212, endPoint x: 327, endPoint y: 197, distance: 16.8
click at [331, 213] on span at bounding box center [319, 215] width 28 height 10
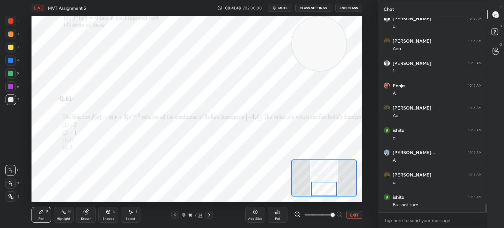
click at [326, 202] on div "LIVE MVT Assignment 2 00:41:48 / 02:00:00 mute CLASS SETTINGS End Class Setting…" at bounding box center [197, 114] width 352 height 228
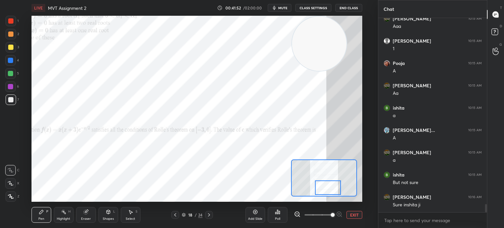
click at [326, 187] on div at bounding box center [328, 188] width 26 height 14
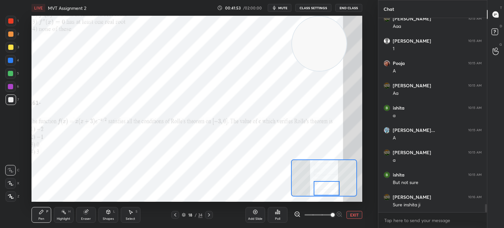
click at [353, 216] on button "EXIT" at bounding box center [355, 215] width 16 height 8
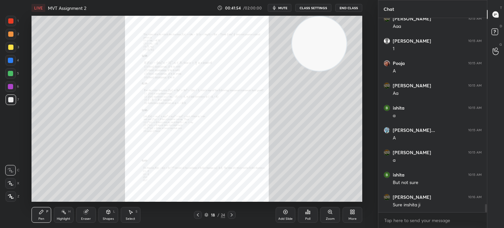
click at [231, 214] on icon at bounding box center [231, 214] width 5 height 5
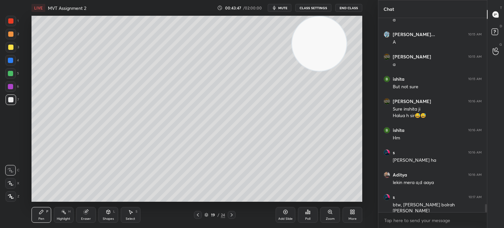
scroll to position [4479, 0]
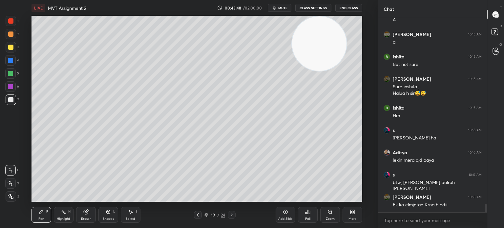
click at [12, 23] on div at bounding box center [10, 20] width 5 height 5
click at [193, 216] on div "19 / 24" at bounding box center [215, 215] width 122 height 8
click at [201, 215] on div at bounding box center [198, 215] width 8 height 8
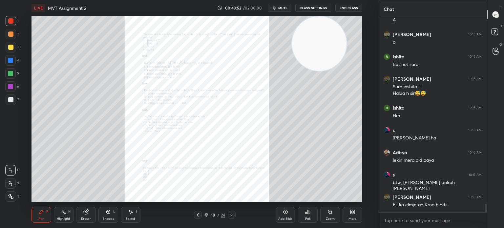
scroll to position [4501, 0]
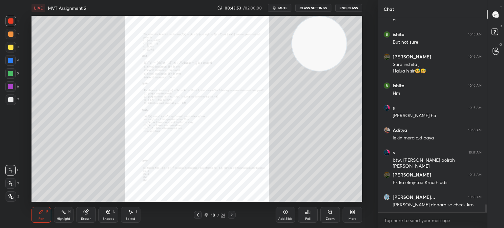
click at [231, 216] on icon at bounding box center [231, 214] width 5 height 5
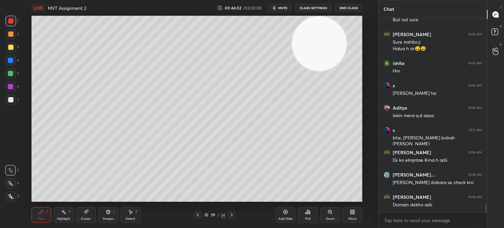
scroll to position [4530, 0]
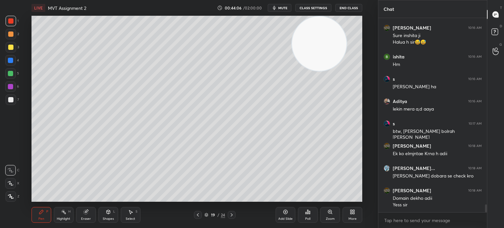
click at [199, 214] on icon at bounding box center [197, 214] width 5 height 5
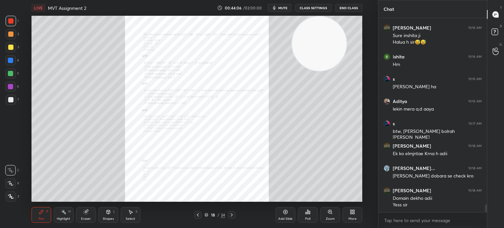
click at [329, 216] on div "Zoom" at bounding box center [330, 215] width 20 height 16
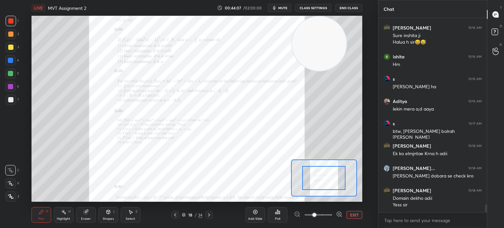
click at [328, 217] on span at bounding box center [319, 215] width 28 height 10
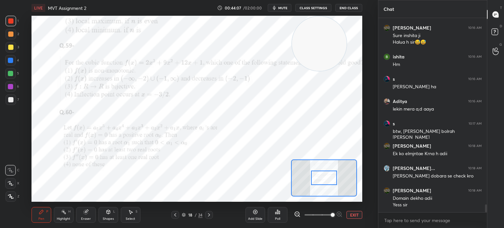
drag, startPoint x: 320, startPoint y: 182, endPoint x: 319, endPoint y: 197, distance: 15.1
click at [319, 196] on div at bounding box center [324, 178] width 66 height 37
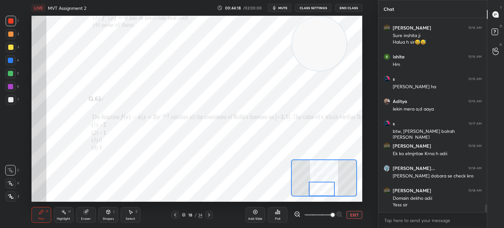
scroll to position [4536, 0]
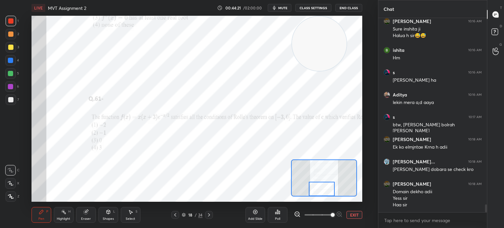
click at [353, 213] on button "EXIT" at bounding box center [355, 215] width 16 height 8
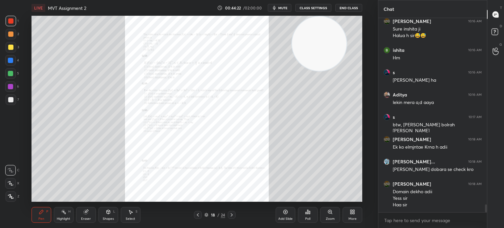
click at [231, 214] on icon at bounding box center [231, 214] width 5 height 5
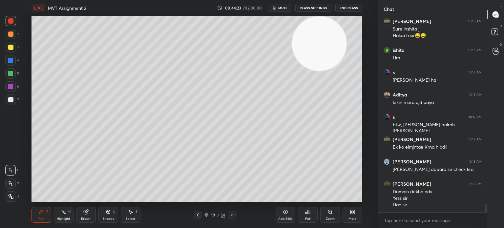
click at [232, 214] on icon at bounding box center [231, 214] width 5 height 5
click at [233, 214] on icon at bounding box center [231, 214] width 5 height 5
click at [232, 215] on icon at bounding box center [231, 214] width 5 height 5
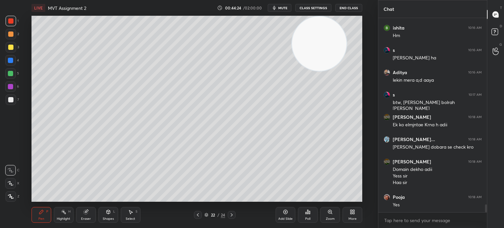
click at [233, 216] on icon at bounding box center [231, 214] width 5 height 5
click at [233, 217] on icon at bounding box center [231, 214] width 5 height 5
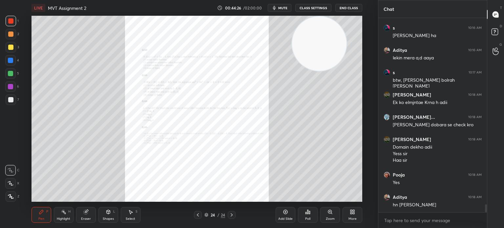
click at [330, 216] on div "Zoom" at bounding box center [330, 215] width 20 height 16
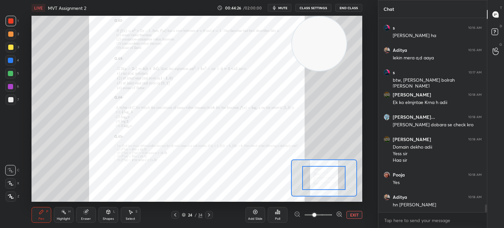
drag, startPoint x: 330, startPoint y: 216, endPoint x: 328, endPoint y: 198, distance: 18.8
click at [329, 216] on span at bounding box center [319, 215] width 28 height 10
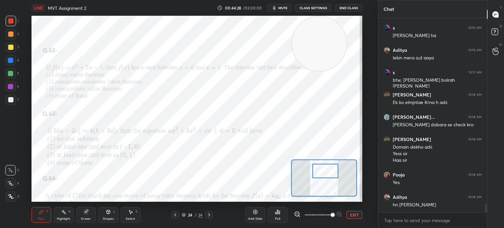
drag, startPoint x: 324, startPoint y: 183, endPoint x: 326, endPoint y: 175, distance: 8.6
click at [326, 176] on div at bounding box center [326, 171] width 26 height 14
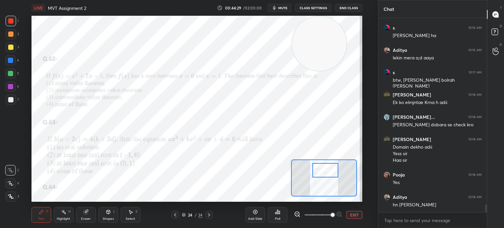
drag, startPoint x: 279, startPoint y: 100, endPoint x: 184, endPoint y: 194, distance: 134.2
click at [292, 71] on video at bounding box center [319, 43] width 54 height 54
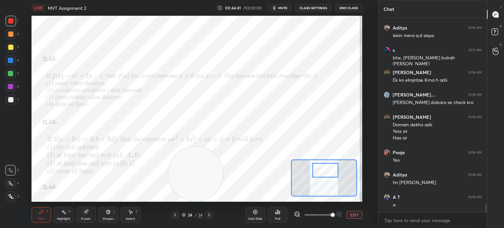
drag, startPoint x: 194, startPoint y: 183, endPoint x: 195, endPoint y: 186, distance: 3.3
click at [195, 186] on video at bounding box center [195, 174] width 54 height 54
drag, startPoint x: 190, startPoint y: 178, endPoint x: 172, endPoint y: 68, distance: 111.5
click at [172, 67] on video at bounding box center [175, 70] width 54 height 54
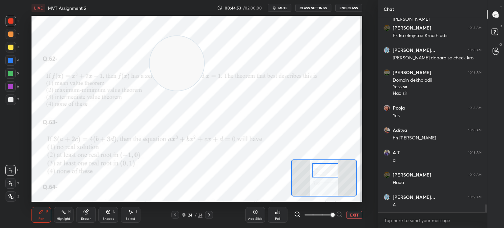
scroll to position [4670, 0]
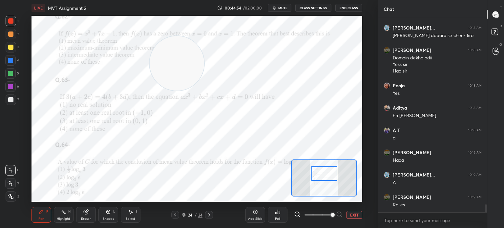
drag, startPoint x: 331, startPoint y: 176, endPoint x: 330, endPoint y: 179, distance: 3.4
click at [330, 179] on div at bounding box center [325, 173] width 26 height 14
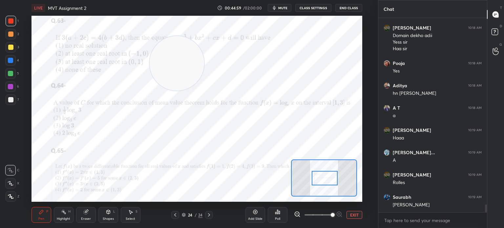
drag, startPoint x: 325, startPoint y: 175, endPoint x: 326, endPoint y: 179, distance: 4.0
click at [326, 179] on div at bounding box center [325, 178] width 26 height 14
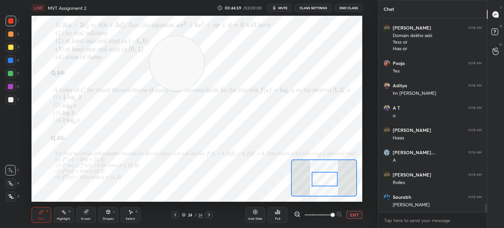
drag, startPoint x: 182, startPoint y: 64, endPoint x: 144, endPoint y: 201, distance: 142.2
click at [150, 91] on video at bounding box center [177, 63] width 54 height 54
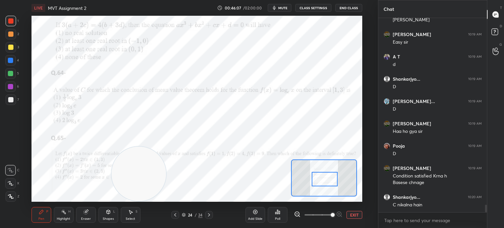
scroll to position [4900, 0]
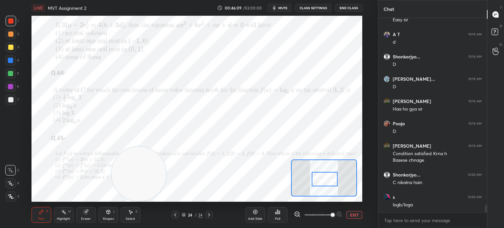
click at [9, 88] on div at bounding box center [10, 86] width 5 height 5
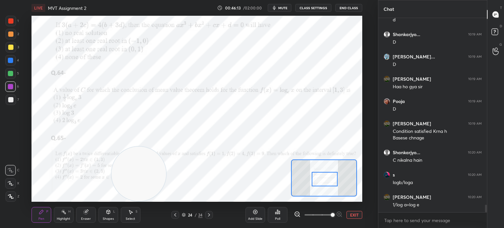
click at [142, 147] on video at bounding box center [139, 174] width 54 height 54
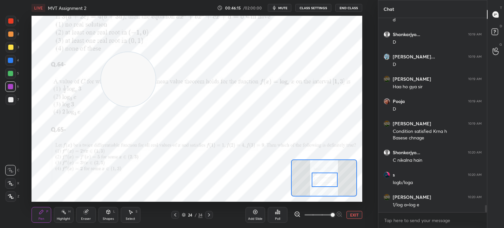
click at [330, 181] on div at bounding box center [325, 180] width 26 height 14
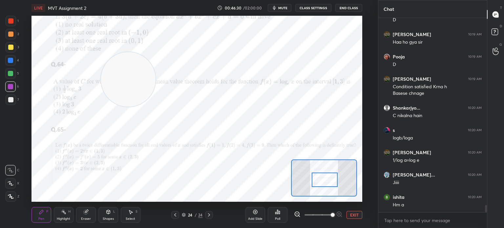
scroll to position [4990, 0]
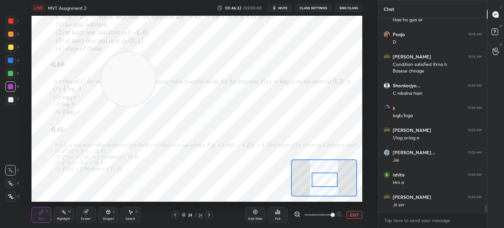
click at [357, 215] on button "EXIT" at bounding box center [355, 215] width 16 height 8
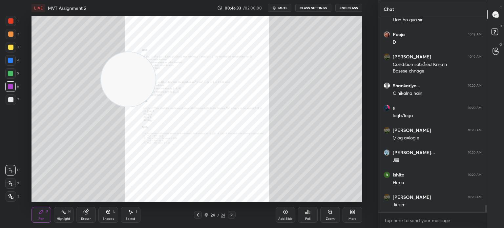
click at [8, 169] on div "1 2 3 4 5 6 7 C X Z C X Z E E Erase all H H LIVE MVT Assignment 2 00:46:33 / 02…" at bounding box center [186, 114] width 373 height 228
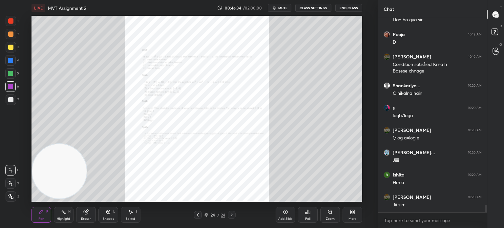
click at [103, 219] on div "Shapes" at bounding box center [108, 218] width 11 height 3
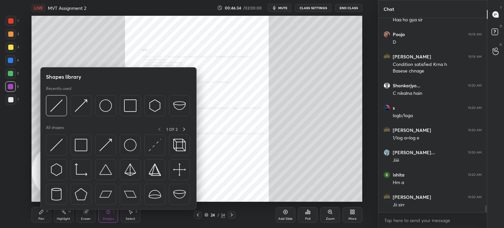
click at [59, 153] on div at bounding box center [56, 145] width 21 height 21
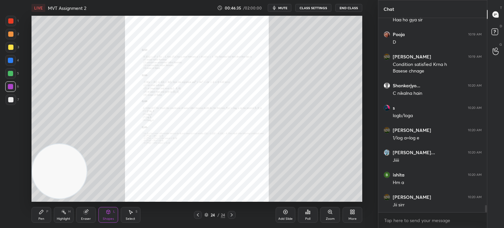
click at [10, 75] on div at bounding box center [10, 73] width 5 height 5
click at [13, 65] on div at bounding box center [10, 60] width 11 height 11
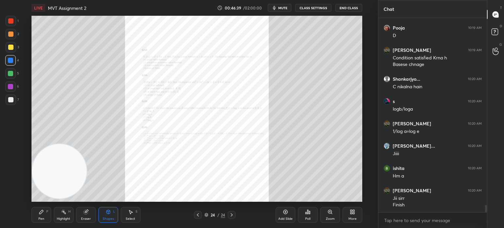
click at [10, 29] on div "1" at bounding box center [12, 22] width 13 height 13
click at [11, 26] on div at bounding box center [11, 21] width 11 height 11
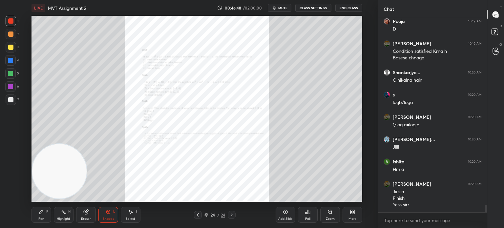
click at [11, 87] on div at bounding box center [10, 86] width 5 height 5
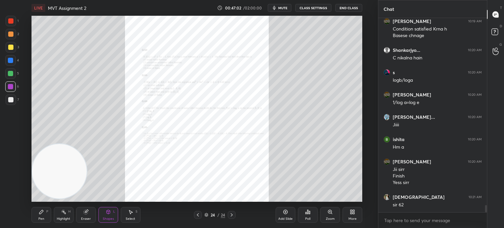
click at [327, 214] on div "Zoom" at bounding box center [330, 215] width 20 height 16
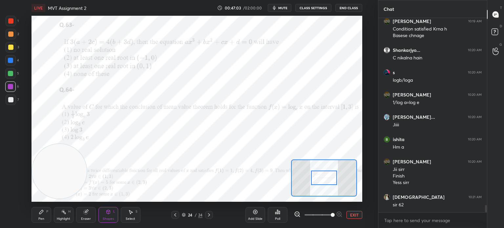
click at [331, 214] on span at bounding box center [333, 215] width 4 height 4
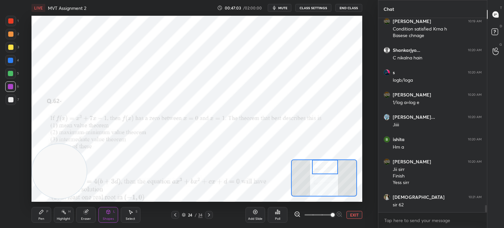
drag, startPoint x: 319, startPoint y: 172, endPoint x: 321, endPoint y: 164, distance: 8.4
click at [320, 164] on div at bounding box center [325, 167] width 26 height 14
click at [44, 218] on div "Pen P" at bounding box center [42, 215] width 20 height 16
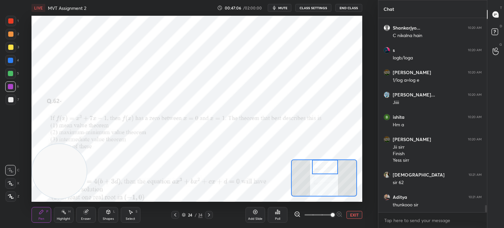
click at [89, 205] on div "Pen P Highlight H Eraser Shapes L Select S 24 / 24 Add Slide Poll EXIT" at bounding box center [197, 215] width 331 height 26
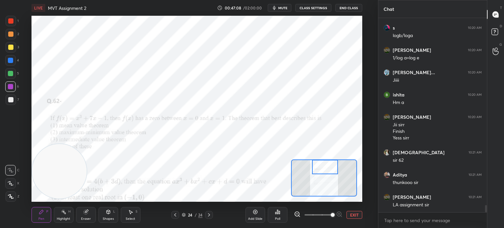
click at [85, 216] on div "Eraser" at bounding box center [86, 215] width 20 height 16
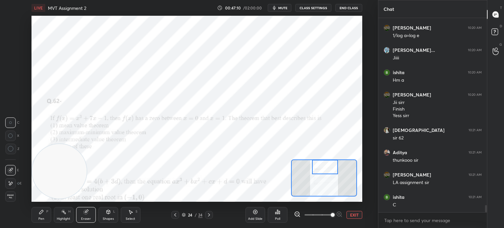
click at [45, 217] on div "Pen P" at bounding box center [42, 215] width 20 height 16
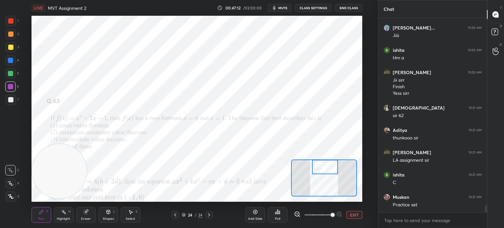
click at [10, 57] on div at bounding box center [10, 60] width 11 height 11
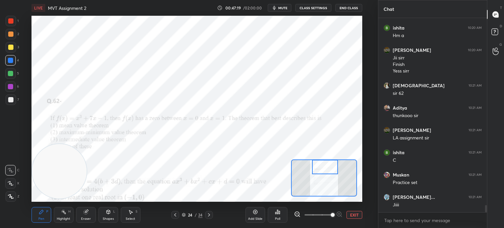
drag, startPoint x: 91, startPoint y: 219, endPoint x: 87, endPoint y: 210, distance: 10.1
click at [91, 220] on div "Eraser" at bounding box center [86, 215] width 20 height 16
click at [42, 207] on div "Pen P Highlight H Eraser Shapes L Select S 24 / 24 Add Slide Poll EXIT" at bounding box center [197, 215] width 331 height 26
click at [43, 211] on icon at bounding box center [41, 211] width 5 height 5
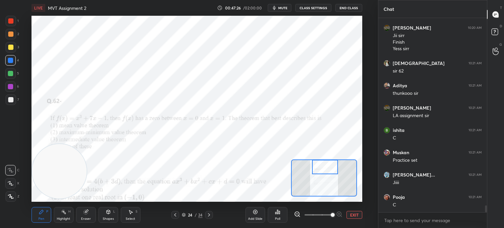
scroll to position [5181, 0]
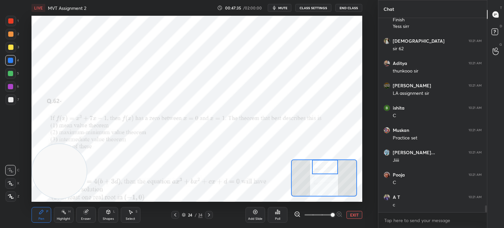
click at [14, 27] on div "1" at bounding box center [12, 22] width 13 height 13
click at [78, 144] on video at bounding box center [59, 171] width 54 height 54
click at [353, 215] on button "EXIT" at bounding box center [355, 215] width 16 height 8
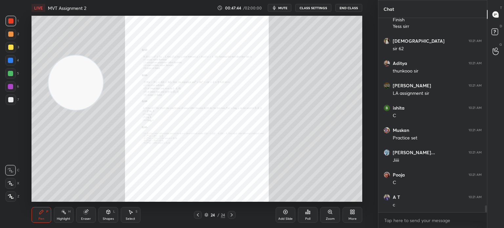
scroll to position [5204, 0]
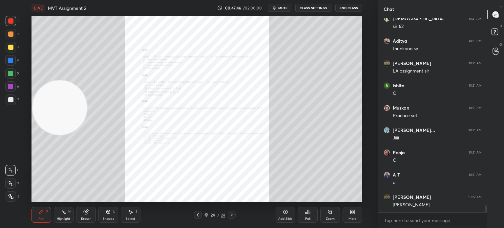
drag, startPoint x: 56, startPoint y: 118, endPoint x: 24, endPoint y: 218, distance: 105.5
click at [16, 226] on div "1 2 3 4 5 6 7 C X Z C X Z E E Erase all H H LIVE MVT Assignment 2 00:47:46 / 02…" at bounding box center [186, 114] width 373 height 228
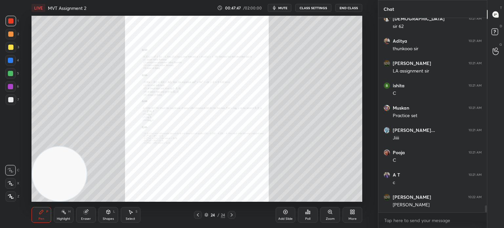
click at [287, 216] on div "Add Slide" at bounding box center [286, 215] width 20 height 16
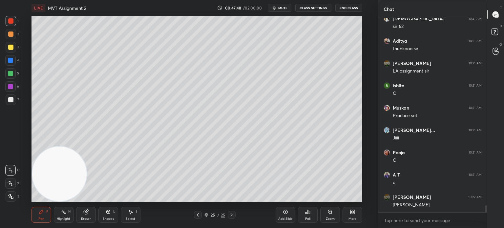
scroll to position [5226, 0]
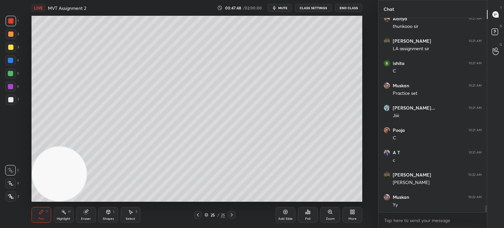
click at [10, 65] on div at bounding box center [10, 60] width 11 height 11
click at [17, 65] on div "4" at bounding box center [12, 60] width 14 height 11
click at [12, 49] on div at bounding box center [10, 47] width 5 height 5
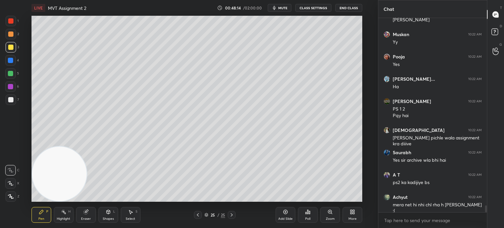
scroll to position [5411, 0]
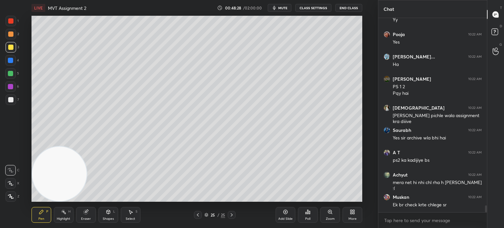
click at [14, 26] on div at bounding box center [11, 21] width 11 height 11
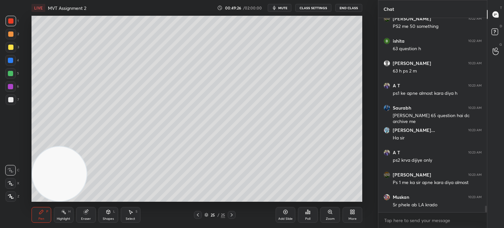
scroll to position [5657, 0]
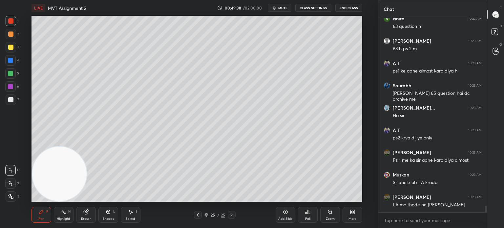
click at [197, 216] on icon at bounding box center [197, 214] width 5 height 5
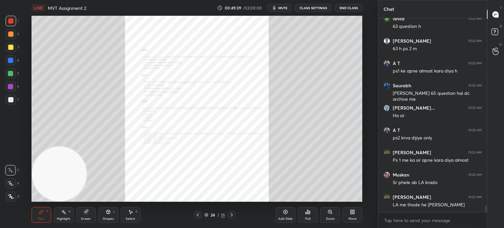
scroll to position [5679, 0]
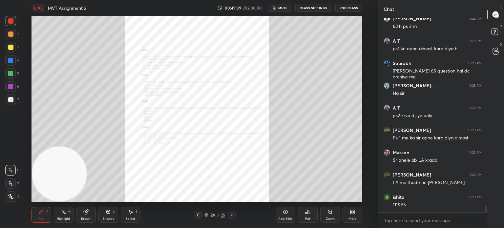
click at [353, 218] on div "More" at bounding box center [353, 218] width 8 height 3
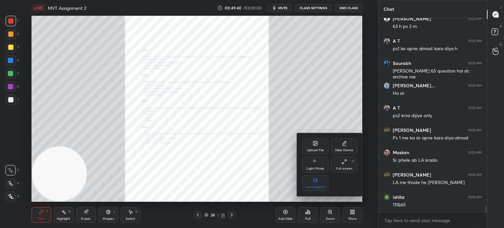
scroll to position [5701, 0]
click at [322, 150] on div "Upload File" at bounding box center [315, 150] width 17 height 3
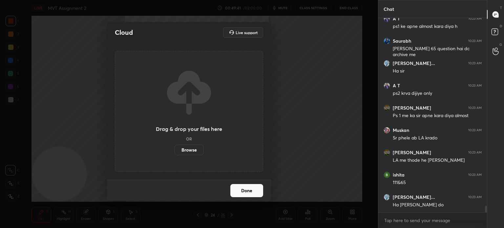
click at [187, 149] on label "Browse" at bounding box center [189, 150] width 29 height 11
click at [175, 149] on input "Browse" at bounding box center [175, 150] width 0 height 11
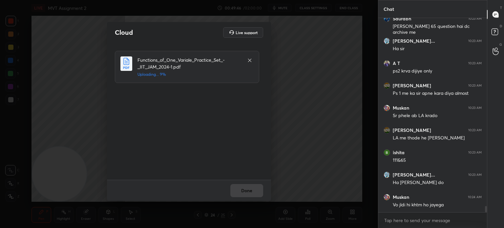
scroll to position [5746, 0]
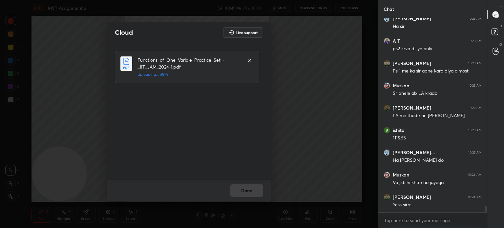
click at [253, 193] on div "Done" at bounding box center [189, 190] width 164 height 21
click at [254, 194] on button "Done" at bounding box center [246, 190] width 33 height 13
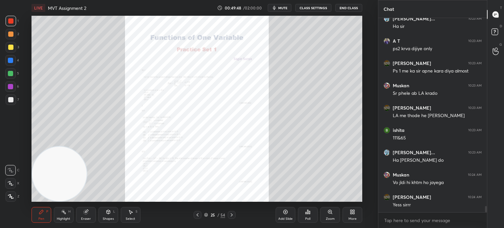
scroll to position [5768, 0]
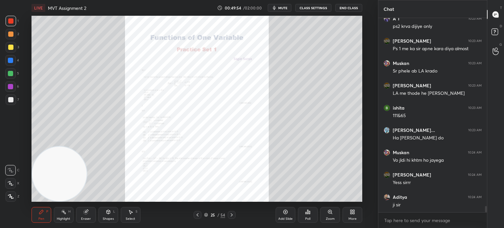
click at [12, 38] on div at bounding box center [11, 34] width 11 height 11
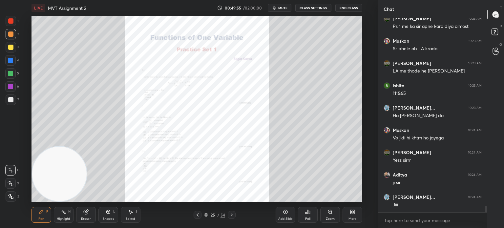
click at [330, 214] on icon at bounding box center [330, 211] width 5 height 5
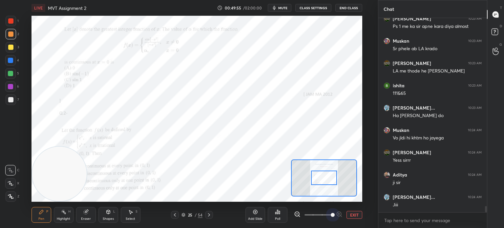
click at [330, 215] on span at bounding box center [319, 215] width 28 height 10
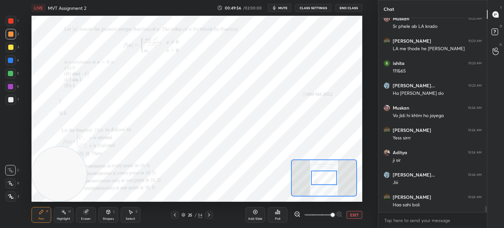
scroll to position [5835, 0]
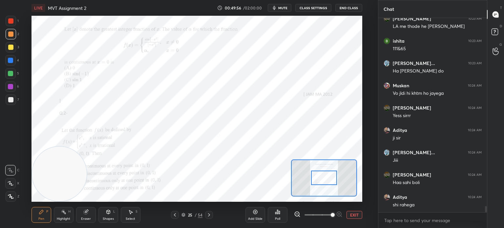
click at [325, 181] on div at bounding box center [324, 178] width 66 height 37
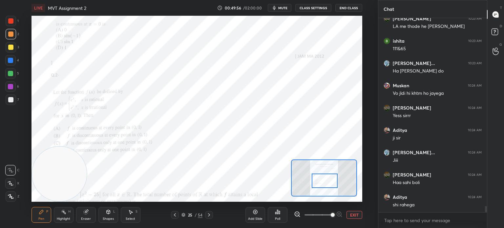
drag, startPoint x: 322, startPoint y: 179, endPoint x: 323, endPoint y: 199, distance: 20.0
click at [322, 181] on div at bounding box center [325, 181] width 26 height 14
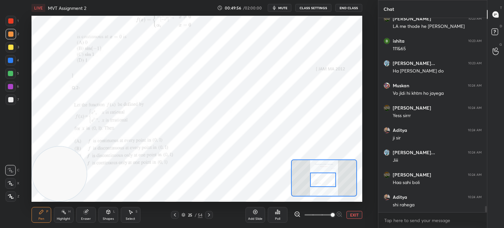
click at [319, 215] on span at bounding box center [319, 215] width 28 height 10
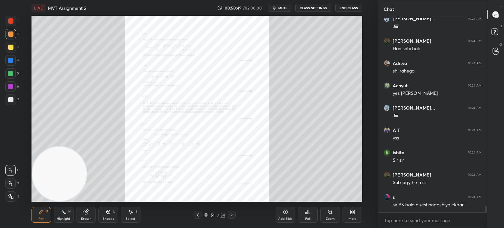
scroll to position [5997, 0]
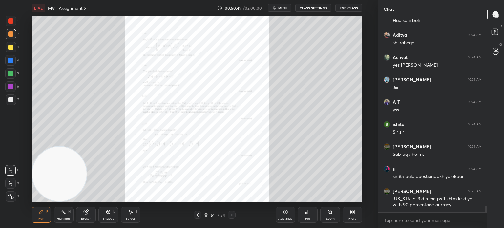
click at [360, 217] on div "More" at bounding box center [353, 215] width 20 height 16
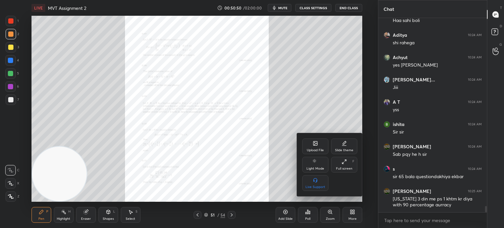
click at [314, 148] on div "Upload File" at bounding box center [315, 147] width 26 height 16
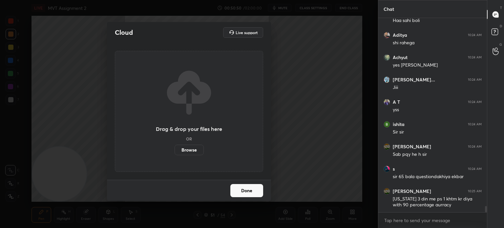
click at [195, 149] on label "Browse" at bounding box center [189, 150] width 29 height 11
click at [175, 149] on input "Browse" at bounding box center [175, 150] width 0 height 11
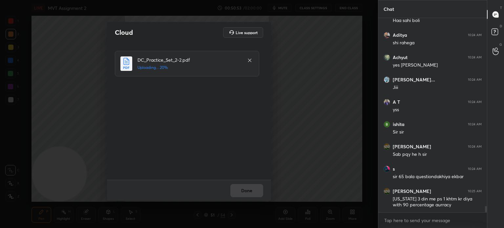
click at [248, 193] on div "Done" at bounding box center [189, 190] width 164 height 21
click at [249, 192] on div "Done" at bounding box center [189, 190] width 164 height 21
click at [250, 192] on div "Done" at bounding box center [189, 190] width 164 height 21
click at [250, 193] on button "Done" at bounding box center [246, 190] width 33 height 13
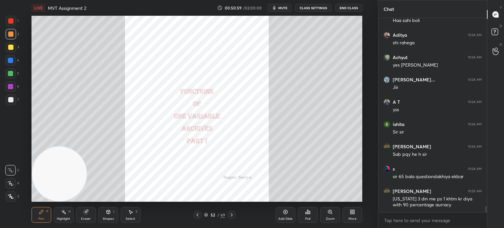
click at [230, 218] on div at bounding box center [232, 215] width 8 height 8
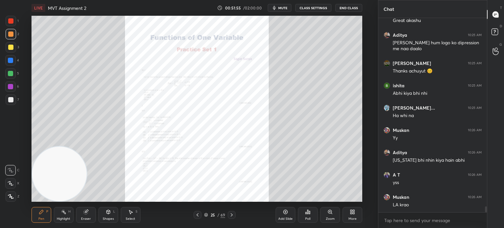
scroll to position [6271, 0]
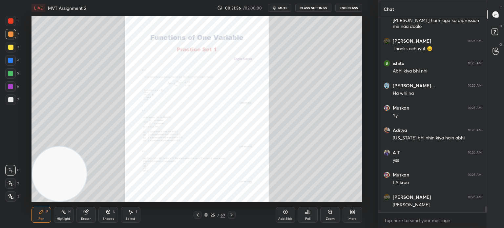
click at [198, 213] on icon at bounding box center [197, 214] width 5 height 5
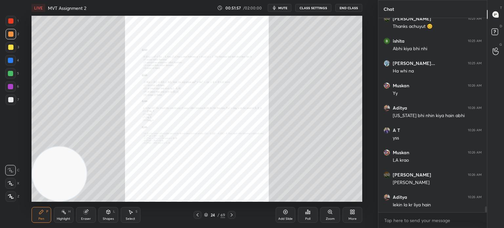
click at [290, 218] on div "Add Slide" at bounding box center [285, 218] width 14 height 3
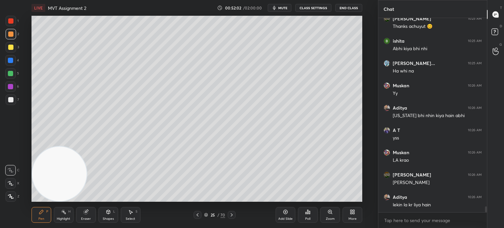
scroll to position [6316, 0]
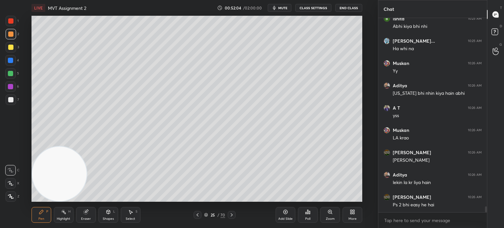
click at [12, 101] on div at bounding box center [10, 99] width 5 height 5
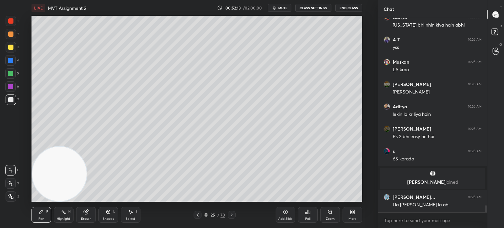
scroll to position [5312, 0]
click at [11, 36] on div at bounding box center [10, 34] width 5 height 5
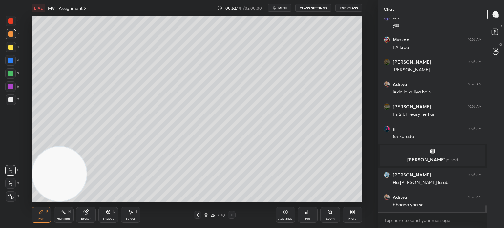
scroll to position [5334, 0]
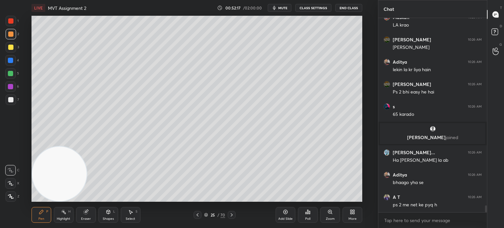
click at [13, 99] on div at bounding box center [11, 100] width 11 height 11
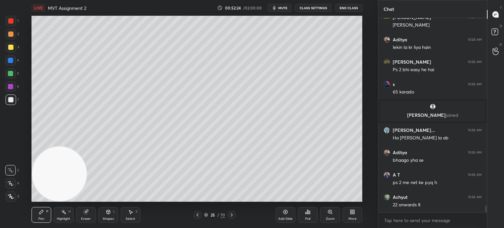
click at [11, 46] on div at bounding box center [10, 47] width 5 height 5
click at [12, 23] on div at bounding box center [10, 20] width 5 height 5
click at [107, 214] on icon at bounding box center [108, 211] width 5 height 5
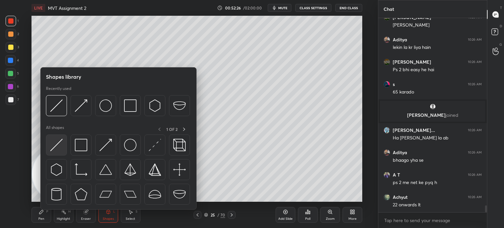
click at [60, 149] on img at bounding box center [56, 145] width 12 height 12
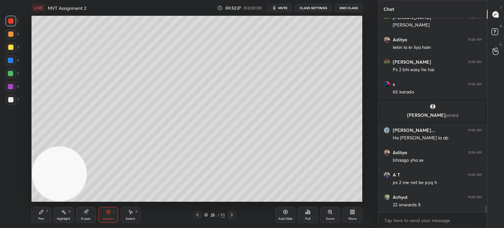
click at [11, 75] on div at bounding box center [10, 73] width 5 height 5
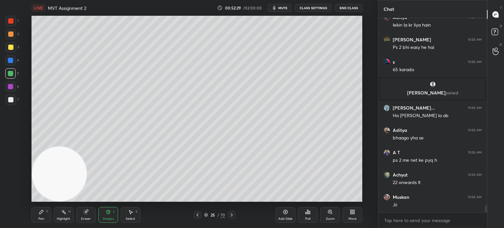
click at [11, 63] on div at bounding box center [10, 60] width 5 height 5
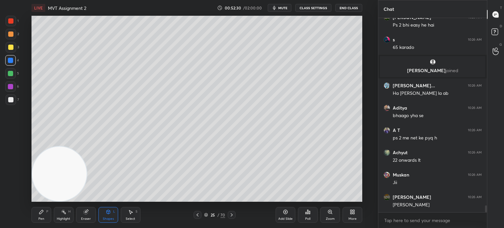
click at [37, 220] on div "Pen P" at bounding box center [42, 215] width 20 height 16
click at [12, 34] on div at bounding box center [10, 34] width 5 height 5
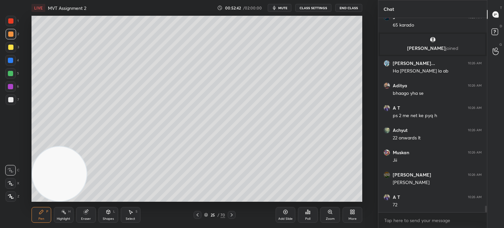
scroll to position [5446, 0]
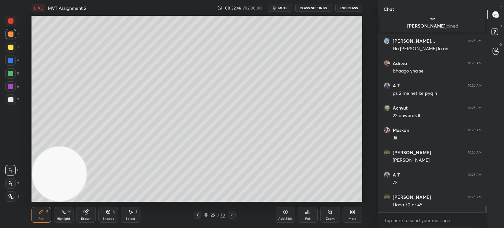
drag, startPoint x: 11, startPoint y: 61, endPoint x: 7, endPoint y: 61, distance: 3.3
click at [9, 64] on div at bounding box center [10, 60] width 11 height 11
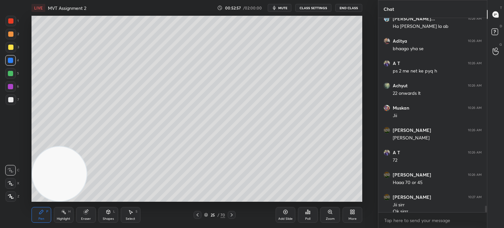
scroll to position [5475, 0]
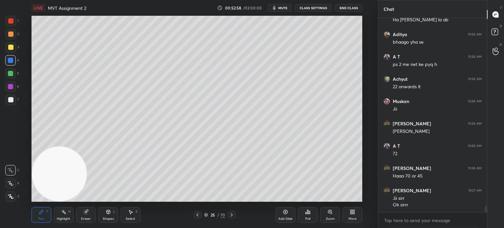
click at [14, 101] on div at bounding box center [11, 100] width 11 height 11
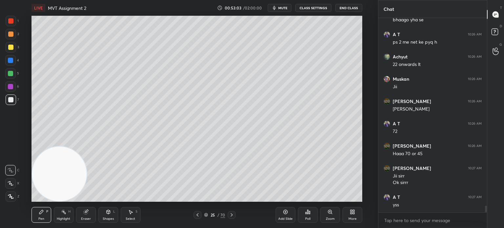
click at [14, 73] on div at bounding box center [10, 73] width 11 height 11
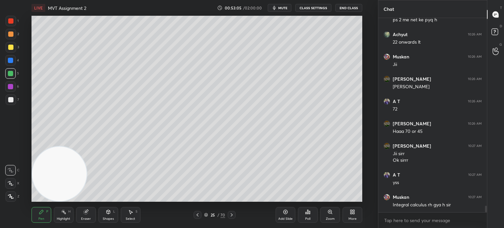
click at [15, 100] on div at bounding box center [11, 100] width 11 height 11
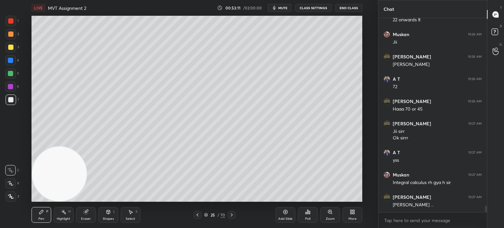
click at [10, 87] on div at bounding box center [10, 86] width 5 height 5
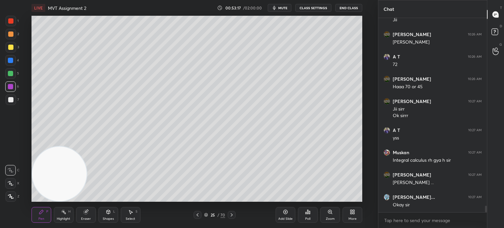
click at [13, 38] on div at bounding box center [11, 34] width 11 height 11
click at [11, 42] on div "1 2 3 4 5 6 7" at bounding box center [12, 62] width 14 height 92
drag, startPoint x: 5, startPoint y: 51, endPoint x: 12, endPoint y: 47, distance: 7.7
click at [6, 51] on div at bounding box center [11, 47] width 11 height 11
click at [12, 100] on div at bounding box center [10, 99] width 5 height 5
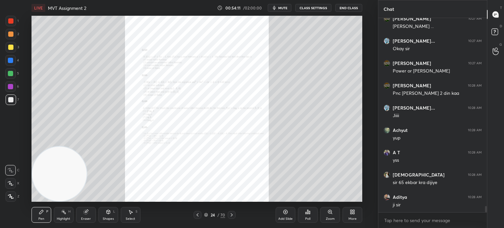
scroll to position [5743, 0]
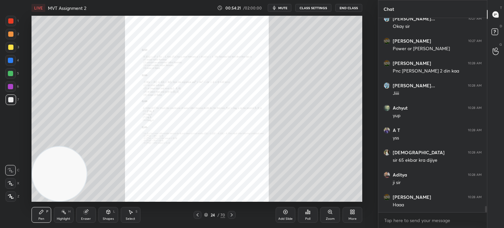
click at [17, 76] on div "5" at bounding box center [12, 73] width 14 height 11
drag, startPoint x: 11, startPoint y: 73, endPoint x: 12, endPoint y: 69, distance: 3.3
click at [12, 73] on div at bounding box center [10, 73] width 5 height 5
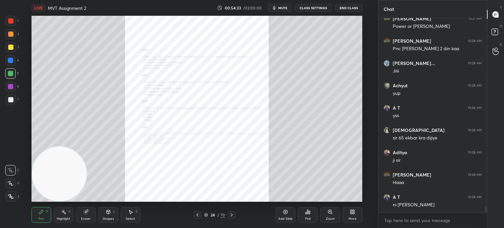
scroll to position [5787, 0]
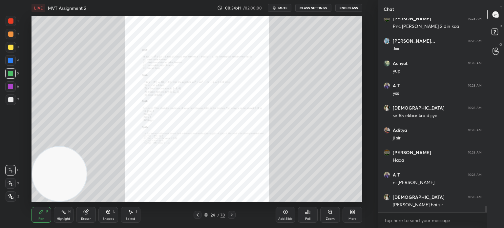
click at [332, 216] on div "Zoom" at bounding box center [330, 215] width 20 height 16
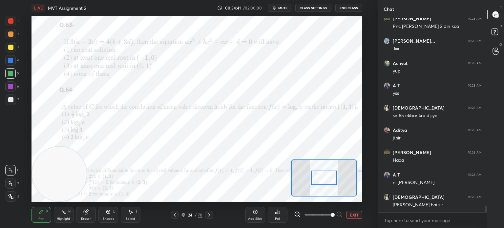
click at [332, 216] on span at bounding box center [319, 215] width 28 height 10
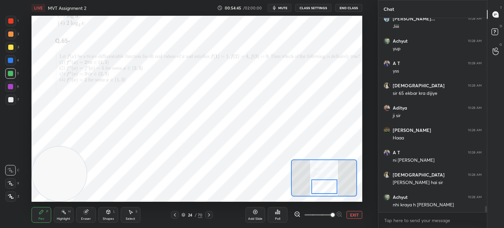
drag, startPoint x: 326, startPoint y: 184, endPoint x: 327, endPoint y: 193, distance: 8.9
click at [327, 193] on div at bounding box center [325, 187] width 26 height 14
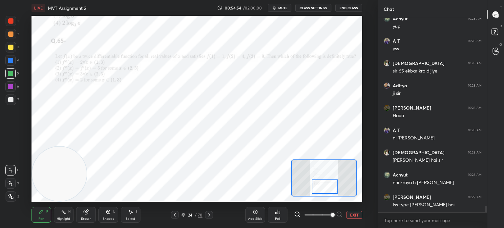
drag, startPoint x: 11, startPoint y: 22, endPoint x: 4, endPoint y: 21, distance: 7.0
click at [11, 22] on div at bounding box center [10, 20] width 5 height 5
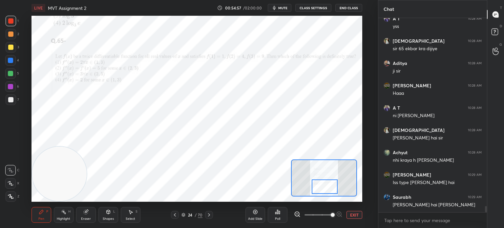
scroll to position [5899, 0]
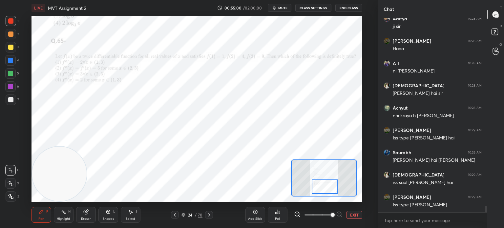
click at [14, 23] on div at bounding box center [11, 21] width 11 height 11
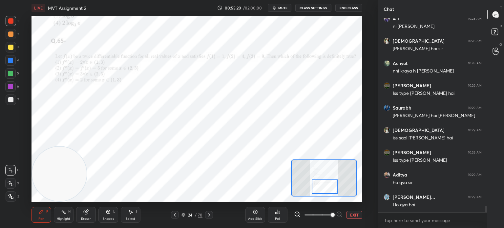
scroll to position [5966, 0]
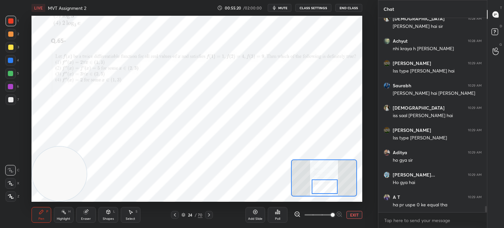
click at [12, 60] on div at bounding box center [10, 60] width 5 height 5
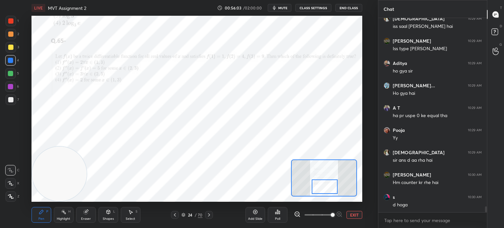
scroll to position [6078, 0]
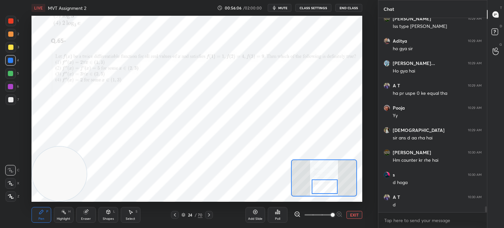
click at [87, 218] on div "Eraser" at bounding box center [86, 218] width 10 height 3
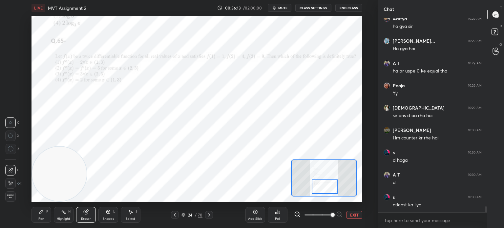
click at [46, 222] on div "Pen P" at bounding box center [42, 215] width 20 height 16
click at [11, 76] on div at bounding box center [10, 73] width 11 height 11
click at [14, 24] on div at bounding box center [11, 21] width 11 height 11
click at [12, 63] on div at bounding box center [10, 60] width 11 height 11
click at [13, 164] on div "C" at bounding box center [12, 169] width 14 height 13
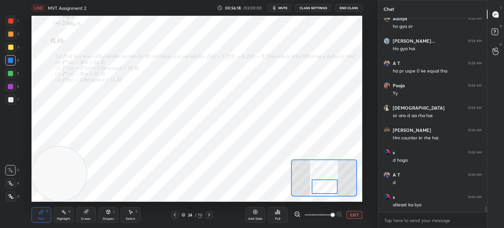
click at [14, 82] on div "6" at bounding box center [12, 86] width 14 height 11
click at [13, 65] on div at bounding box center [10, 60] width 11 height 11
click at [12, 22] on div at bounding box center [10, 20] width 5 height 5
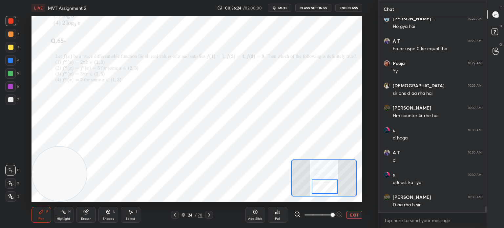
click at [14, 63] on div at bounding box center [10, 60] width 11 height 11
click at [16, 22] on div at bounding box center [11, 21] width 11 height 11
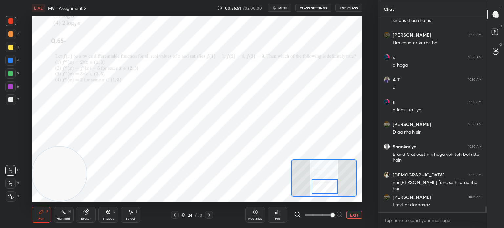
scroll to position [6217, 0]
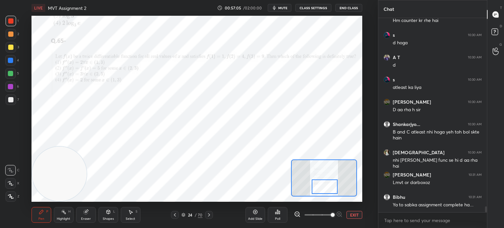
click at [7, 63] on div at bounding box center [10, 60] width 11 height 11
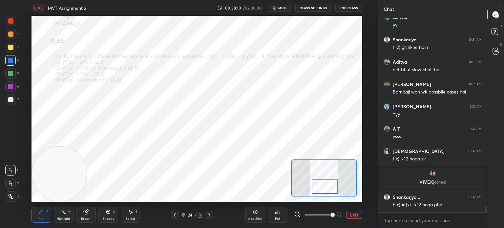
scroll to position [6115, 0]
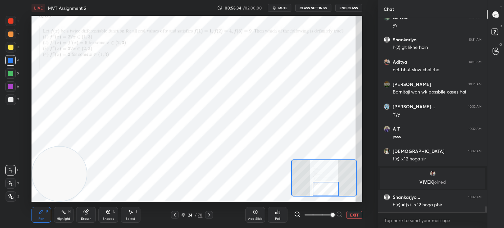
drag, startPoint x: 323, startPoint y: 190, endPoint x: 323, endPoint y: 195, distance: 4.9
click at [323, 195] on div at bounding box center [326, 189] width 26 height 14
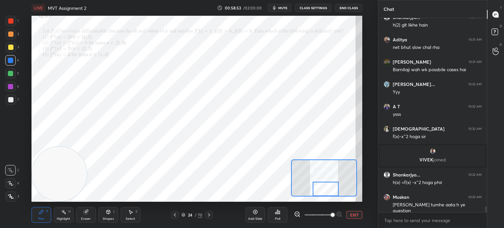
click at [11, 21] on div at bounding box center [11, 21] width 11 height 11
click at [11, 72] on div at bounding box center [10, 73] width 5 height 5
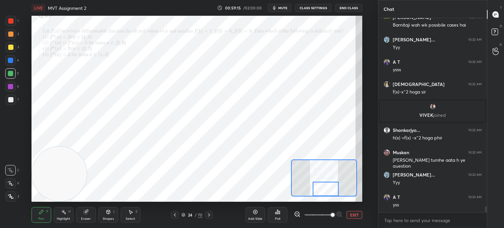
scroll to position [6204, 0]
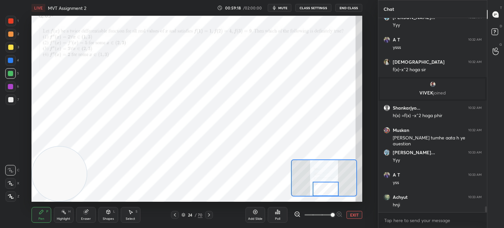
click at [88, 214] on div "Eraser" at bounding box center [86, 215] width 20 height 16
click at [35, 217] on div "Pen P" at bounding box center [42, 215] width 20 height 16
click at [43, 216] on div "Pen P" at bounding box center [42, 215] width 20 height 16
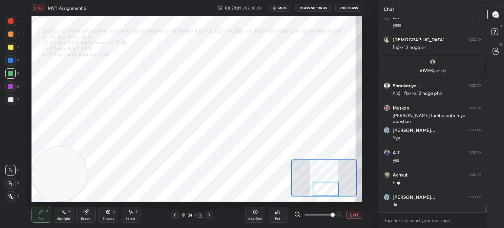
scroll to position [6255, 0]
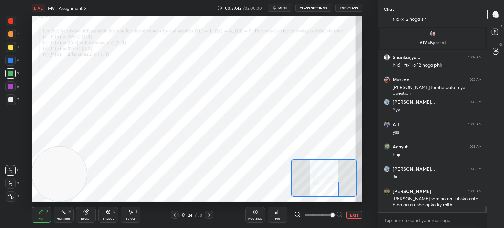
click at [353, 216] on button "EXIT" at bounding box center [355, 215] width 16 height 8
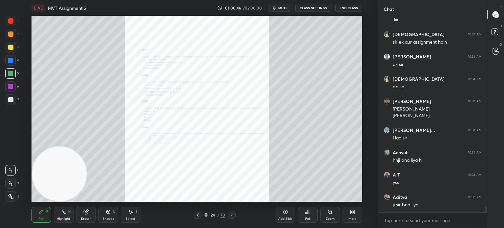
scroll to position [6586, 0]
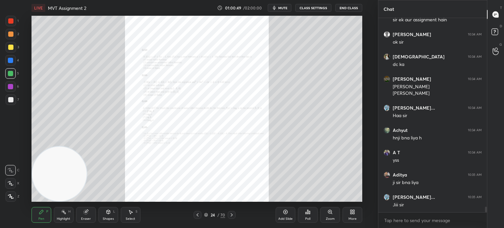
click at [13, 43] on div at bounding box center [11, 47] width 11 height 11
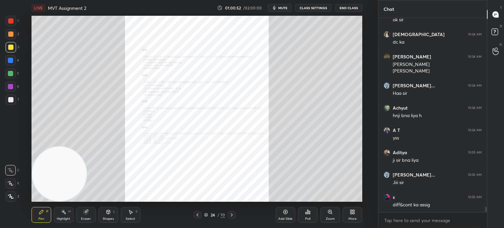
click at [10, 50] on div at bounding box center [11, 47] width 11 height 11
click at [11, 61] on div at bounding box center [10, 60] width 5 height 5
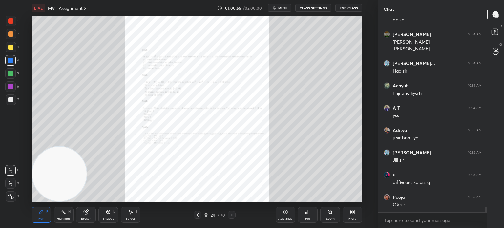
click at [12, 19] on div at bounding box center [10, 20] width 5 height 5
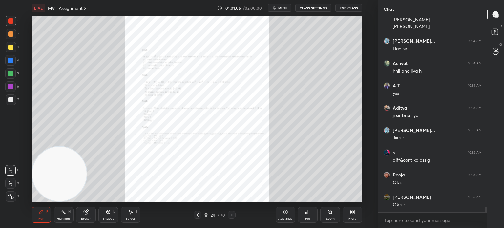
click at [356, 7] on button "End Class" at bounding box center [349, 8] width 27 height 8
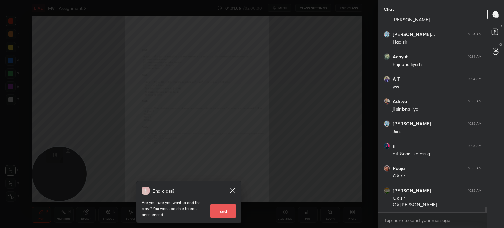
scroll to position [6688, 0]
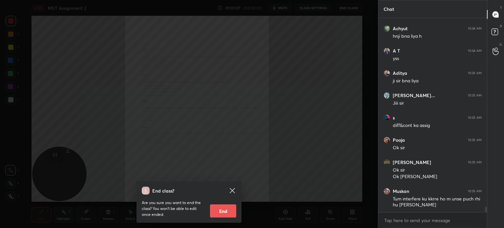
click at [227, 207] on button "End" at bounding box center [223, 211] width 26 height 13
type textarea "x"
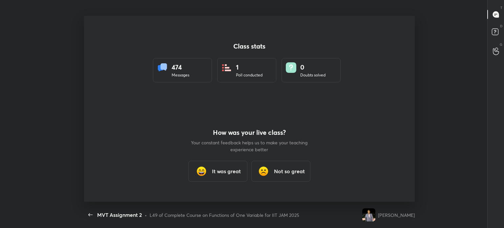
scroll to position [0, 0]
